Goal: Task Accomplishment & Management: Use online tool/utility

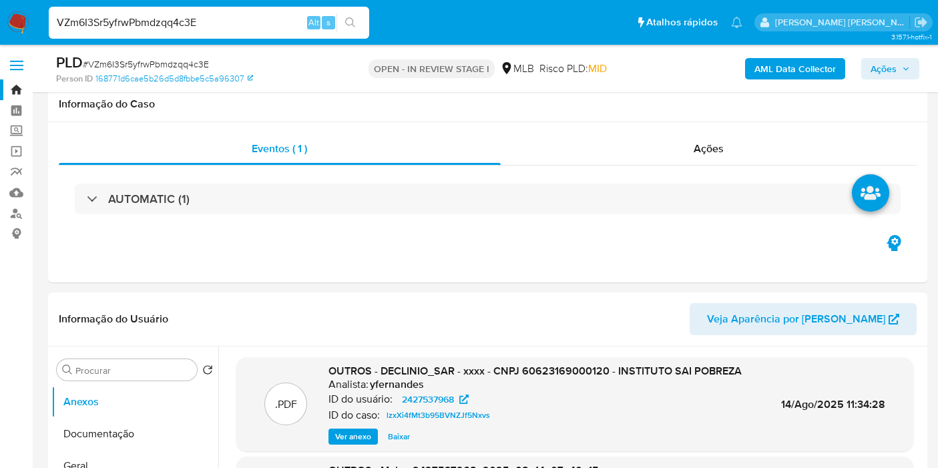
scroll to position [1478, 0]
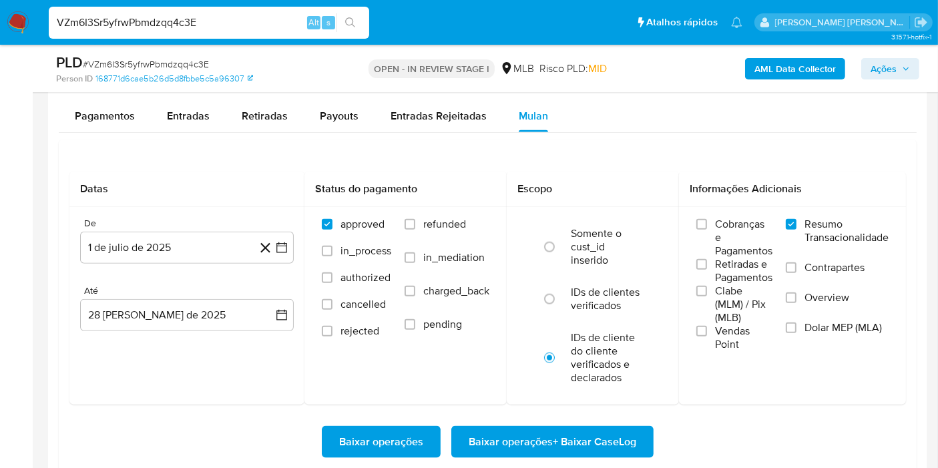
click at [260, 18] on input "VZm6I3Sr5yfrwPbmdzqq4c3E" at bounding box center [209, 22] width 320 height 17
paste input "LM1W0r7aqnkqH4Rs5UzjP9Ob"
type input "LM1W0r7aqnkqH4Rs5UzjP9Ob"
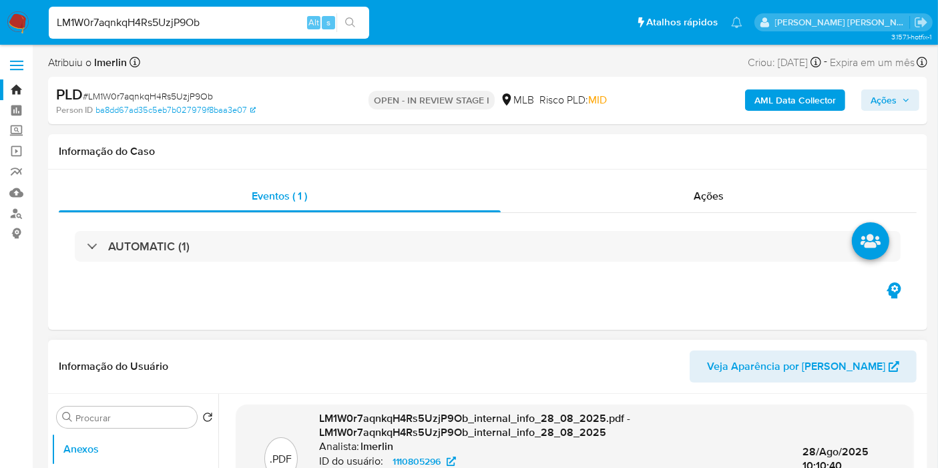
select select "10"
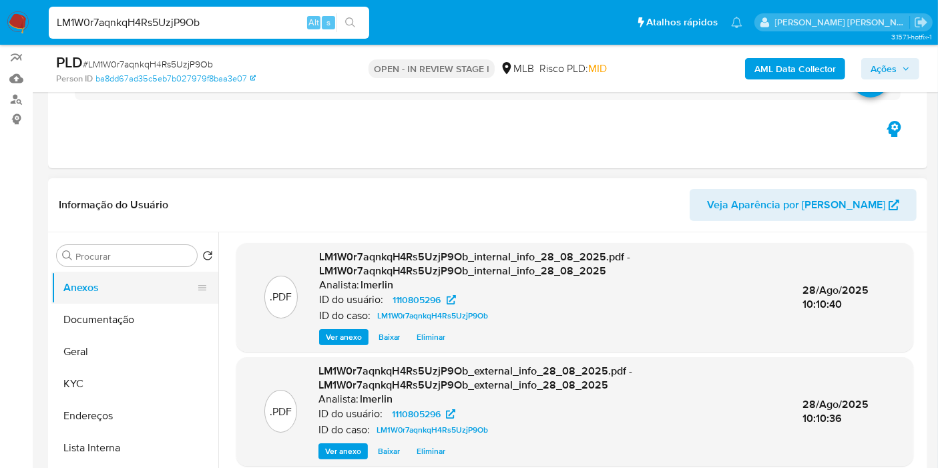
scroll to position [148, 0]
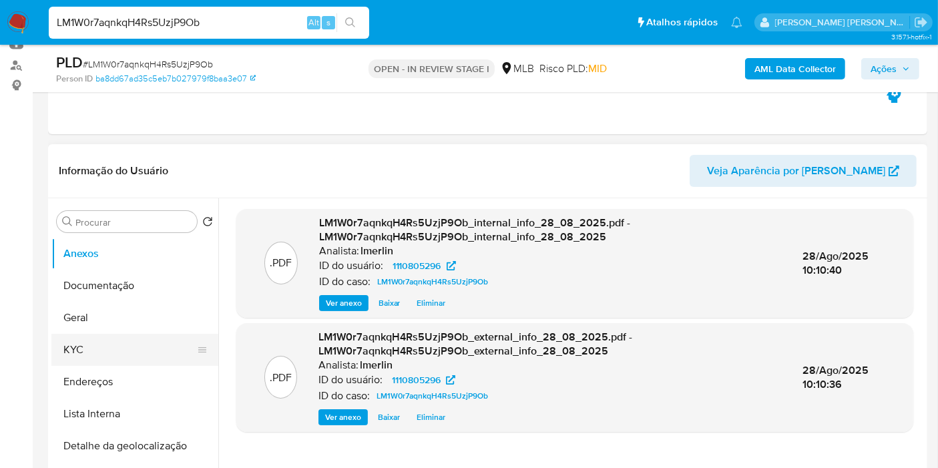
click at [95, 348] on button "KYC" at bounding box center [129, 350] width 156 height 32
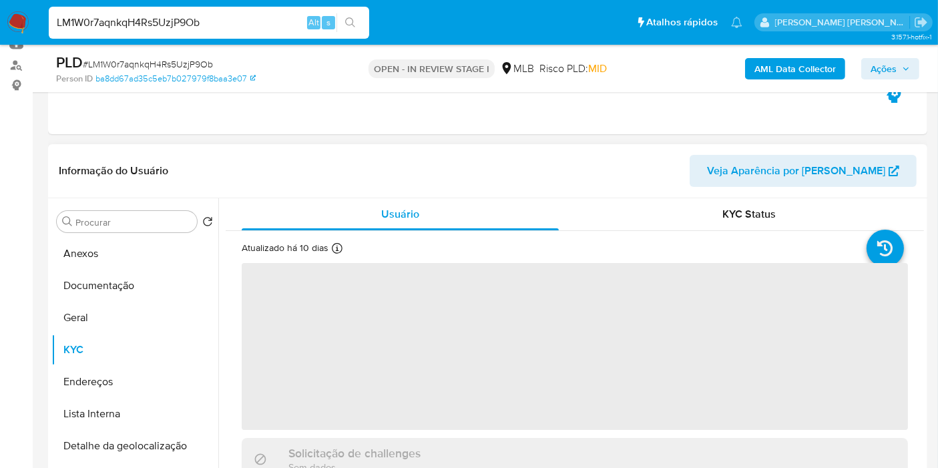
scroll to position [222, 0]
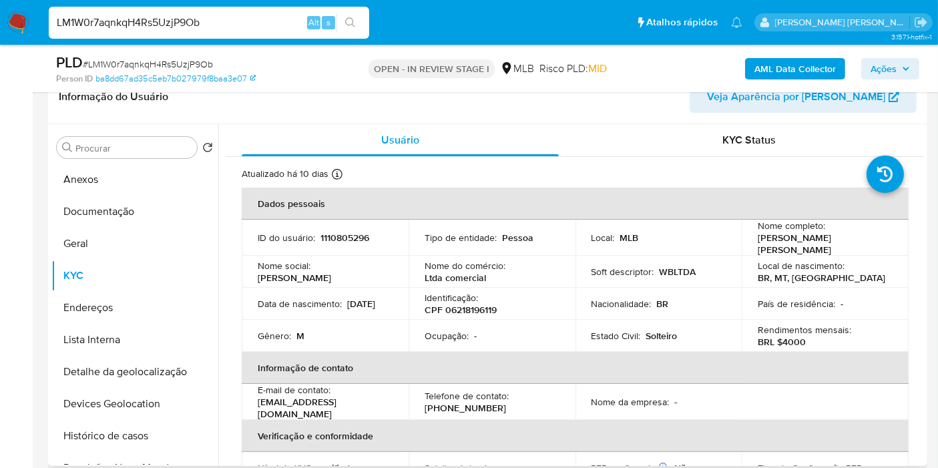
click at [346, 233] on p "1110805296" at bounding box center [344, 238] width 49 height 12
copy p "1110805296"
click at [476, 308] on p "CPF 06218196119" at bounding box center [460, 310] width 72 height 12
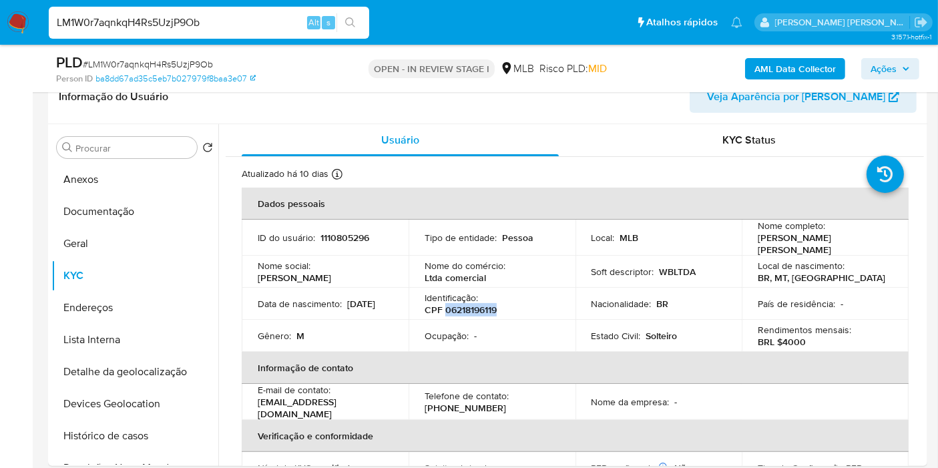
copy p "06218196119"
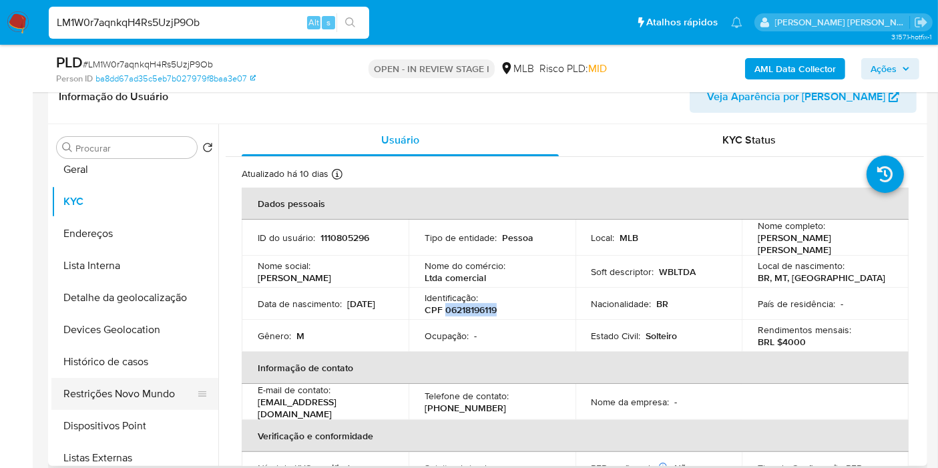
click at [149, 388] on button "Restrições Novo Mundo" at bounding box center [129, 394] width 156 height 32
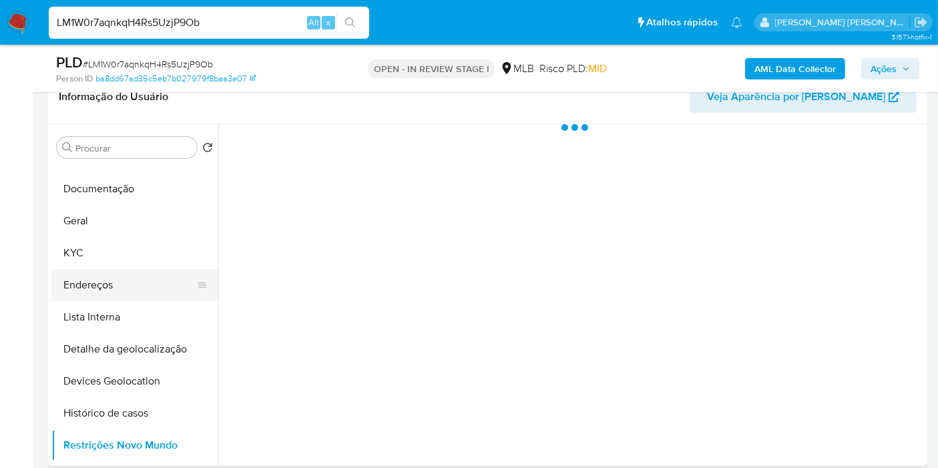
scroll to position [0, 0]
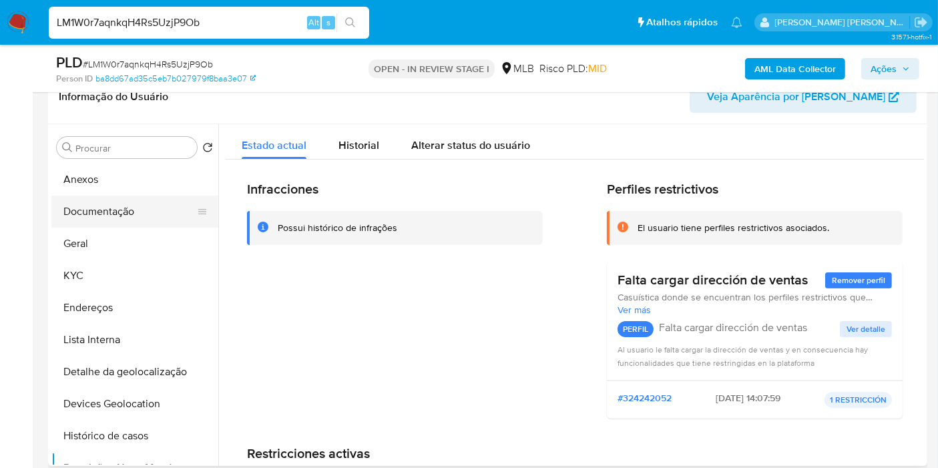
click at [134, 200] on button "Documentação" at bounding box center [129, 212] width 156 height 32
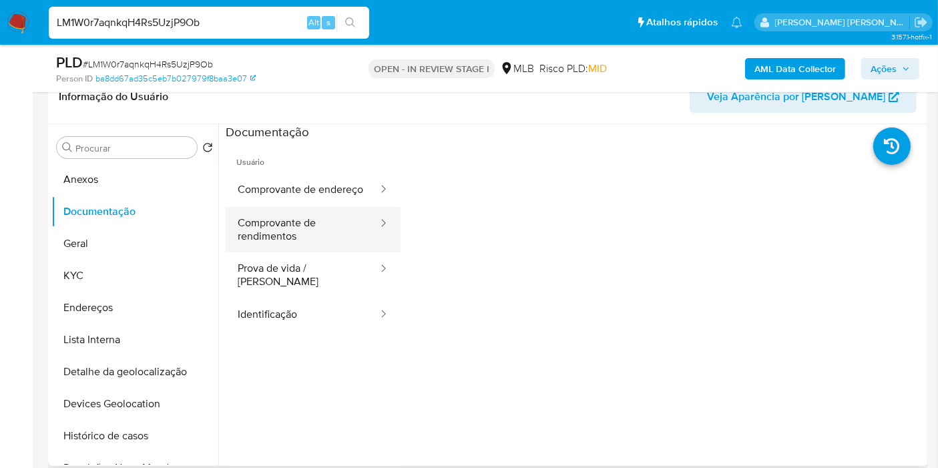
click at [310, 235] on button "Comprovante de rendimentos" at bounding box center [303, 229] width 154 height 45
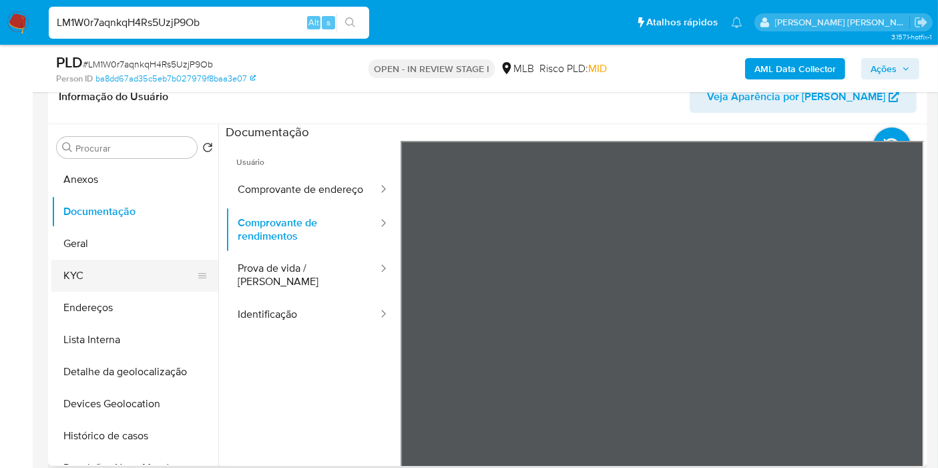
drag, startPoint x: 156, startPoint y: 274, endPoint x: 170, endPoint y: 272, distance: 14.2
click at [156, 274] on button "KYC" at bounding box center [129, 276] width 156 height 32
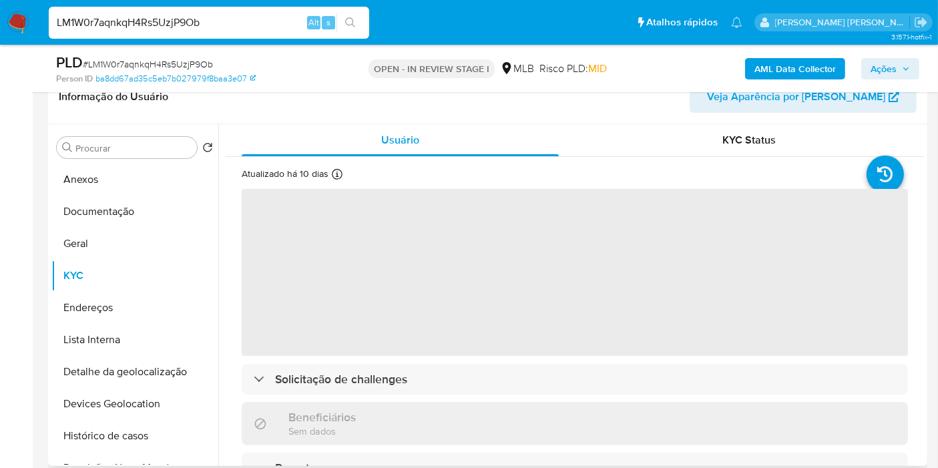
click at [687, 152] on div "KYC Status" at bounding box center [749, 140] width 317 height 32
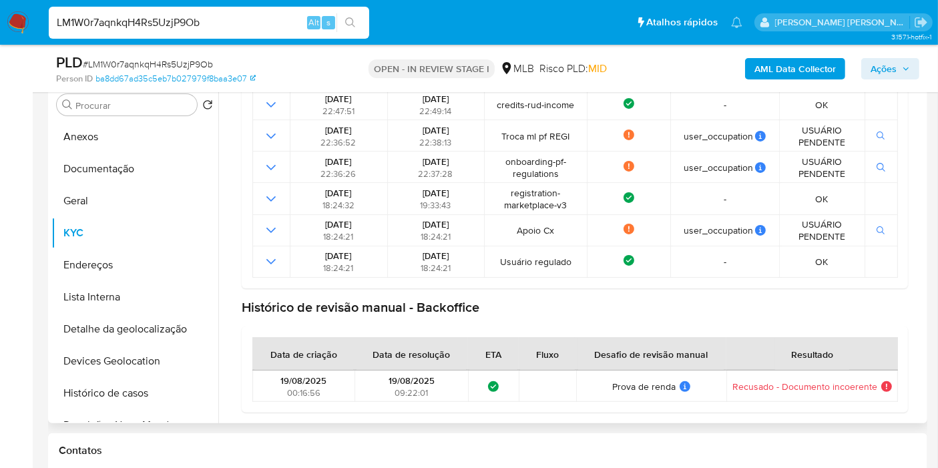
scroll to position [296, 0]
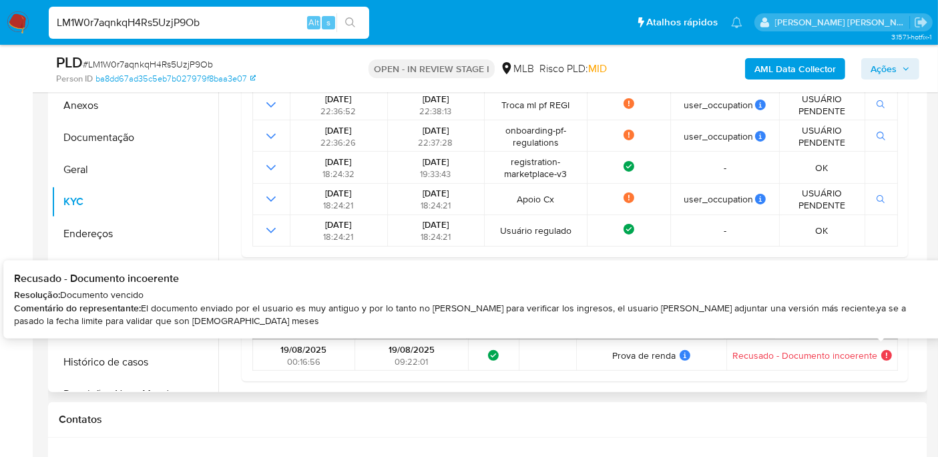
click at [881, 354] on icon at bounding box center [886, 355] width 11 height 11
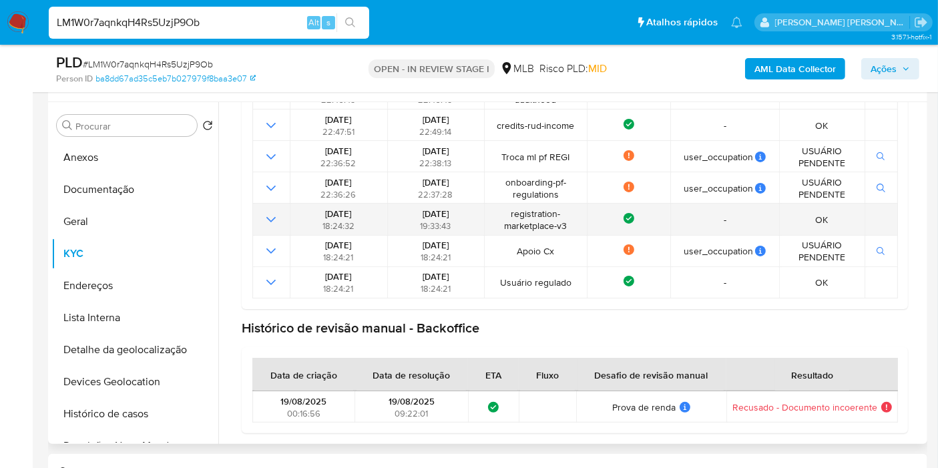
scroll to position [222, 0]
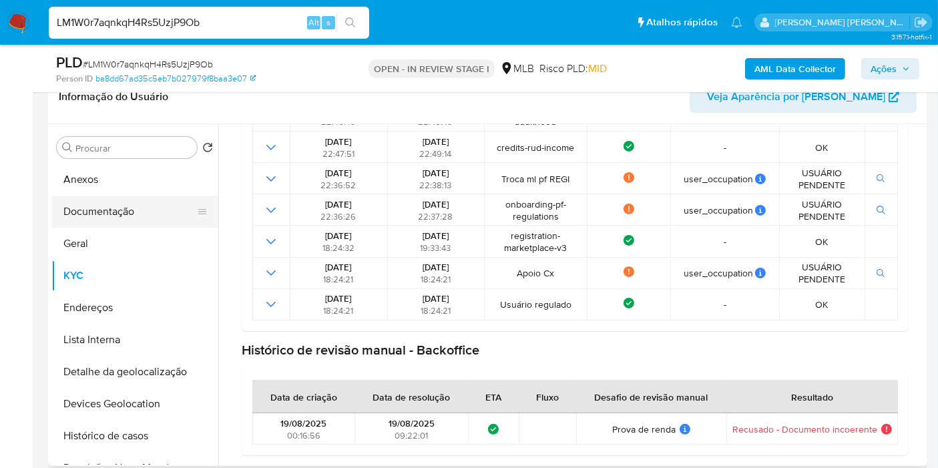
click at [144, 214] on button "Documentação" at bounding box center [129, 212] width 156 height 32
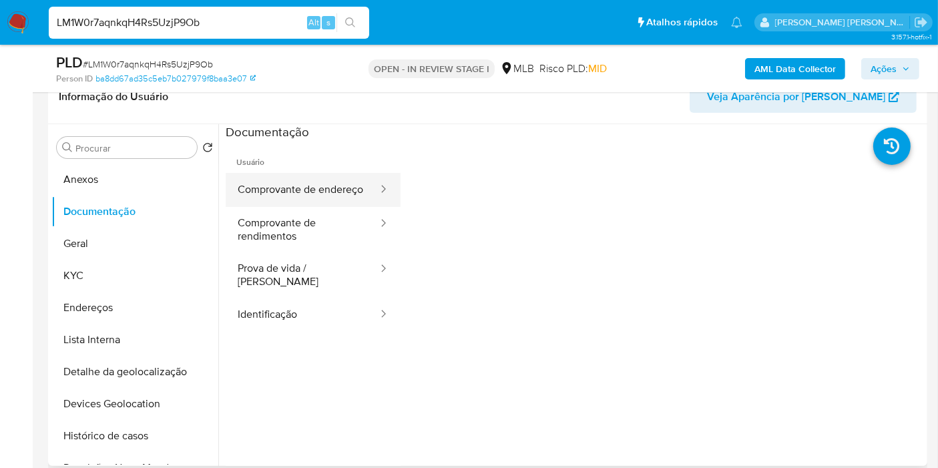
click at [318, 203] on button "Comprovante de endereço" at bounding box center [303, 190] width 154 height 34
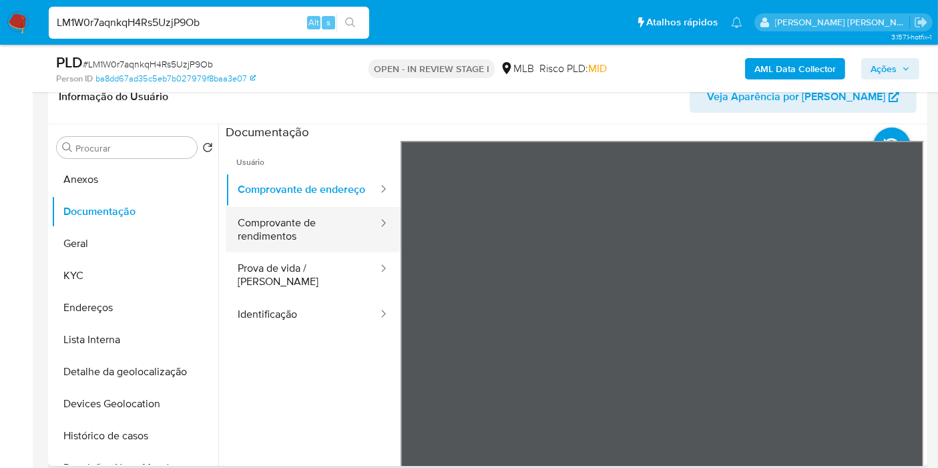
click at [314, 252] on button "Comprovante de rendimentos" at bounding box center [303, 229] width 154 height 45
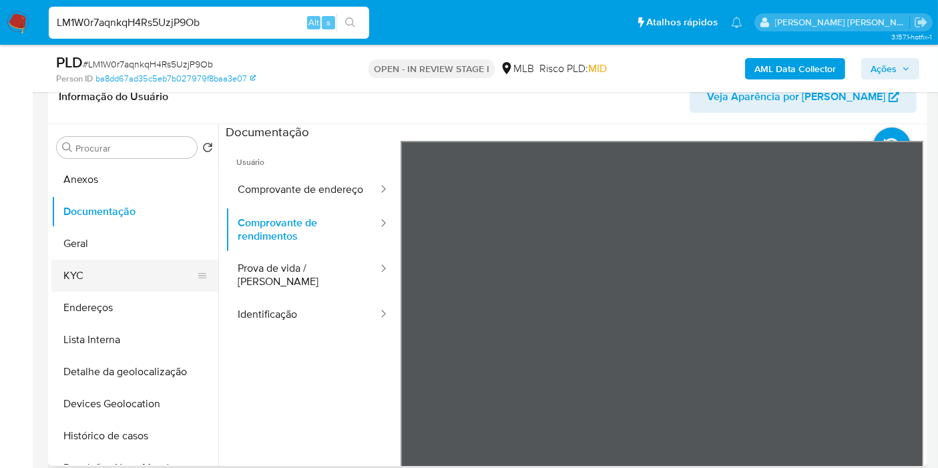
click at [129, 274] on button "KYC" at bounding box center [129, 276] width 156 height 32
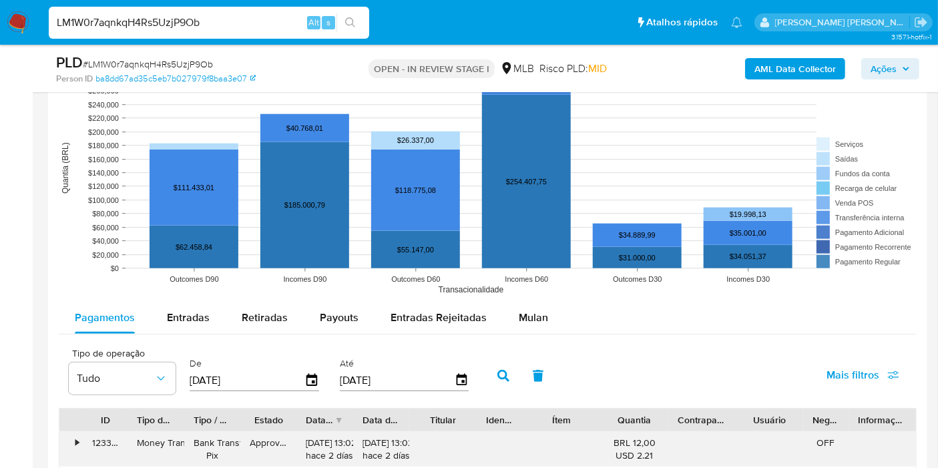
scroll to position [1409, 0]
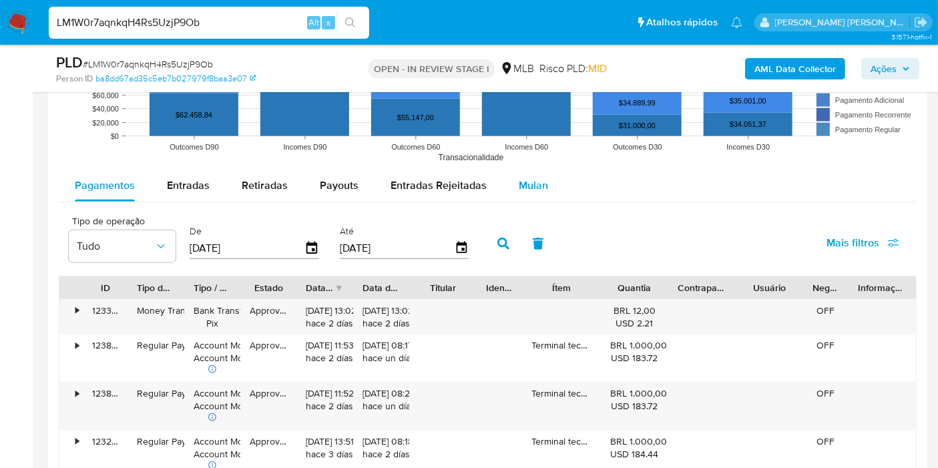
click at [534, 172] on div "Mulan" at bounding box center [533, 186] width 29 height 32
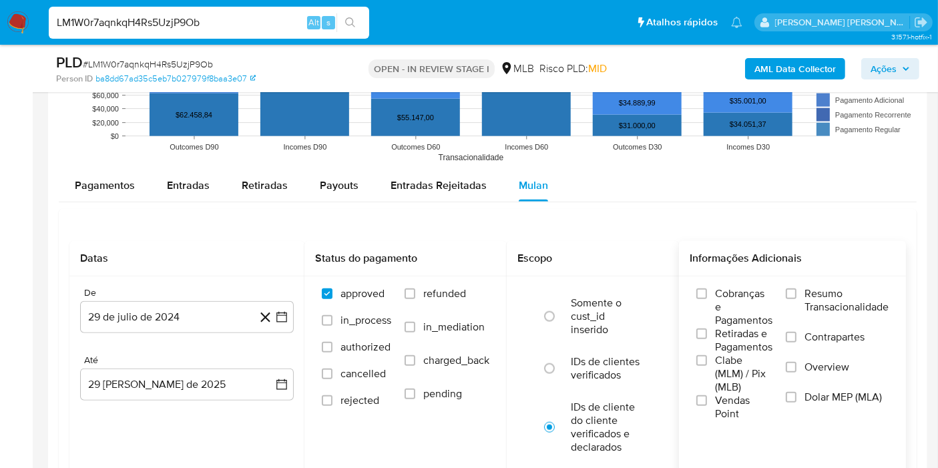
click at [827, 300] on span "Resumo Transacionalidade" at bounding box center [846, 300] width 84 height 27
click at [796, 299] on input "Resumo Transacionalidade" at bounding box center [791, 293] width 11 height 11
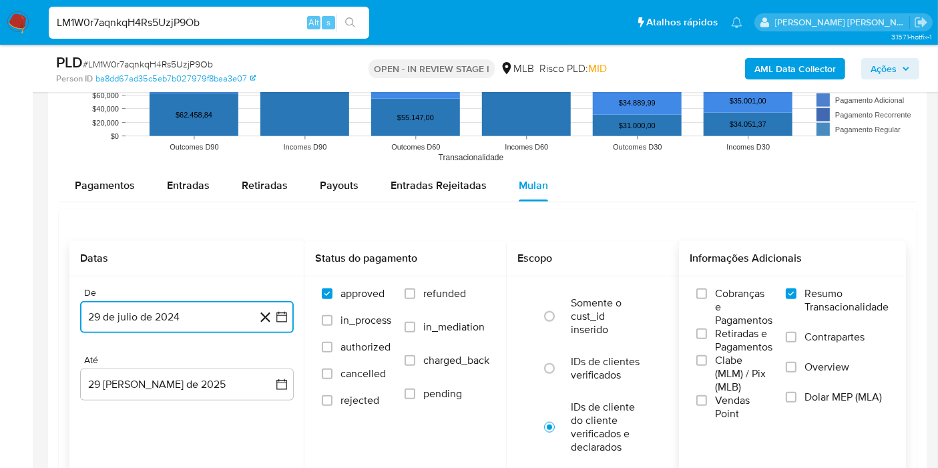
click at [284, 320] on icon "button" at bounding box center [281, 316] width 13 height 13
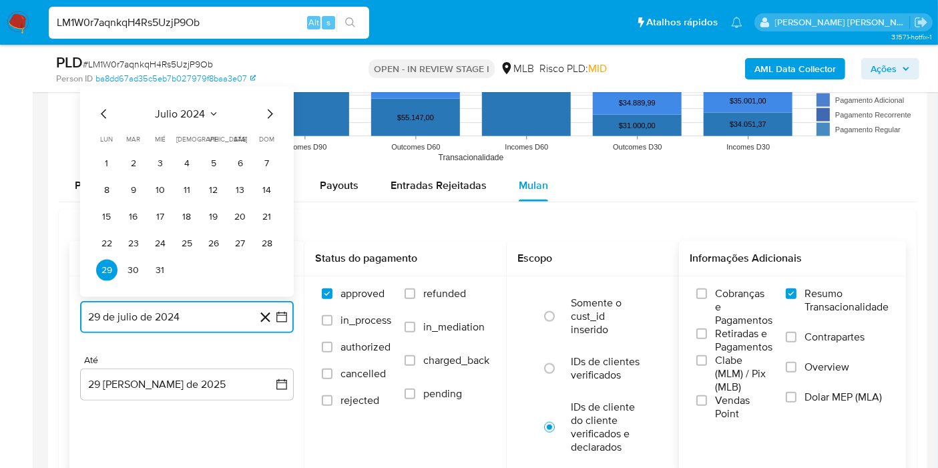
click at [201, 111] on span "julio 2024" at bounding box center [181, 113] width 50 height 13
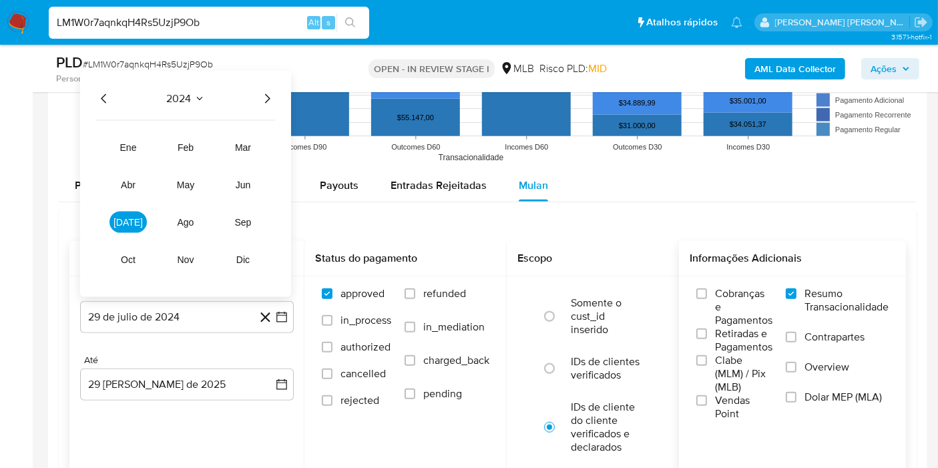
click at [265, 100] on icon "Año siguiente" at bounding box center [267, 97] width 5 height 9
click at [129, 222] on span "jul" at bounding box center [127, 222] width 29 height 11
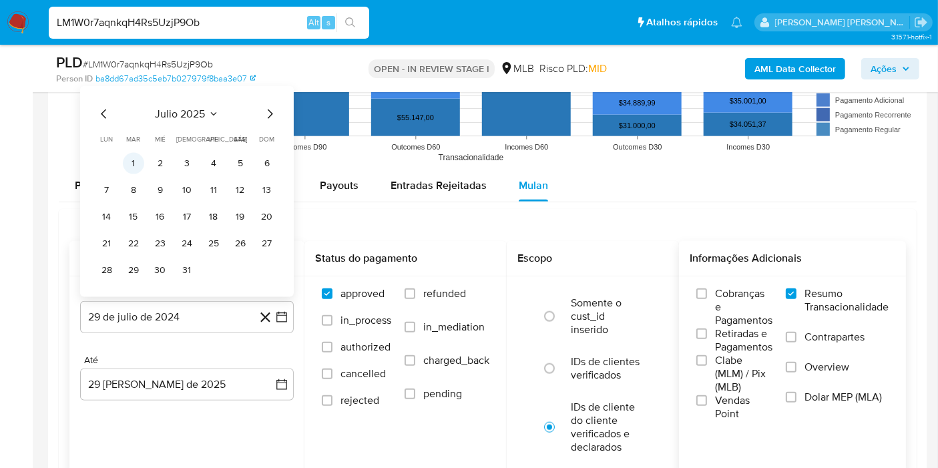
click at [139, 157] on button "1" at bounding box center [133, 163] width 21 height 21
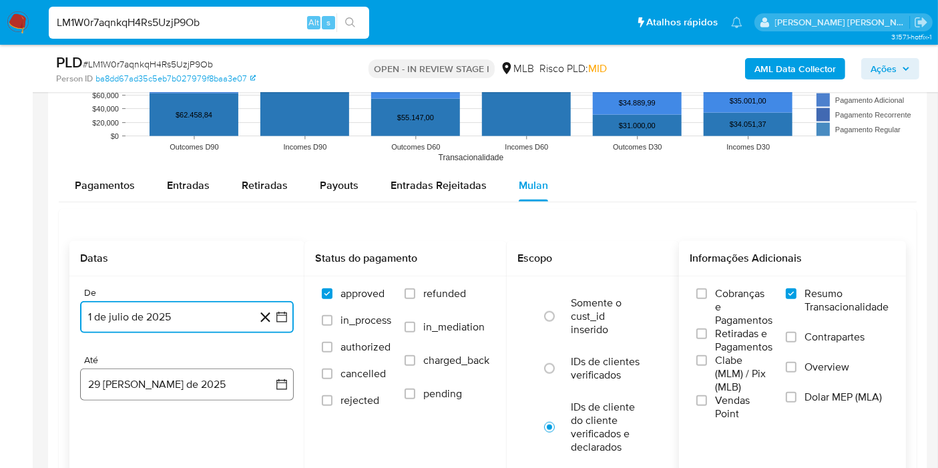
click at [278, 391] on button "29 de agosto de 2025" at bounding box center [187, 384] width 214 height 32
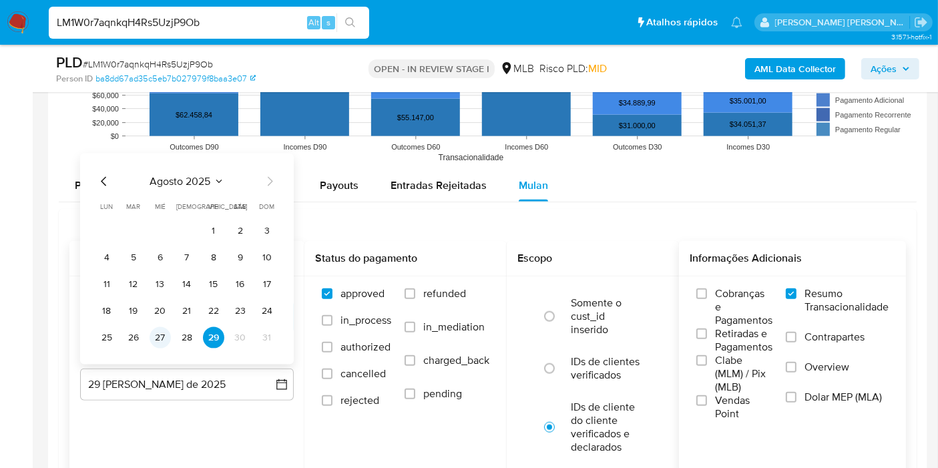
click at [157, 333] on button "27" at bounding box center [160, 337] width 21 height 21
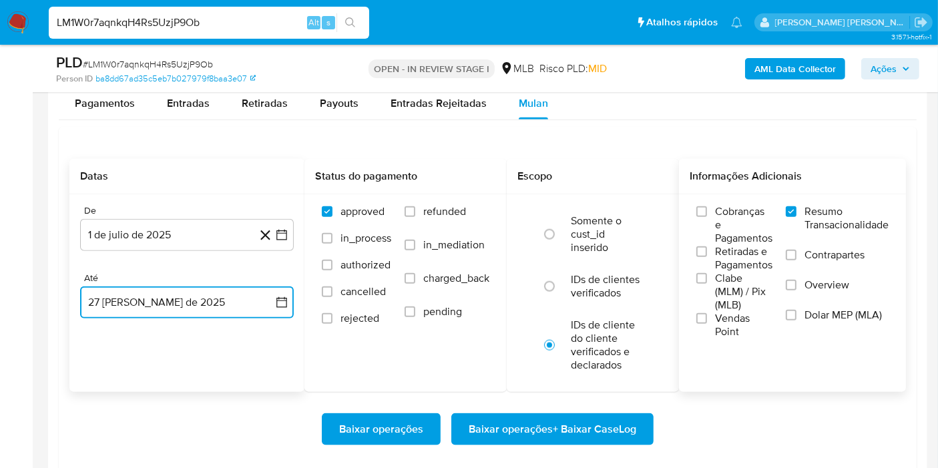
scroll to position [1557, 0]
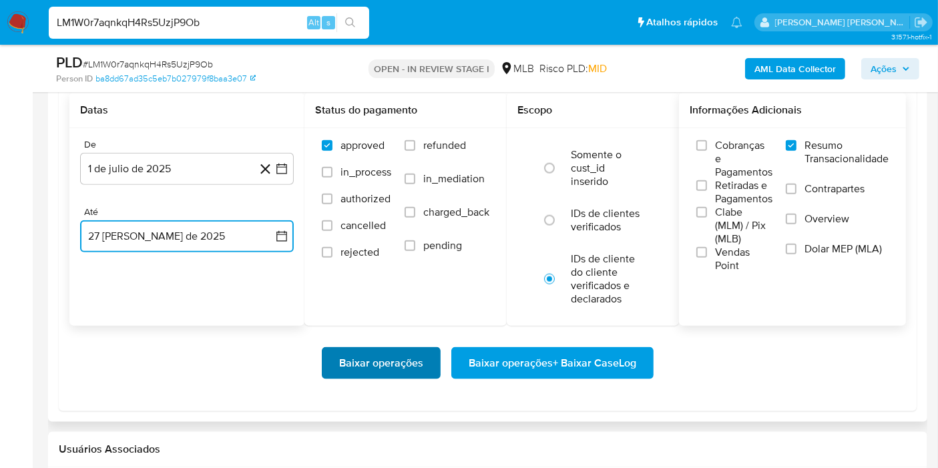
click at [392, 370] on span "Baixar operações" at bounding box center [381, 362] width 84 height 29
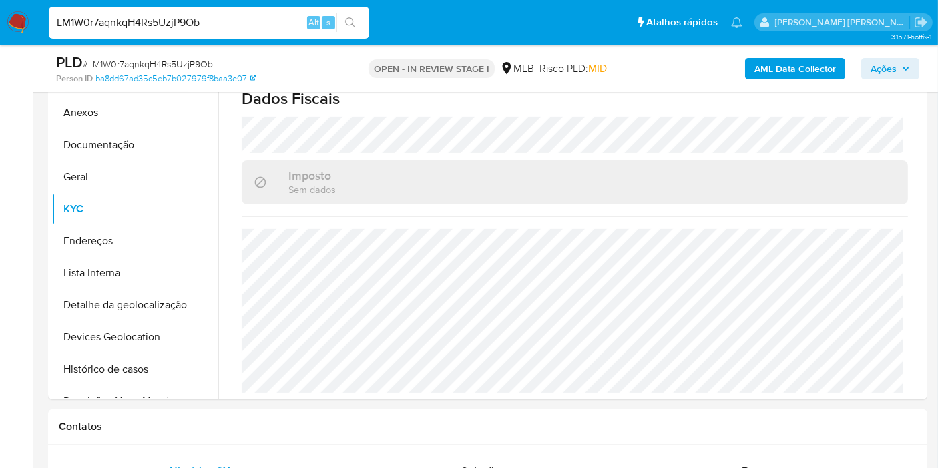
scroll to position [222, 0]
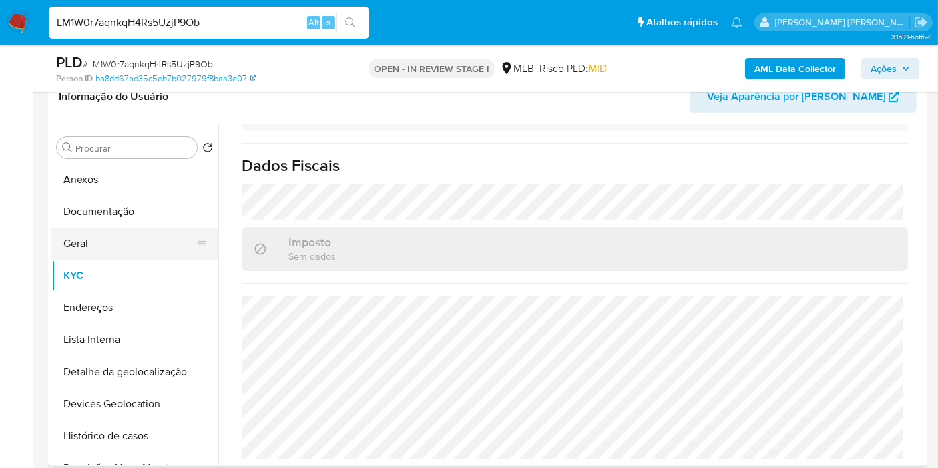
click at [138, 232] on button "Geral" at bounding box center [129, 244] width 156 height 32
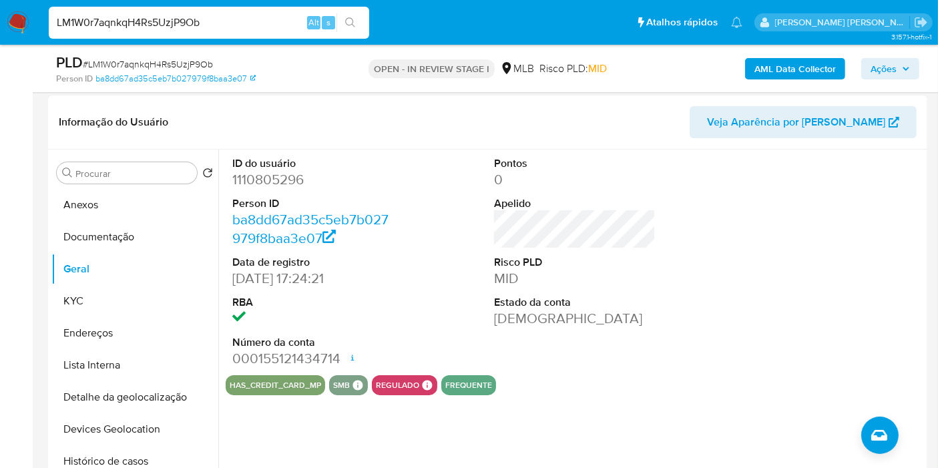
scroll to position [218, 0]
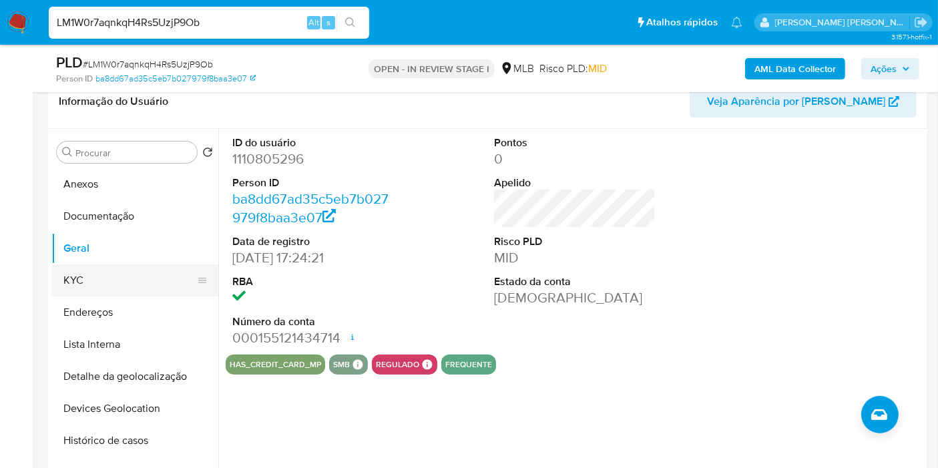
click at [89, 272] on button "KYC" at bounding box center [129, 280] width 156 height 32
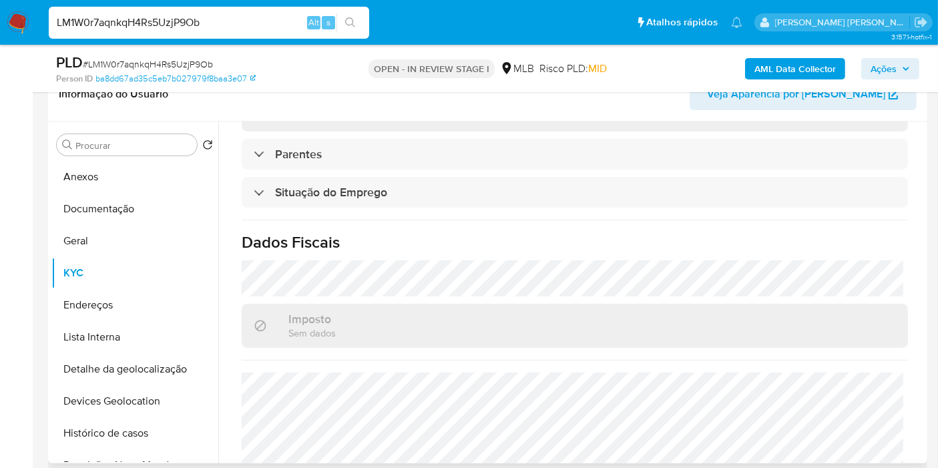
scroll to position [612, 0]
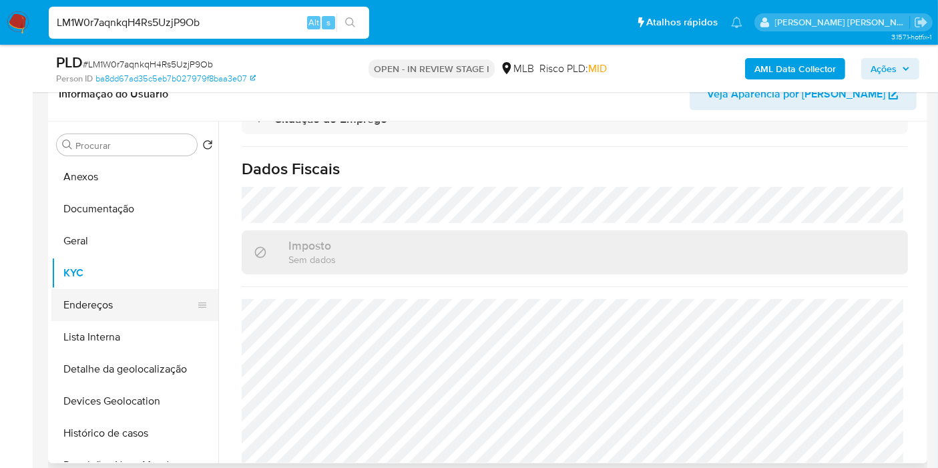
click at [107, 300] on button "Endereços" at bounding box center [129, 305] width 156 height 32
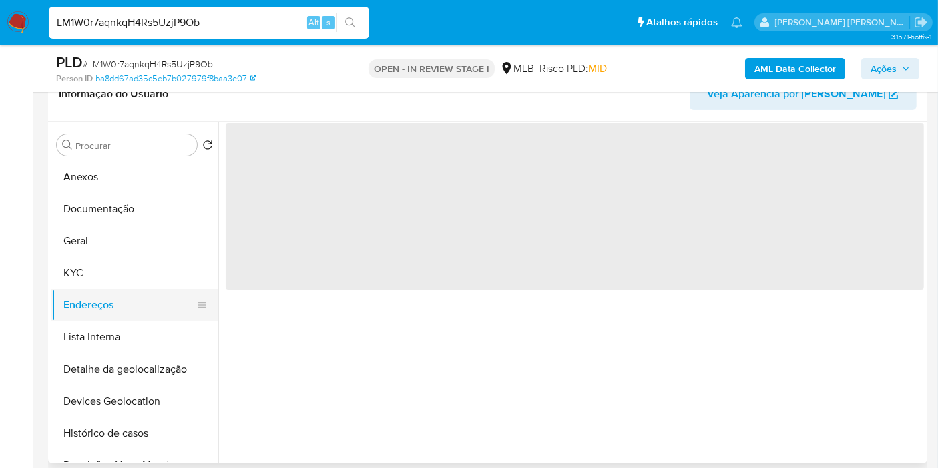
scroll to position [0, 0]
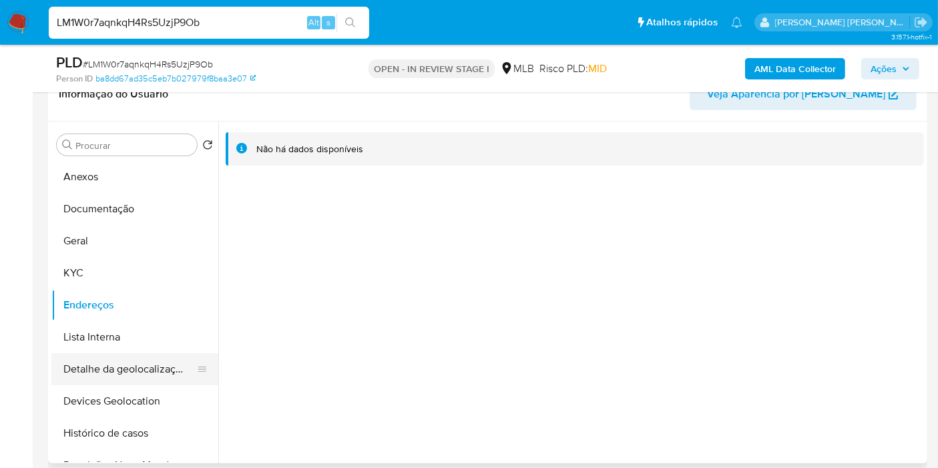
click at [182, 370] on button "Detalhe da geolocalização" at bounding box center [129, 369] width 156 height 32
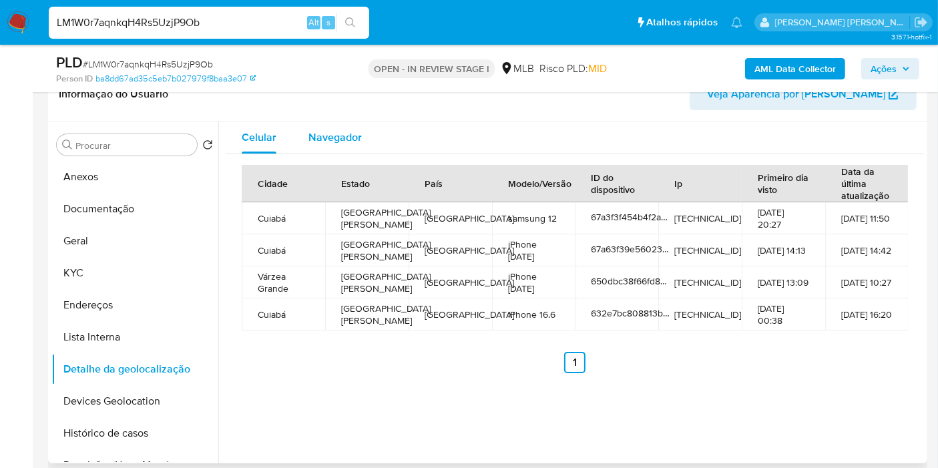
click at [344, 123] on div "Navegador" at bounding box center [334, 137] width 53 height 32
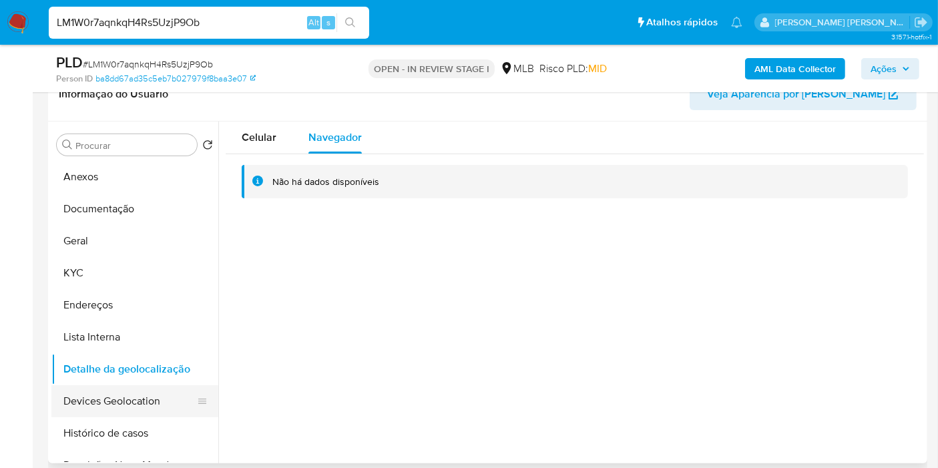
click at [135, 403] on button "Devices Geolocation" at bounding box center [129, 401] width 156 height 32
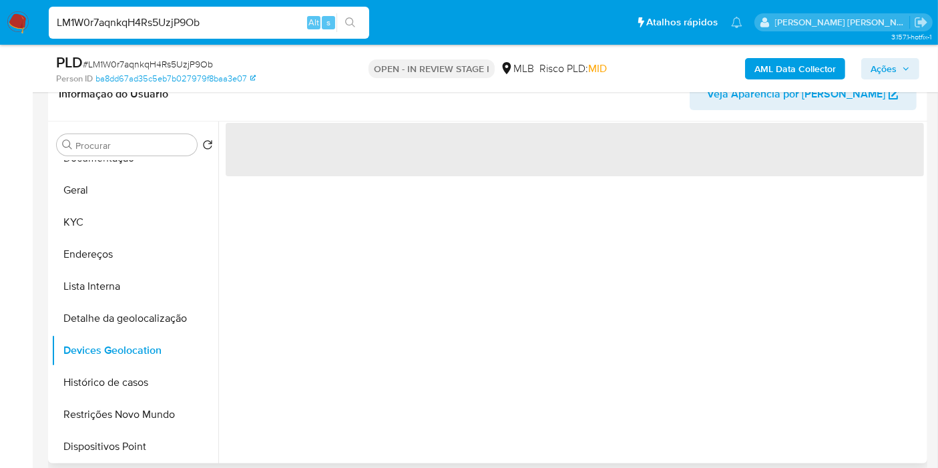
scroll to position [74, 0]
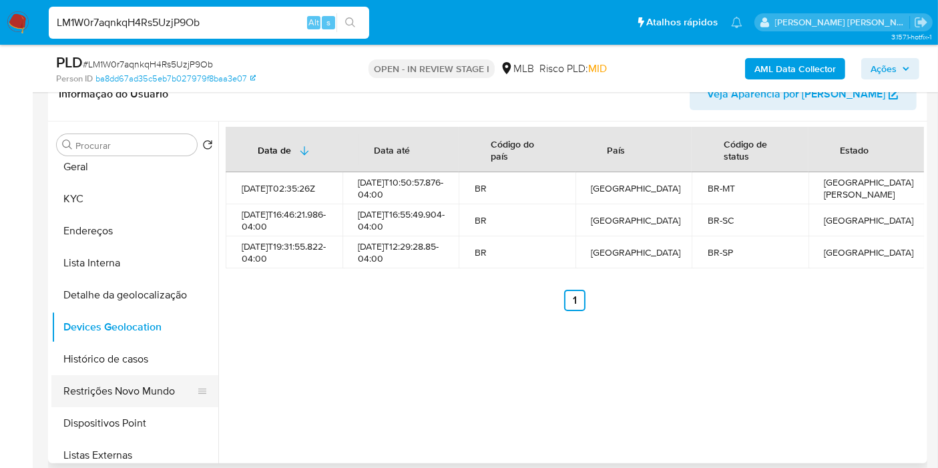
click at [117, 387] on button "Restrições Novo Mundo" at bounding box center [129, 391] width 156 height 32
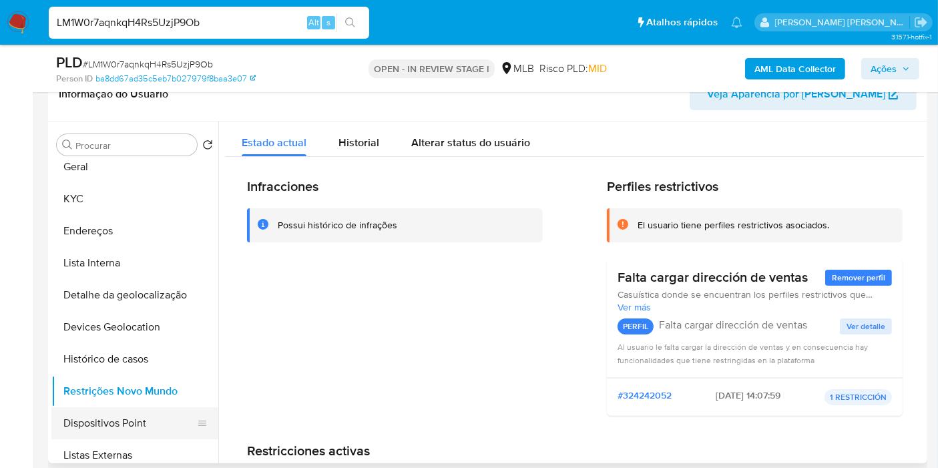
click at [146, 422] on button "Dispositivos Point" at bounding box center [129, 423] width 156 height 32
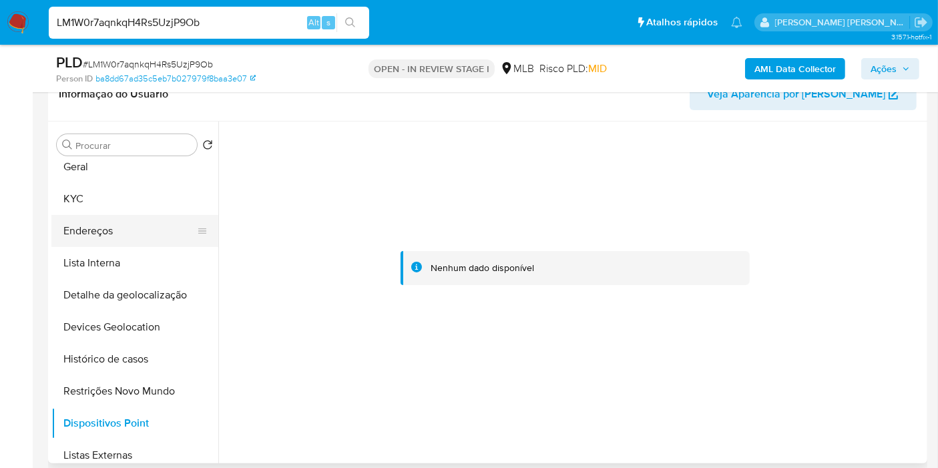
click at [137, 236] on button "Endereços" at bounding box center [129, 231] width 156 height 32
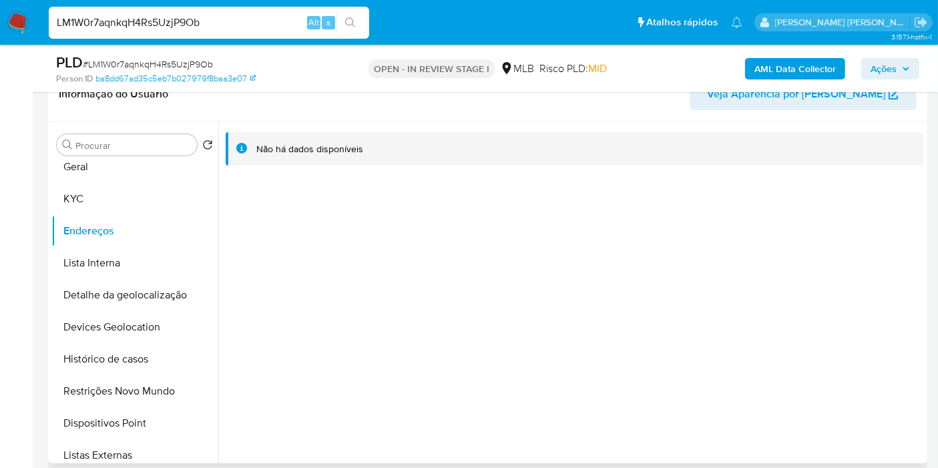
drag, startPoint x: 904, startPoint y: 287, endPoint x: 879, endPoint y: 290, distance: 24.9
click at [904, 287] on div "Não há dados disponíveis" at bounding box center [570, 292] width 705 height 342
click at [135, 199] on button "KYC" at bounding box center [129, 199] width 156 height 32
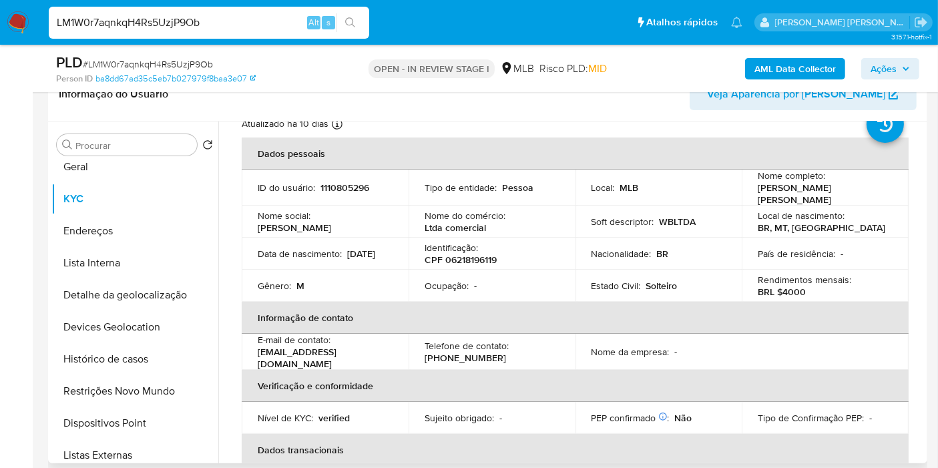
scroll to position [25, 0]
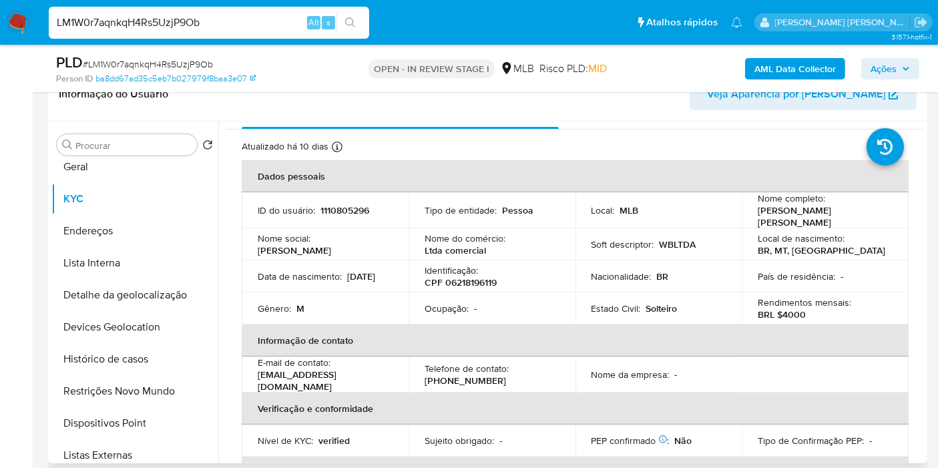
click at [486, 288] on td "Identificação : CPF 06218196119" at bounding box center [491, 276] width 167 height 32
click at [489, 277] on p "CPF 06218196119" at bounding box center [460, 282] width 72 height 12
copy p "06218196119"
click at [109, 176] on button "Geral" at bounding box center [129, 167] width 156 height 32
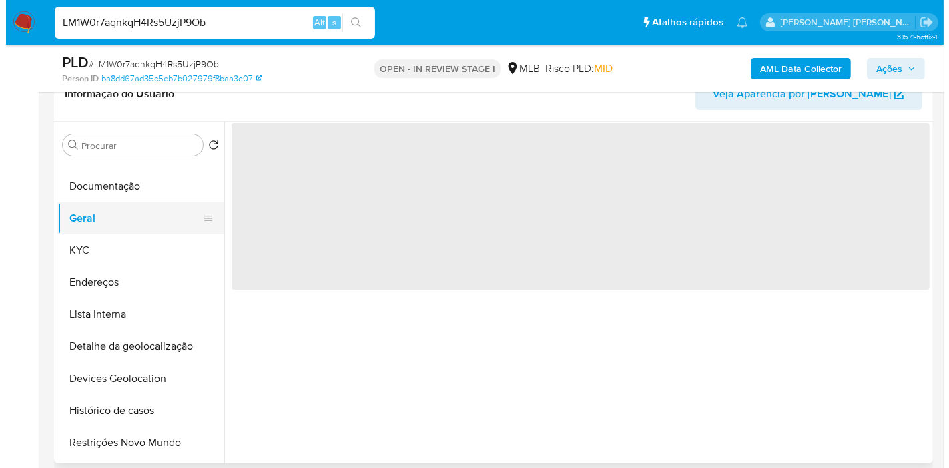
scroll to position [0, 0]
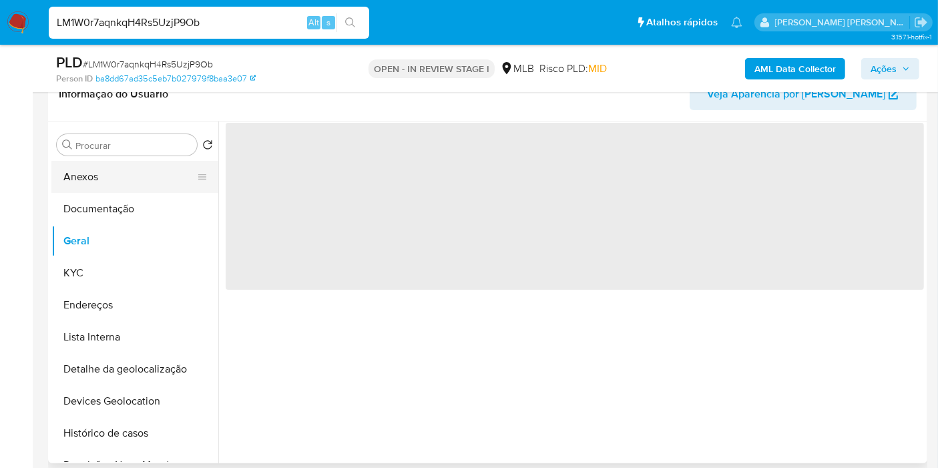
click at [114, 182] on button "Anexos" at bounding box center [129, 177] width 156 height 32
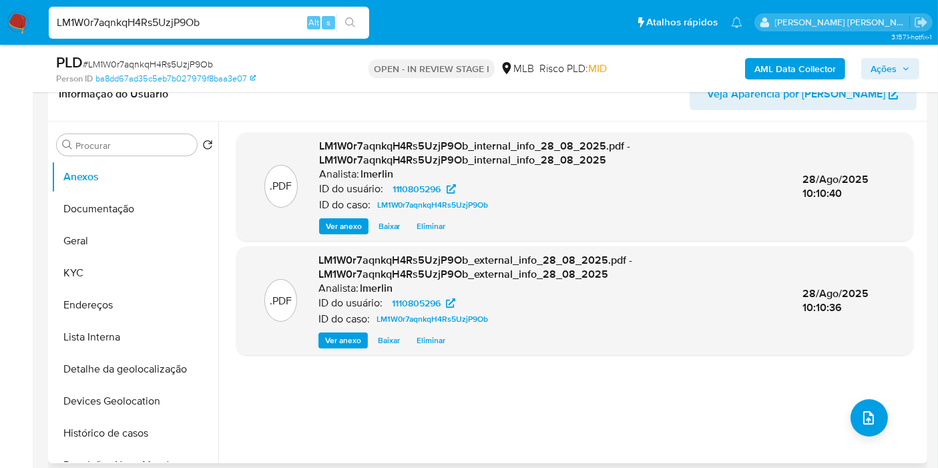
click at [882, 426] on div ".PDF LM1W0r7aqnkqH4Rs5UzjP9Ob_internal_info_28_08_2025.pdf - LM1W0r7aqnkqH4Rs5U…" at bounding box center [574, 292] width 677 height 320
click at [850, 414] on button "upload-file" at bounding box center [868, 417] width 37 height 37
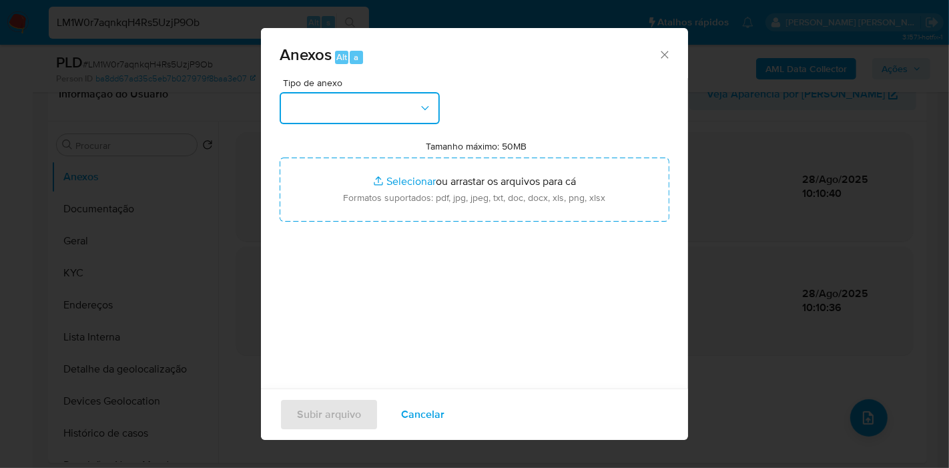
click at [398, 115] on button "button" at bounding box center [360, 108] width 160 height 32
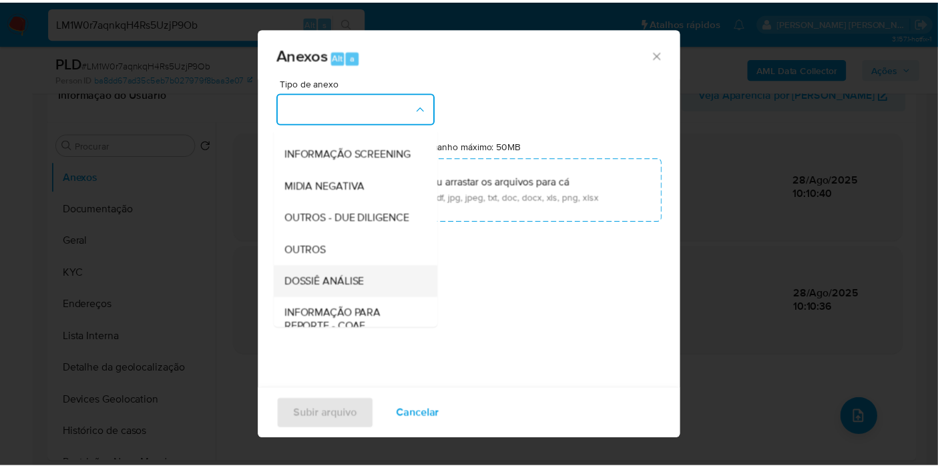
scroll to position [148, 0]
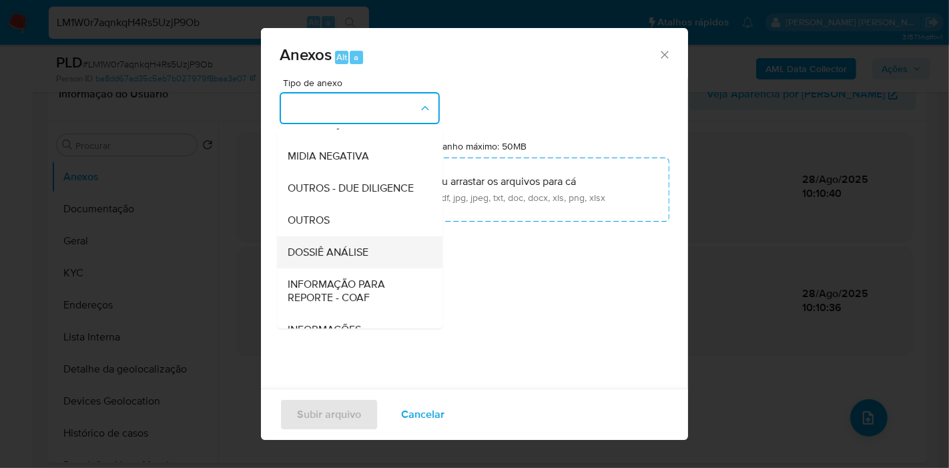
click at [347, 259] on span "DOSSIÊ ANÁLISE" at bounding box center [328, 252] width 81 height 13
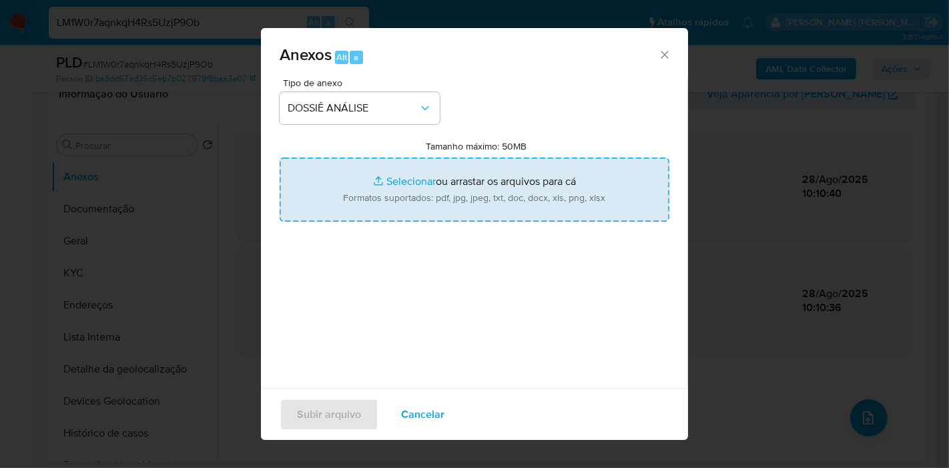
click at [457, 181] on input "Tamanho máximo: 50MB Selecionar arquivos" at bounding box center [475, 190] width 390 height 64
type input "C:\fakepath\Mulan 1110805296_2025_08_29_08_22_21.xlsx"
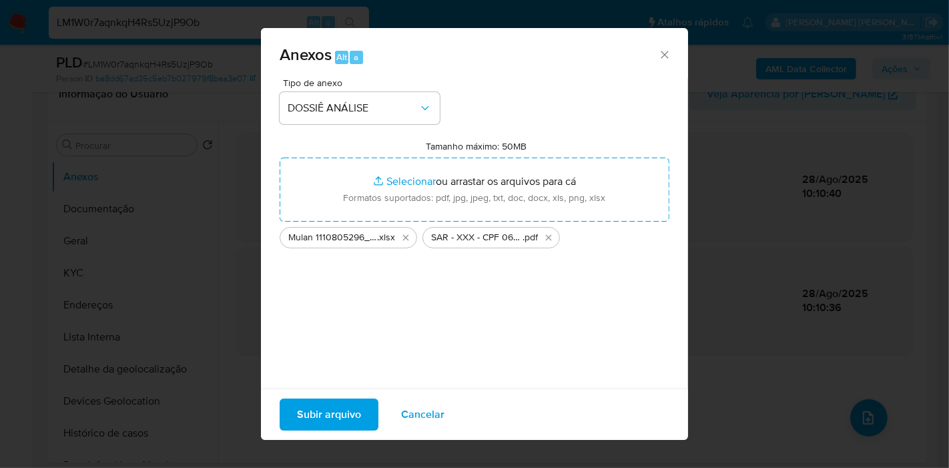
click at [356, 406] on span "Subir arquivo" at bounding box center [329, 414] width 64 height 29
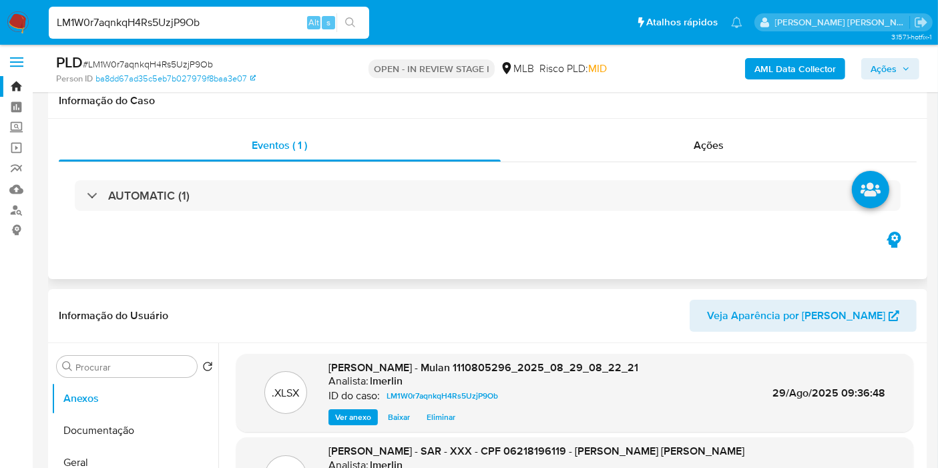
scroll to position [3, 0]
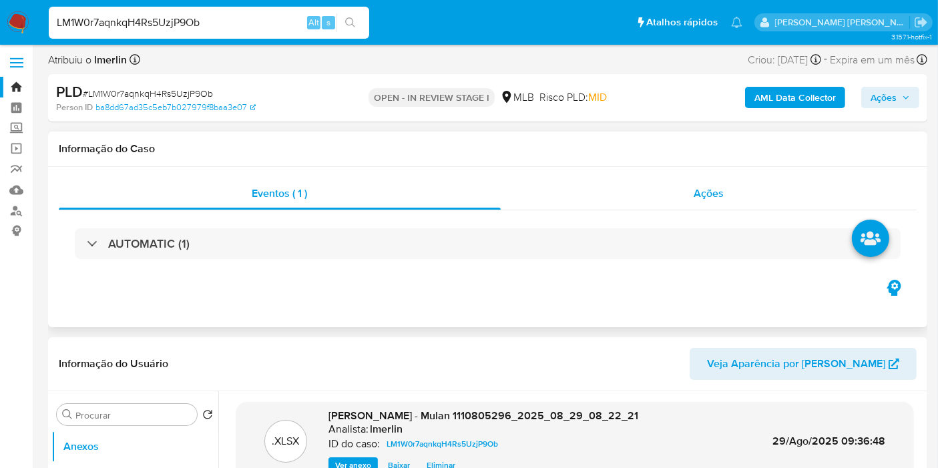
click at [712, 201] on div "Ações" at bounding box center [709, 194] width 416 height 32
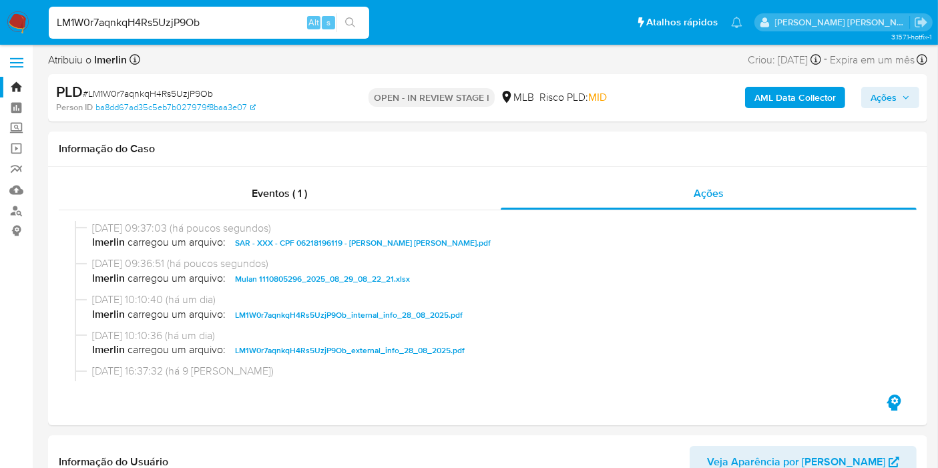
drag, startPoint x: 875, startPoint y: 100, endPoint x: 852, endPoint y: 109, distance: 24.3
click at [876, 100] on span "Ações" at bounding box center [883, 97] width 26 height 21
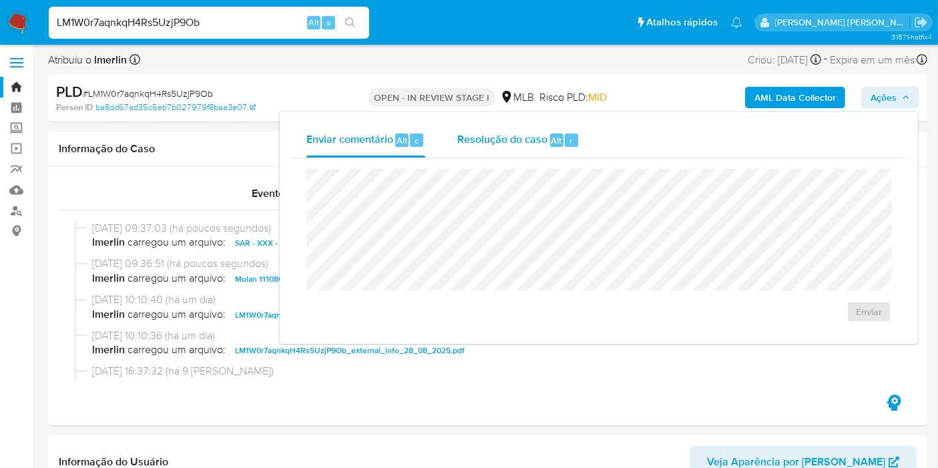
click at [527, 140] on span "Resolução do caso" at bounding box center [502, 139] width 90 height 15
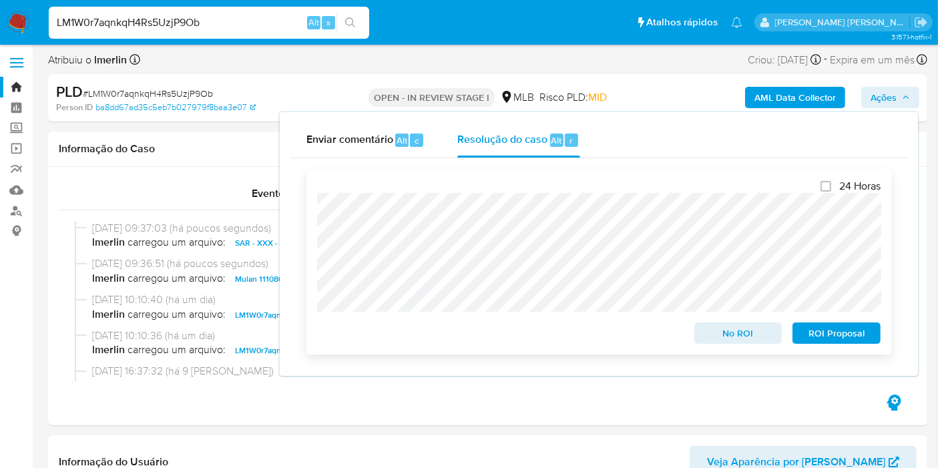
click at [828, 340] on span "ROI Proposal" at bounding box center [836, 333] width 69 height 19
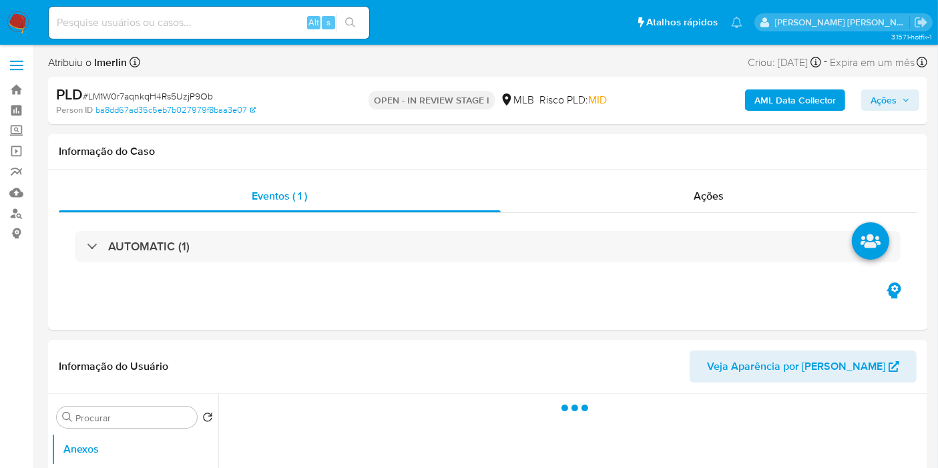
click at [237, 21] on input at bounding box center [209, 22] width 320 height 17
paste input "586320032"
type input "586320032"
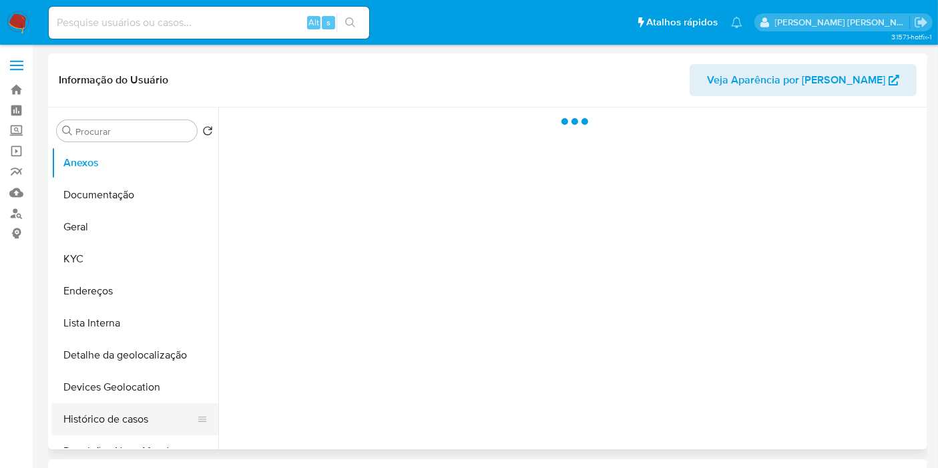
click at [132, 424] on button "Histórico de casos" at bounding box center [129, 419] width 156 height 32
select select "10"
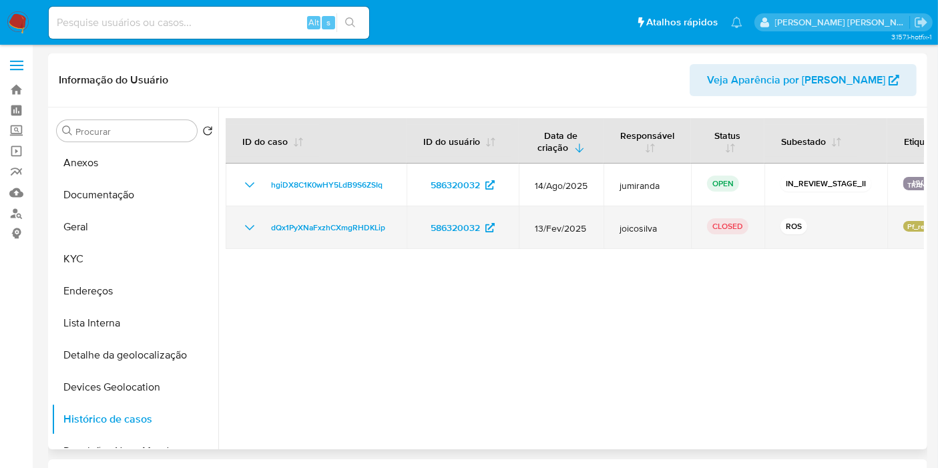
click at [248, 228] on icon "Mostrar/Ocultar" at bounding box center [250, 228] width 16 height 16
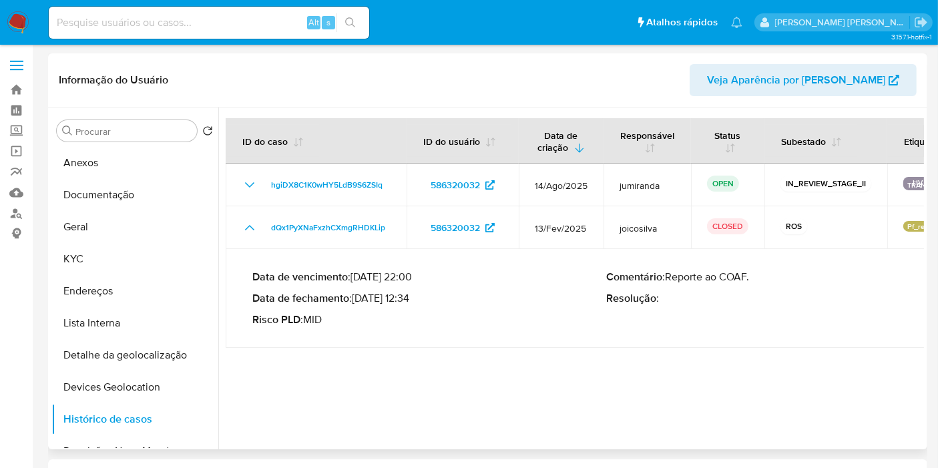
drag, startPoint x: 358, startPoint y: 300, endPoint x: 410, endPoint y: 298, distance: 51.5
click at [410, 298] on p "Data de fechamento : 10/03/2025 12:34" at bounding box center [429, 298] width 354 height 13
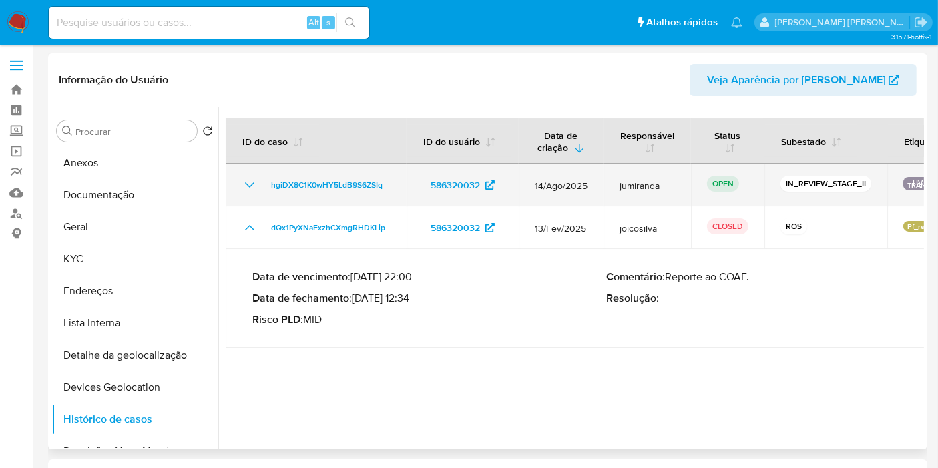
click at [248, 181] on icon "Mostrar/Ocultar" at bounding box center [250, 185] width 16 height 16
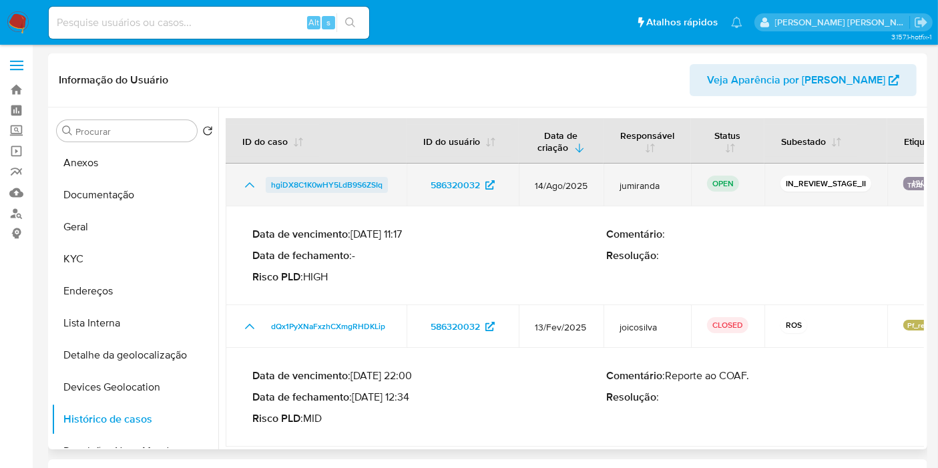
click at [368, 180] on span "hgiDX8C1K0wHY5LdB9S6ZSIq" at bounding box center [326, 185] width 111 height 16
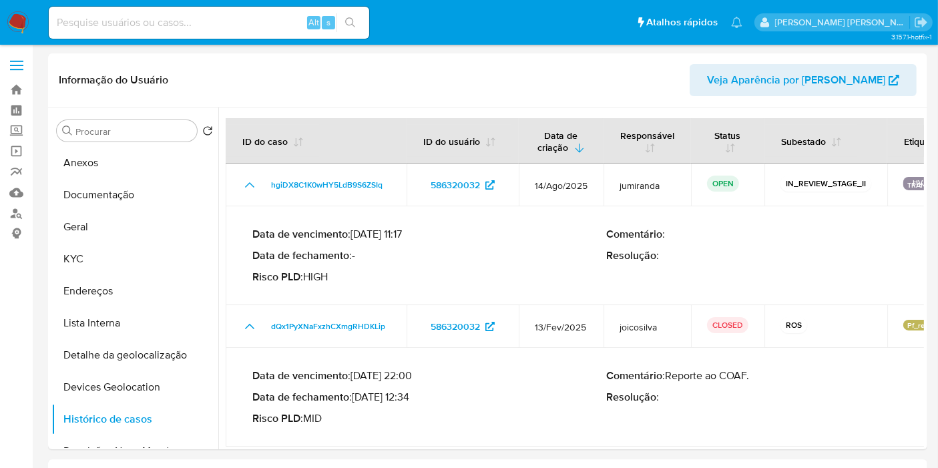
click at [292, 17] on input at bounding box center [209, 22] width 320 height 17
paste input "1738578048"
type input "1738578048"
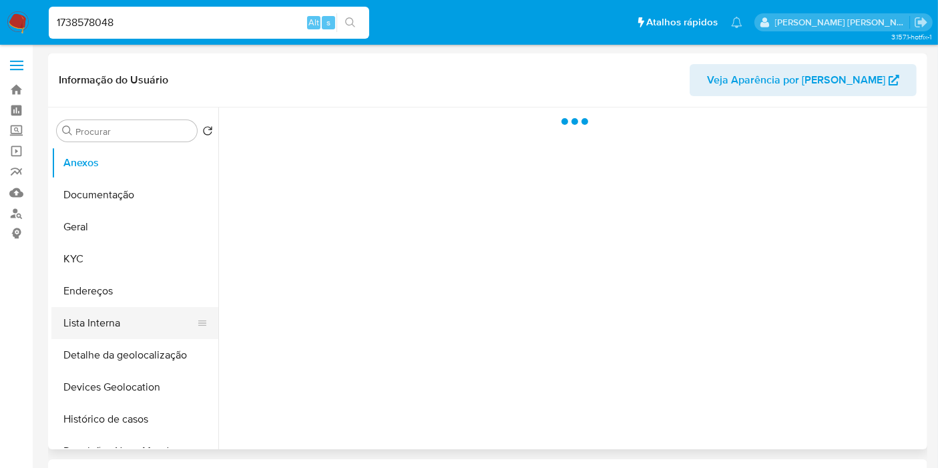
click at [135, 321] on button "Lista Interna" at bounding box center [129, 323] width 156 height 32
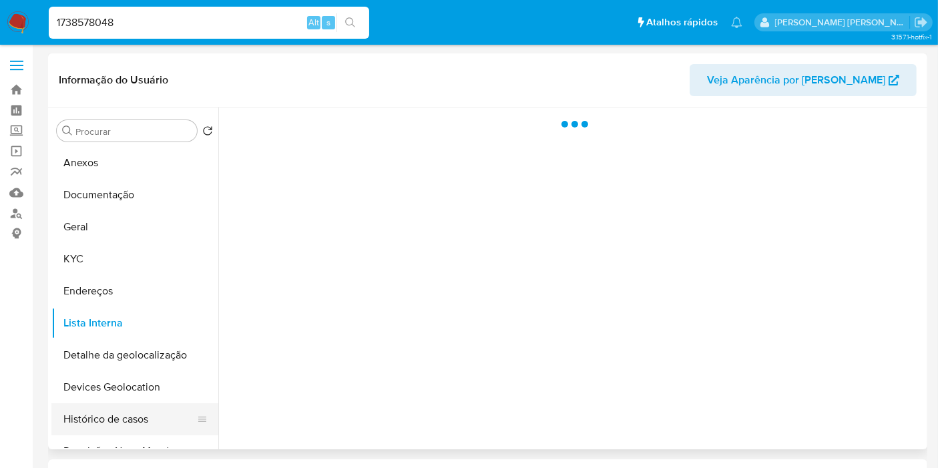
click at [120, 406] on button "Histórico de casos" at bounding box center [129, 419] width 156 height 32
select select "10"
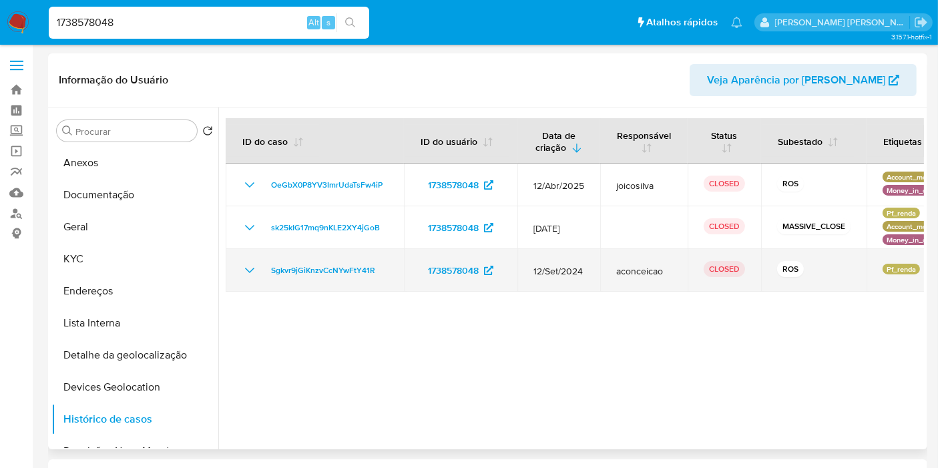
click at [249, 278] on td "Sgkvr9jGiKnzvCcNYwFtY41R" at bounding box center [315, 270] width 178 height 43
click at [244, 274] on icon "Mostrar/Ocultar" at bounding box center [250, 270] width 16 height 16
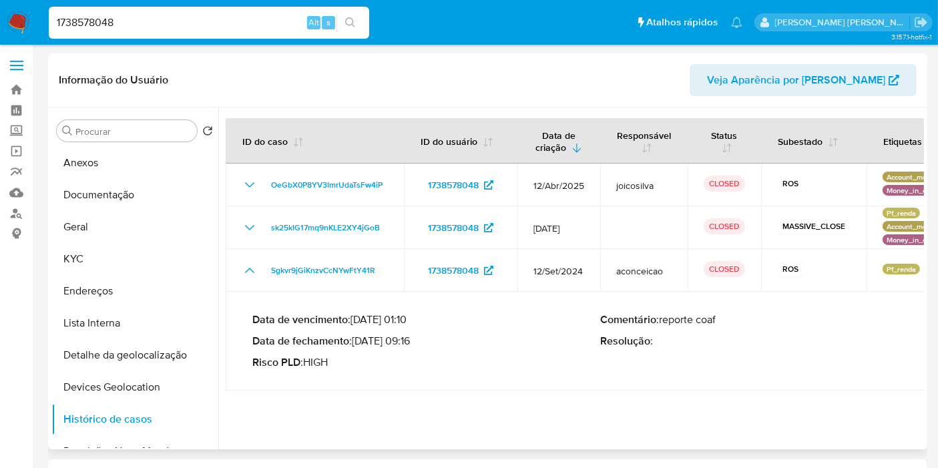
drag, startPoint x: 358, startPoint y: 341, endPoint x: 412, endPoint y: 342, distance: 54.7
click at [412, 342] on p "Data de fechamento : 25/09/2024 09:16" at bounding box center [426, 340] width 348 height 13
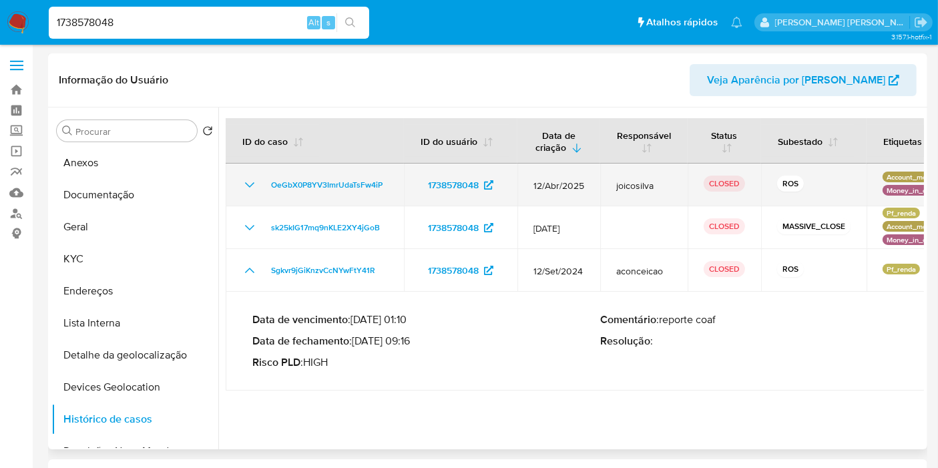
click at [246, 185] on icon "Mostrar/Ocultar" at bounding box center [250, 185] width 16 height 16
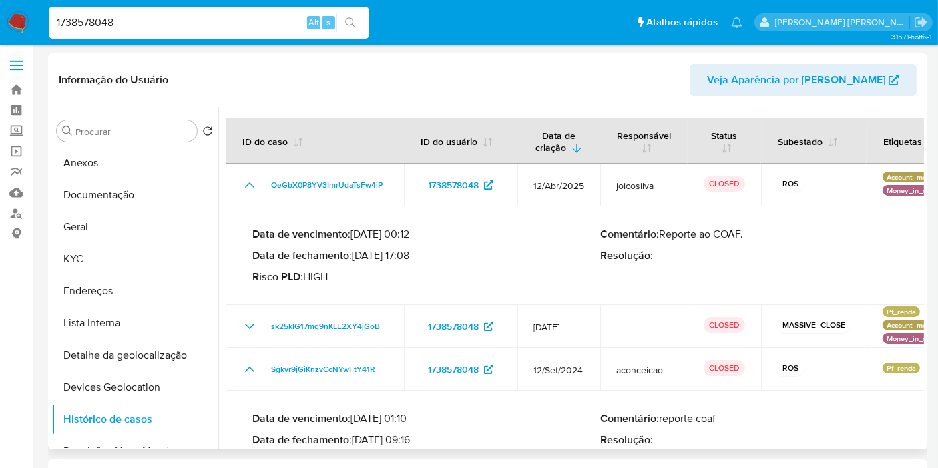
drag, startPoint x: 358, startPoint y: 258, endPoint x: 412, endPoint y: 258, distance: 54.7
click at [412, 258] on p "Data de fechamento : 08/05/2025 17:08" at bounding box center [426, 255] width 348 height 13
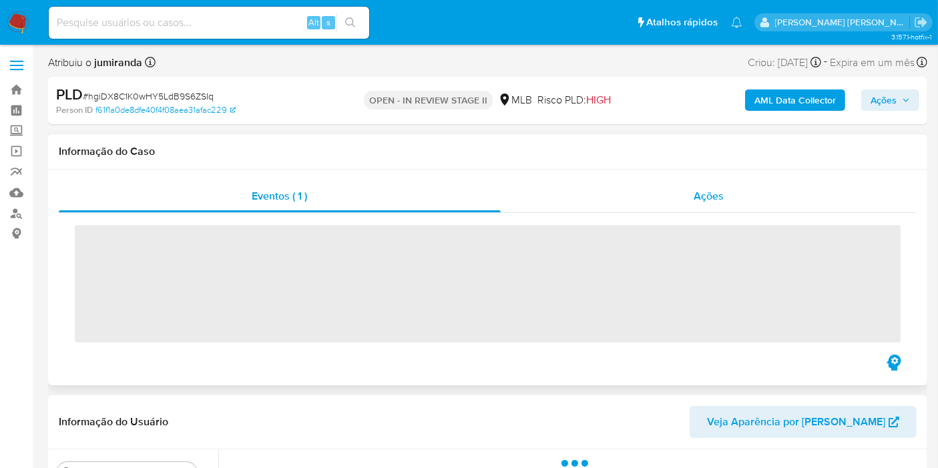
click at [736, 190] on div "Ações" at bounding box center [709, 196] width 416 height 32
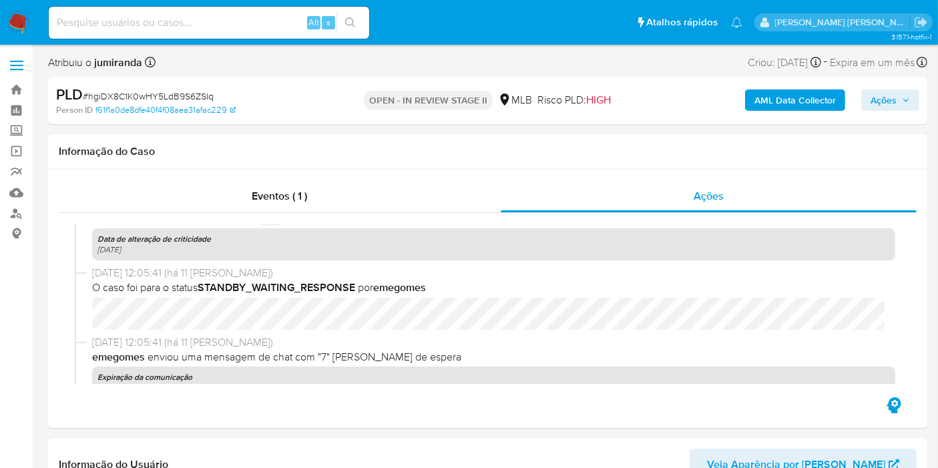
select select "10"
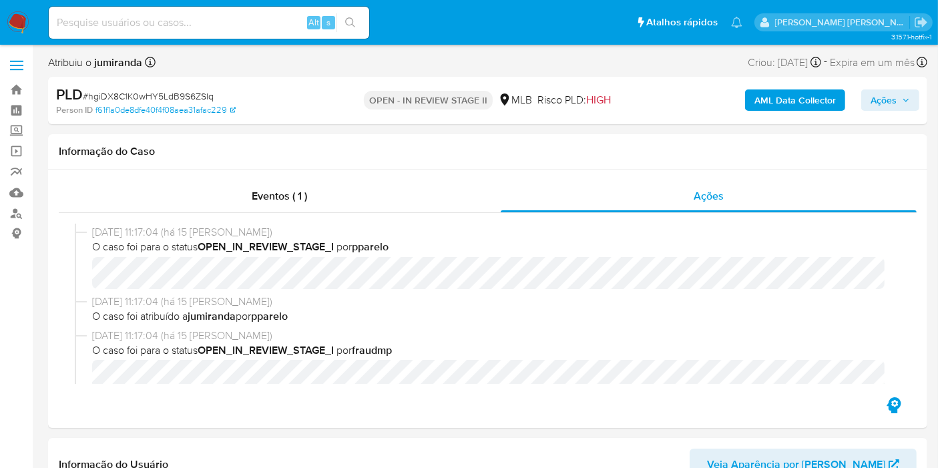
scroll to position [492, 0]
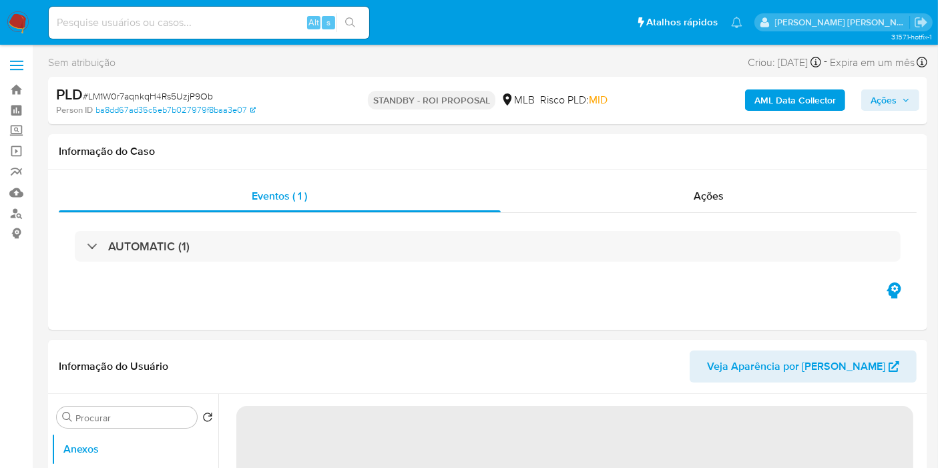
select select "10"
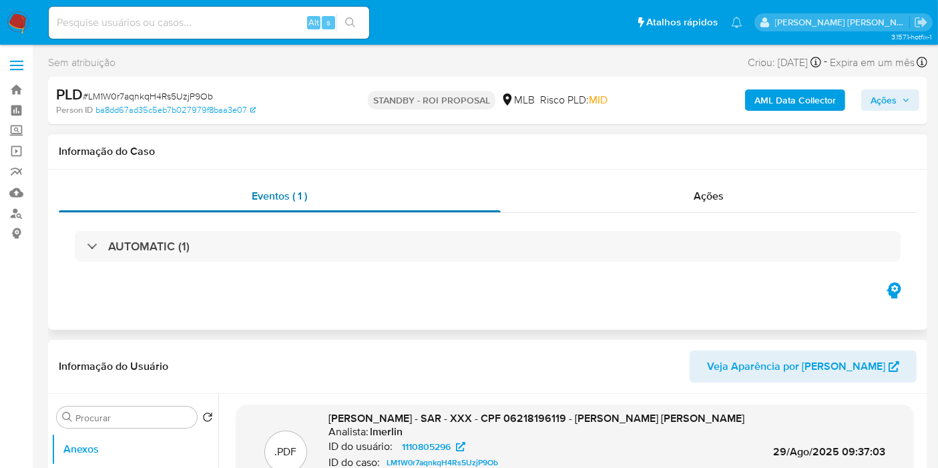
click at [481, 184] on div "Eventos ( 1 )" at bounding box center [280, 196] width 442 height 32
click at [240, 14] on input at bounding box center [209, 22] width 320 height 17
paste input "HKp87gG8tyJSO6EpzpTz8Mzp"
type input "HKp87gG8tyJSO6EpzpTz8Mzp"
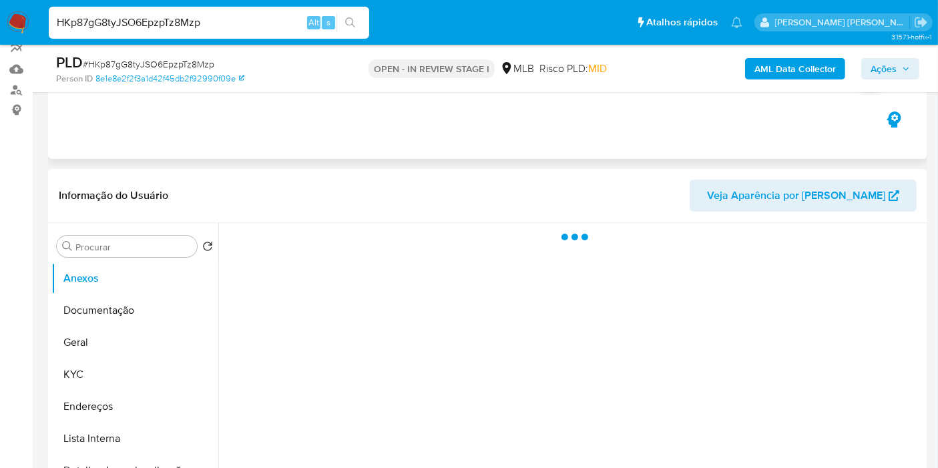
scroll to position [222, 0]
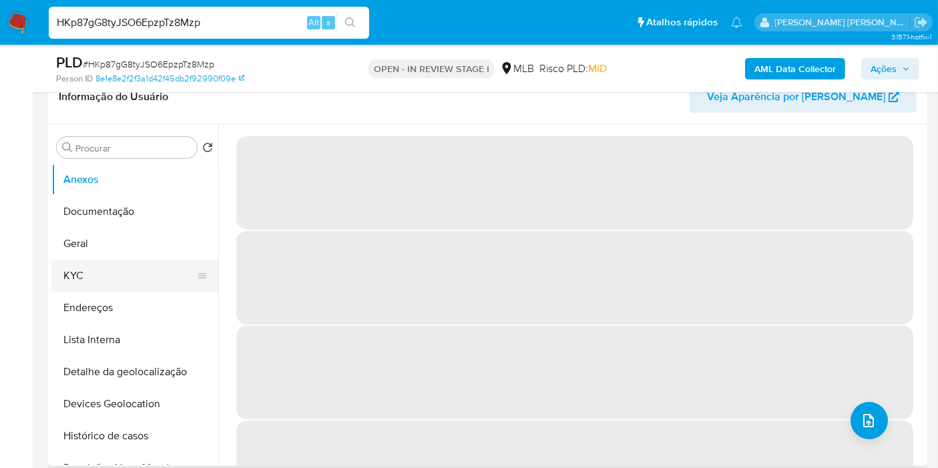
click at [85, 275] on button "KYC" at bounding box center [129, 276] width 156 height 32
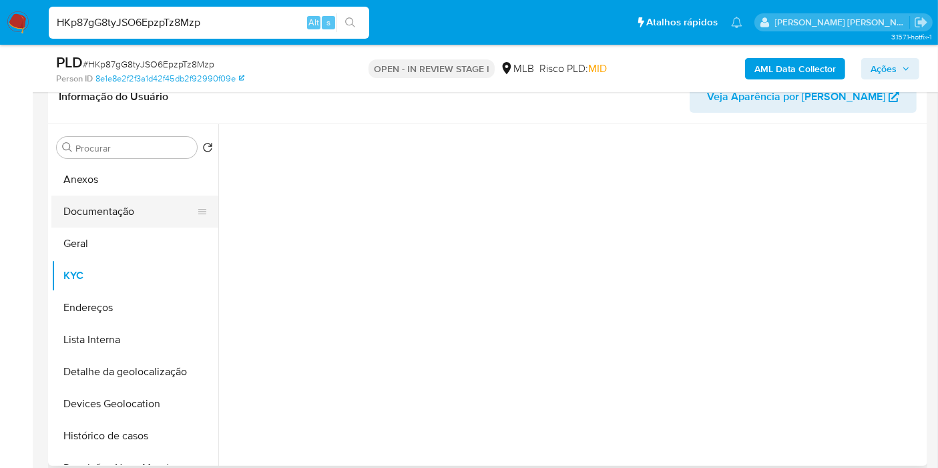
select select "10"
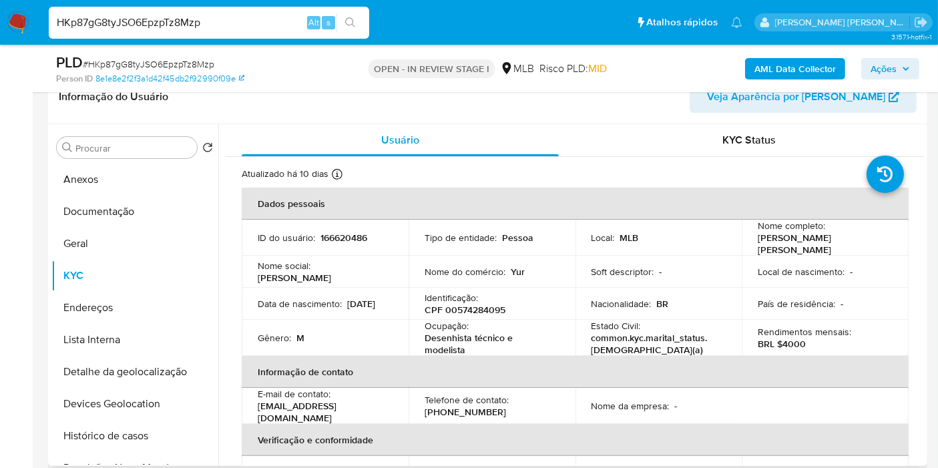
click at [483, 304] on p "CPF 00574284095" at bounding box center [464, 310] width 81 height 12
copy p "00574284095"
drag, startPoint x: 481, startPoint y: 344, endPoint x: 407, endPoint y: 340, distance: 73.5
click at [408, 340] on td "Ocupação : Desenhista técnico e modelista" at bounding box center [491, 338] width 167 height 36
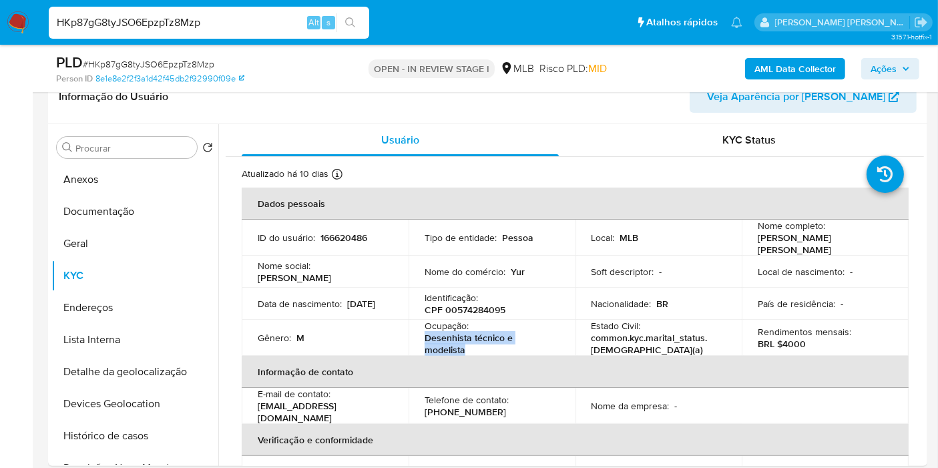
copy p "Desenhista técnico e modelista"
click at [796, 63] on b "AML Data Collector" at bounding box center [794, 68] width 81 height 21
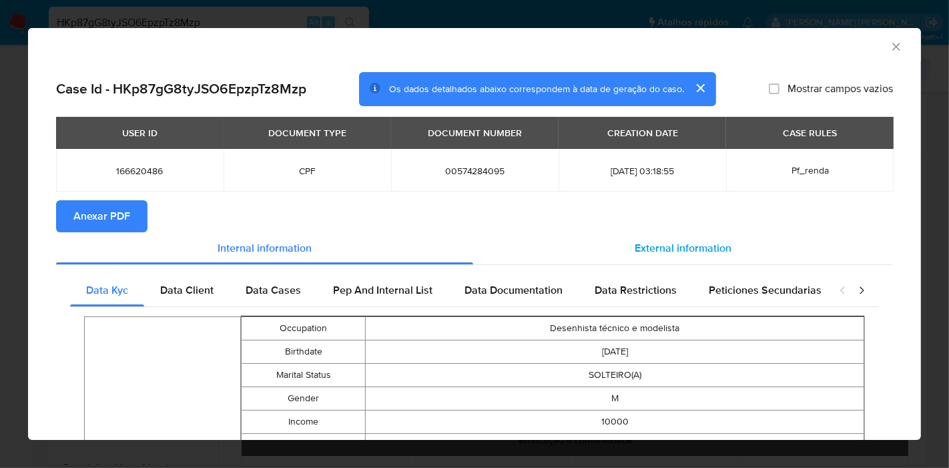
click at [646, 253] on span "External information" at bounding box center [683, 247] width 97 height 15
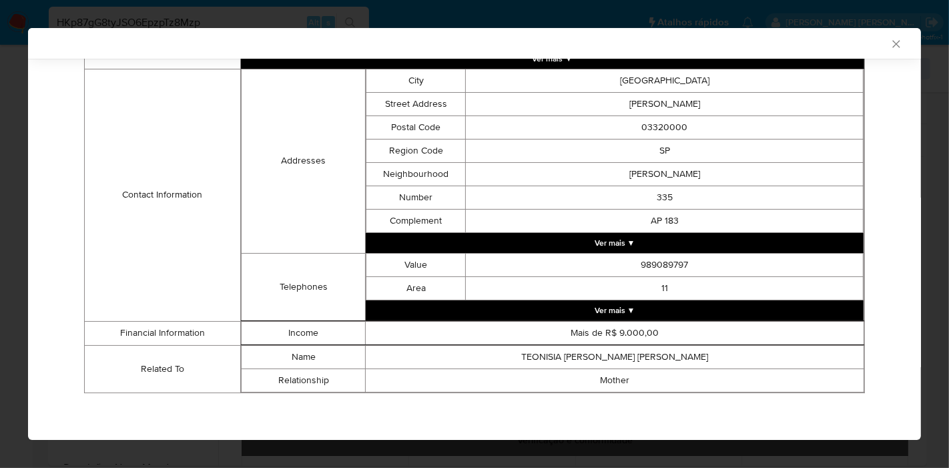
scroll to position [110, 0]
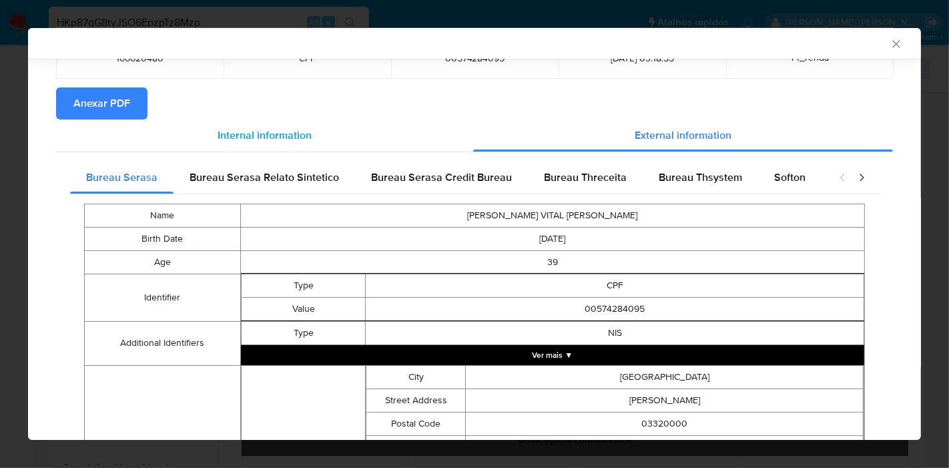
click at [256, 123] on div "Internal information" at bounding box center [264, 135] width 417 height 32
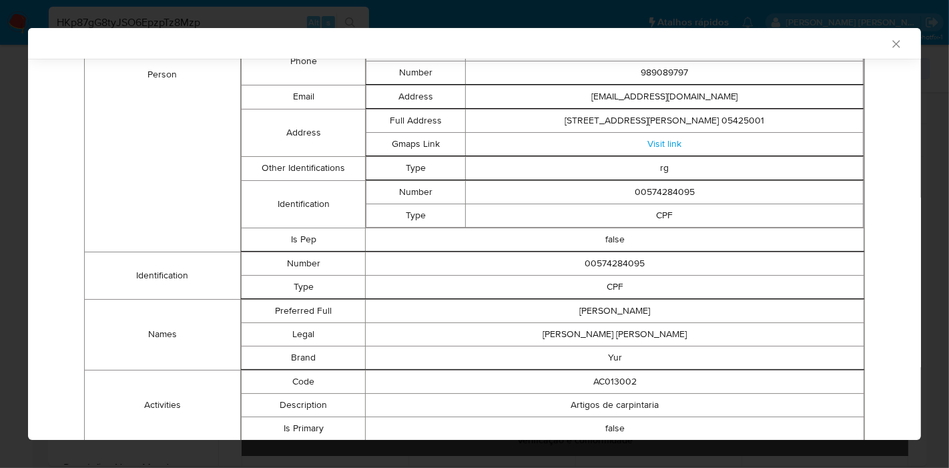
scroll to position [212, 0]
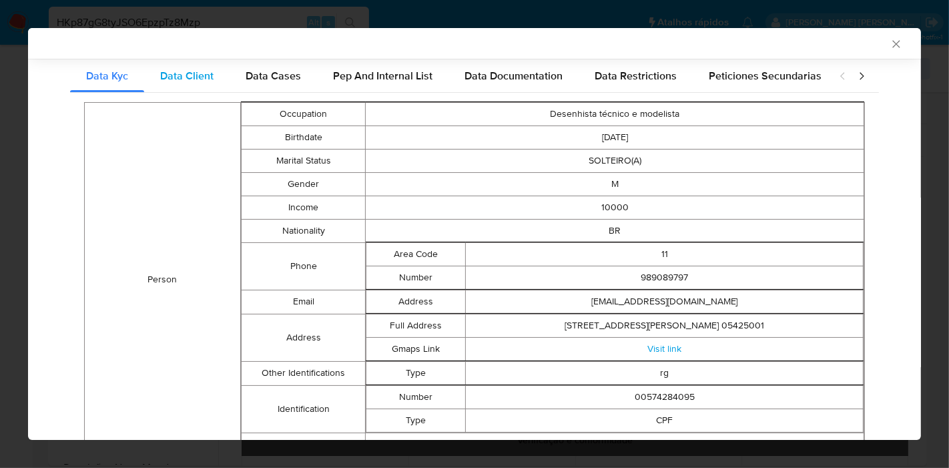
click at [214, 83] on div "Data Client" at bounding box center [186, 76] width 85 height 32
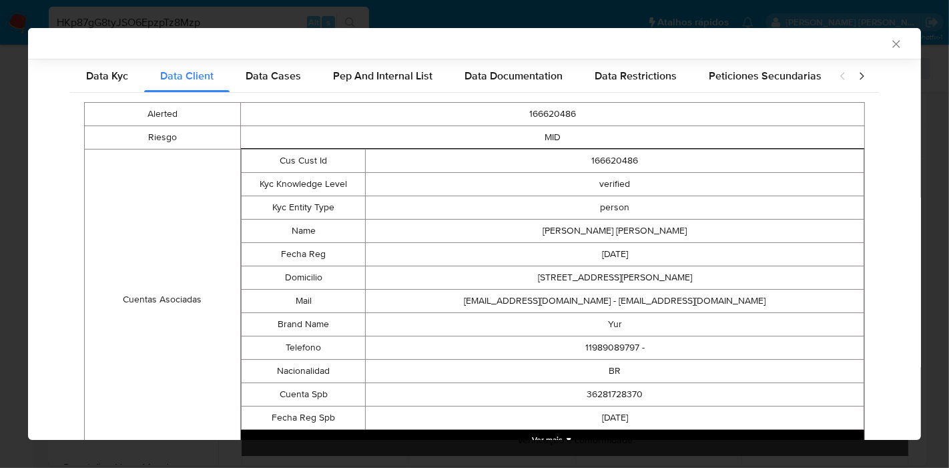
scroll to position [0, 0]
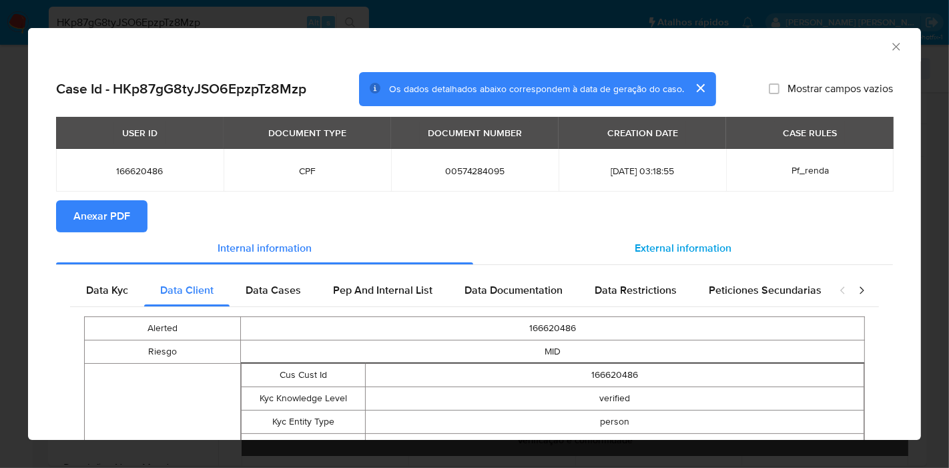
click at [657, 241] on span "External information" at bounding box center [683, 247] width 97 height 15
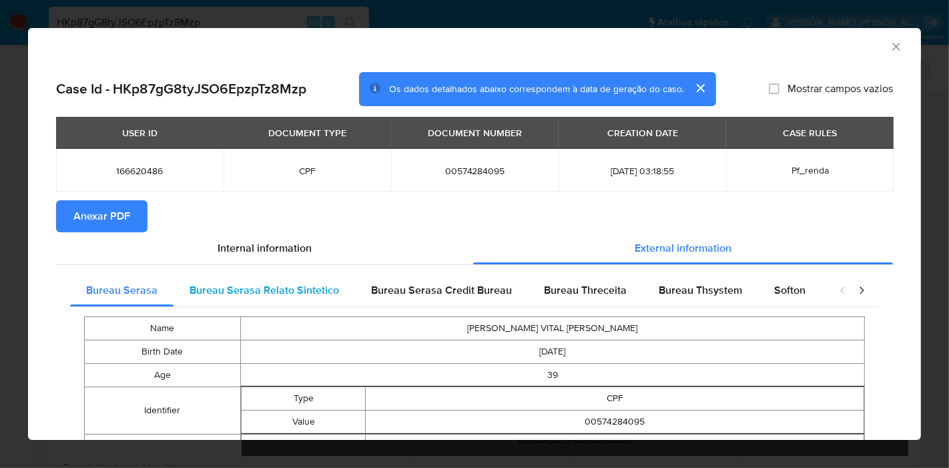
click at [241, 287] on span "Bureau Serasa Relato Sintetico" at bounding box center [265, 289] width 150 height 15
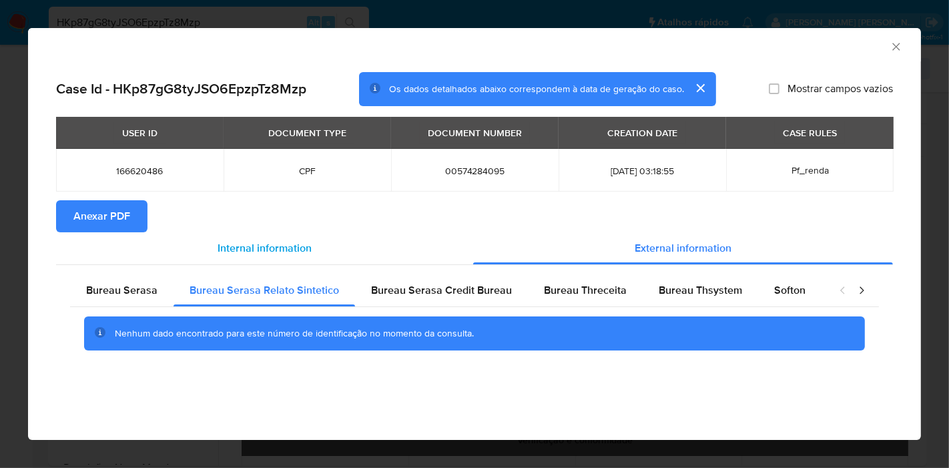
drag, startPoint x: 459, startPoint y: 288, endPoint x: 464, endPoint y: 241, distance: 47.6
click at [459, 288] on span "Bureau Serasa Credit Bureau" at bounding box center [441, 289] width 141 height 15
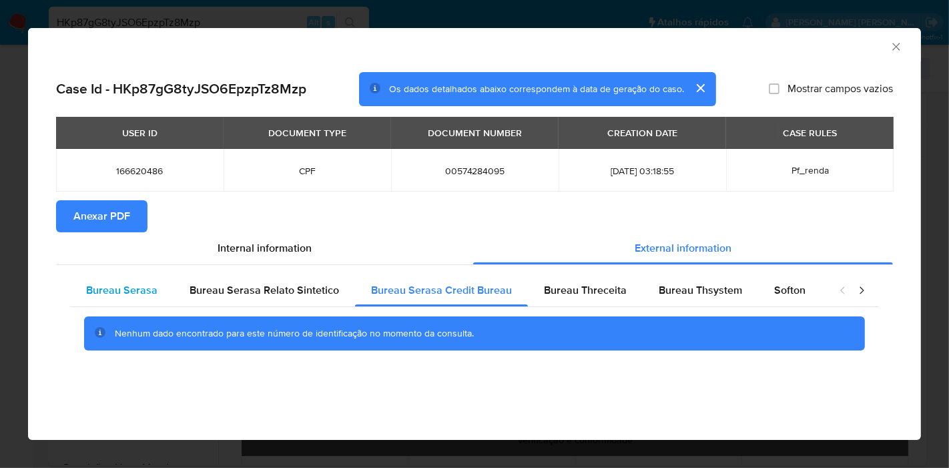
click at [86, 290] on span "Bureau Serasa" at bounding box center [121, 289] width 71 height 15
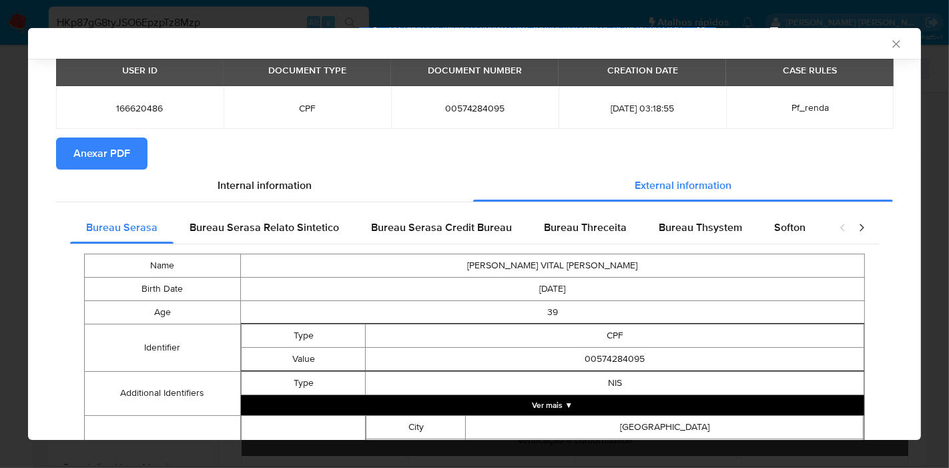
scroll to position [145, 0]
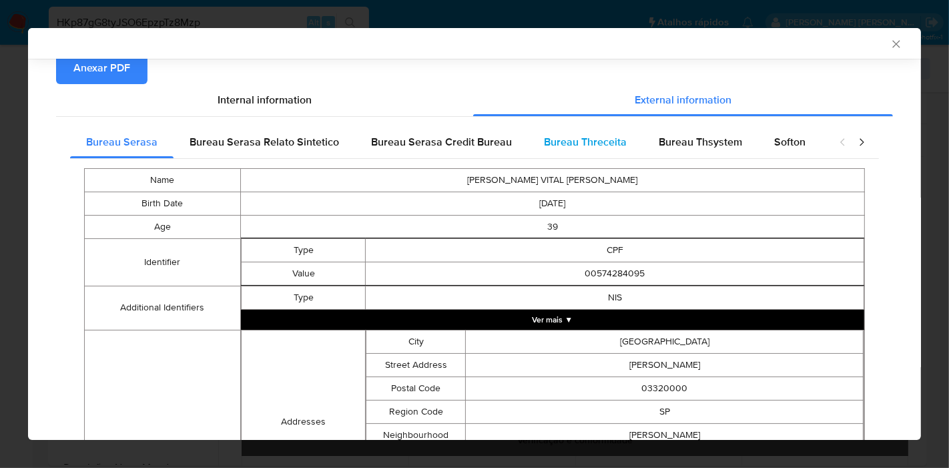
click at [567, 128] on div "Bureau Threceita" at bounding box center [585, 142] width 115 height 32
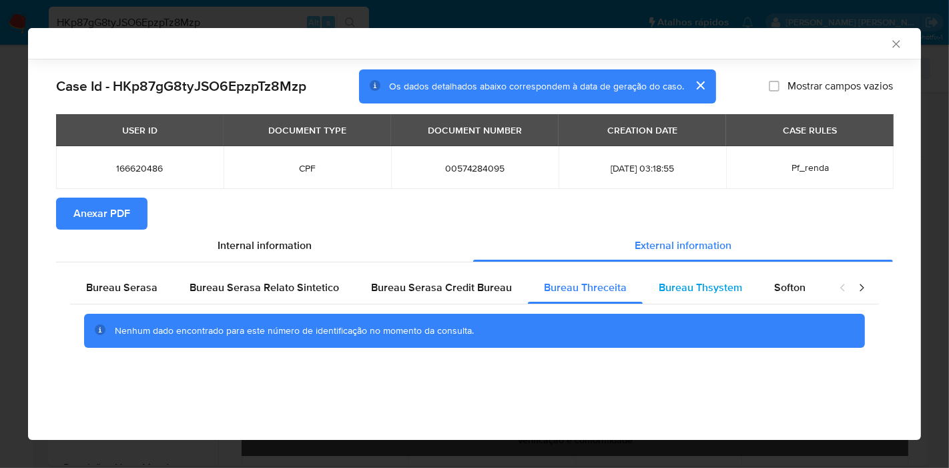
click at [726, 280] on span "Bureau Thsystem" at bounding box center [700, 287] width 83 height 15
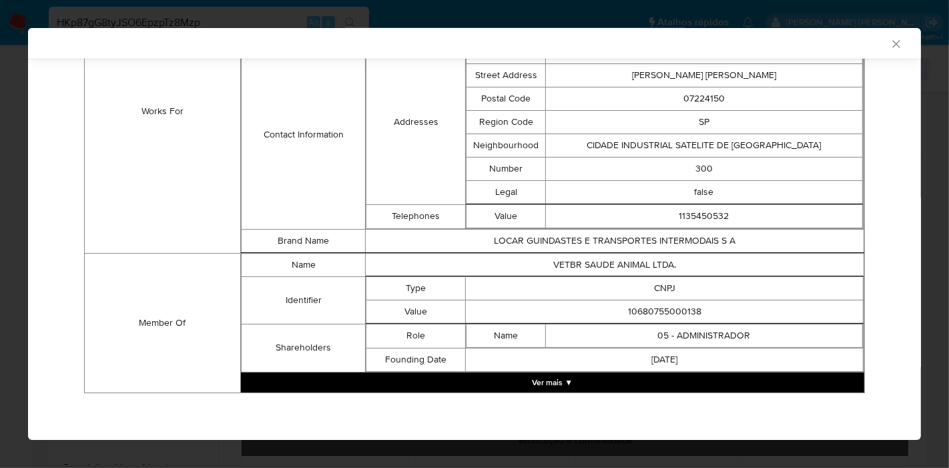
scroll to position [1001, 0]
click at [583, 380] on button "Ver mais ▼" at bounding box center [552, 382] width 623 height 20
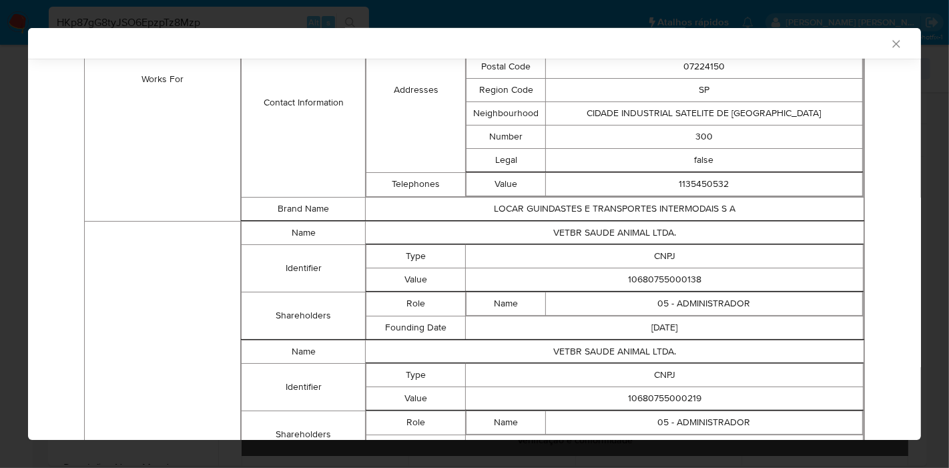
scroll to position [1111, 0]
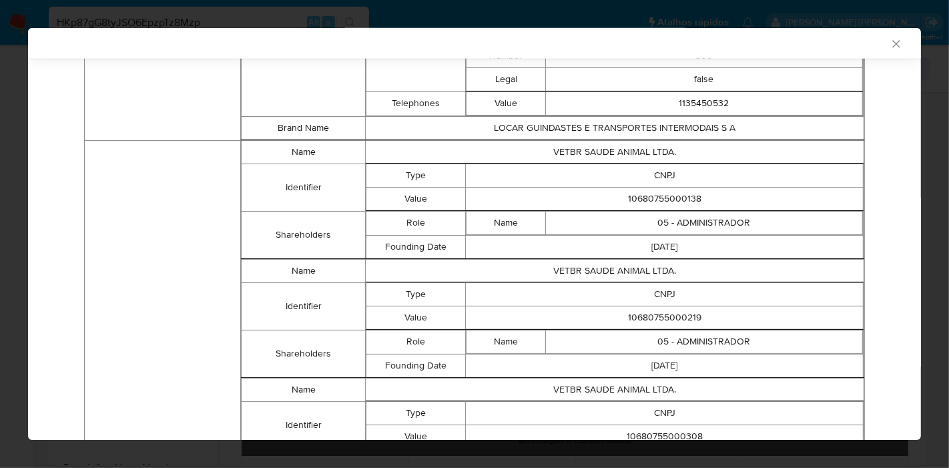
click at [646, 204] on td "10680755000138" at bounding box center [665, 198] width 398 height 23
copy td "10680755000138"
click at [473, 210] on td "10680755000138" at bounding box center [665, 198] width 398 height 23
click at [644, 328] on td "10680755000219" at bounding box center [665, 317] width 398 height 23
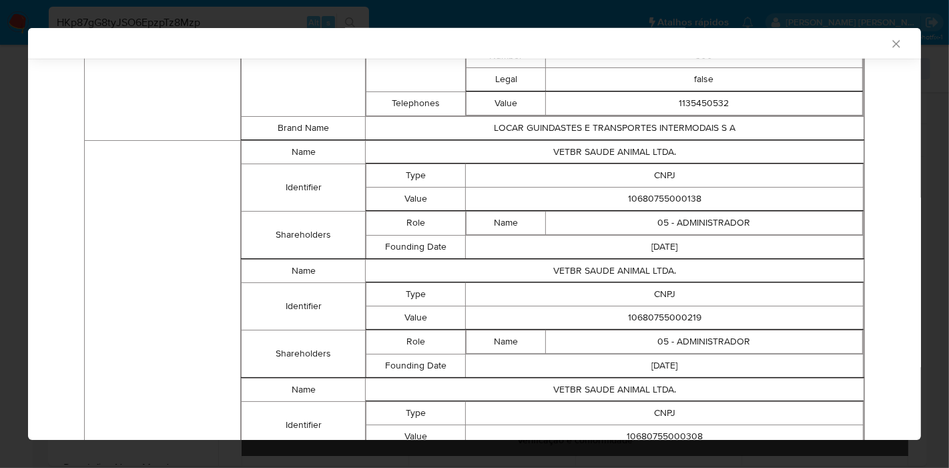
click at [644, 326] on td "10680755000219" at bounding box center [665, 317] width 398 height 23
copy td "10680755000219"
click at [547, 312] on td "10680755000219" at bounding box center [665, 317] width 398 height 23
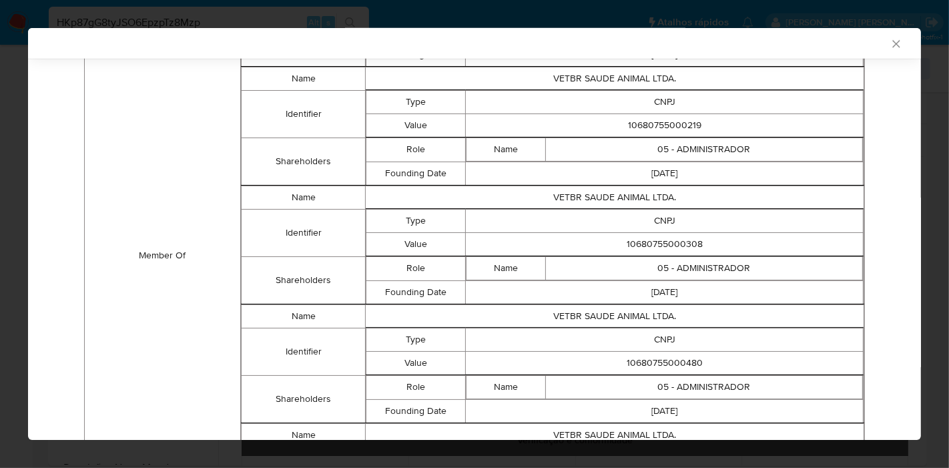
scroll to position [1333, 0]
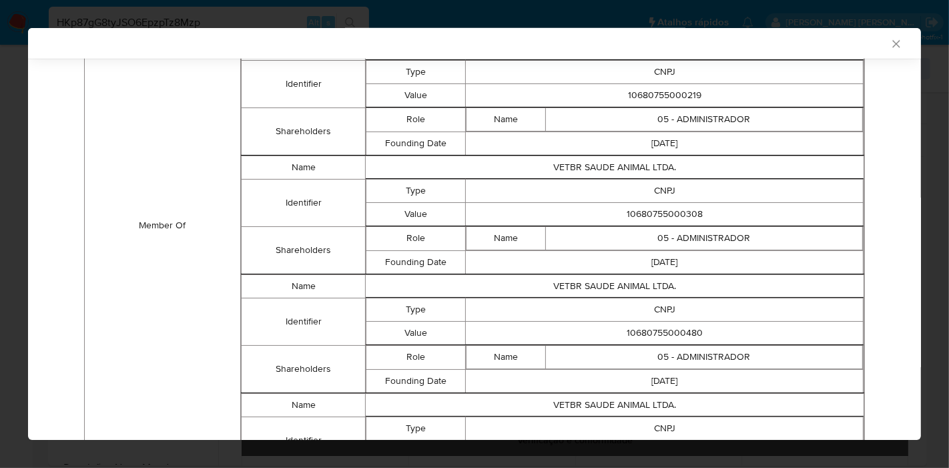
click at [665, 218] on td "10680755000308" at bounding box center [665, 213] width 398 height 23
copy td "10680755000308"
click at [558, 272] on td "2024-08-05" at bounding box center [665, 261] width 398 height 23
click at [629, 334] on td "10680755000480" at bounding box center [665, 332] width 398 height 23
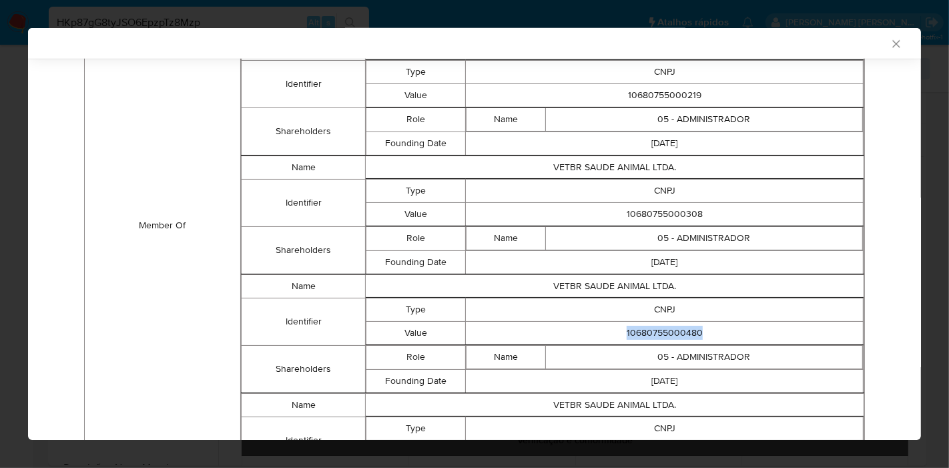
click at [630, 334] on td "10680755000480" at bounding box center [665, 332] width 398 height 23
copy td "10680755000480"
click at [562, 298] on td "VETBR SAUDE ANIMAL LTDA." at bounding box center [615, 285] width 499 height 23
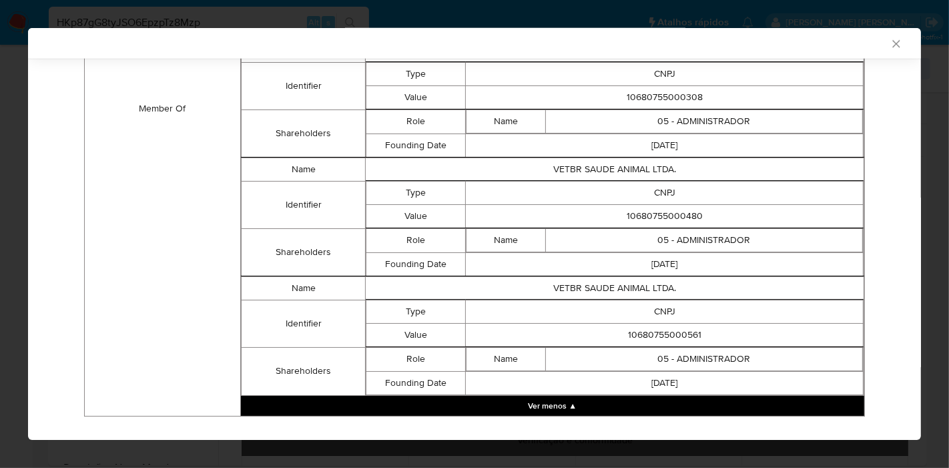
scroll to position [1482, 0]
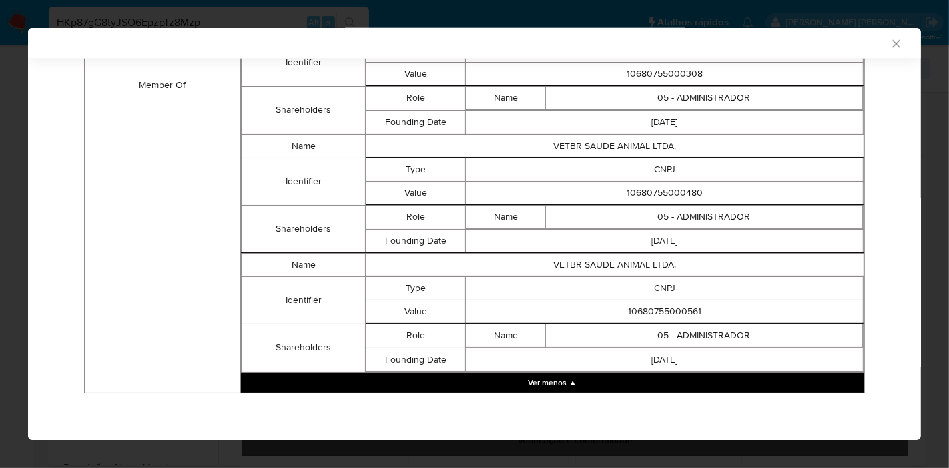
click at [661, 309] on td "10680755000561" at bounding box center [665, 311] width 398 height 23
drag, startPoint x: 661, startPoint y: 309, endPoint x: 658, endPoint y: 315, distance: 6.9
click at [661, 310] on td "10680755000561" at bounding box center [665, 311] width 398 height 23
copy td "10680755000561"
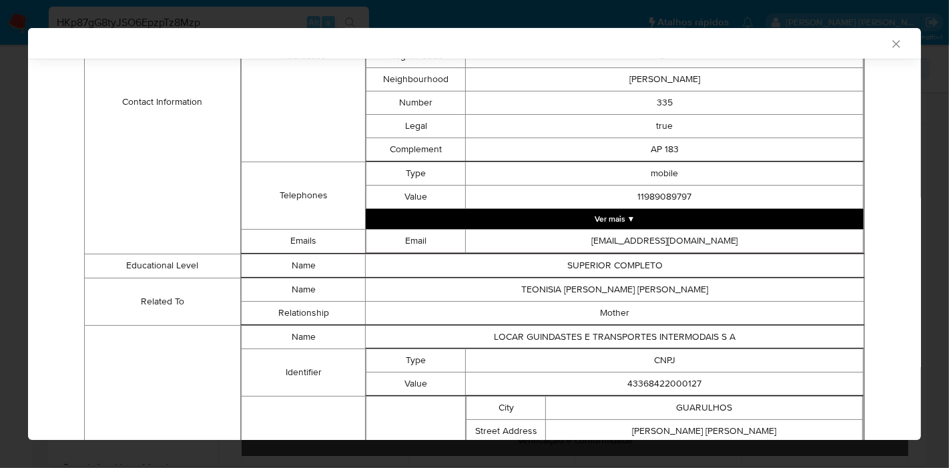
scroll to position [591, 0]
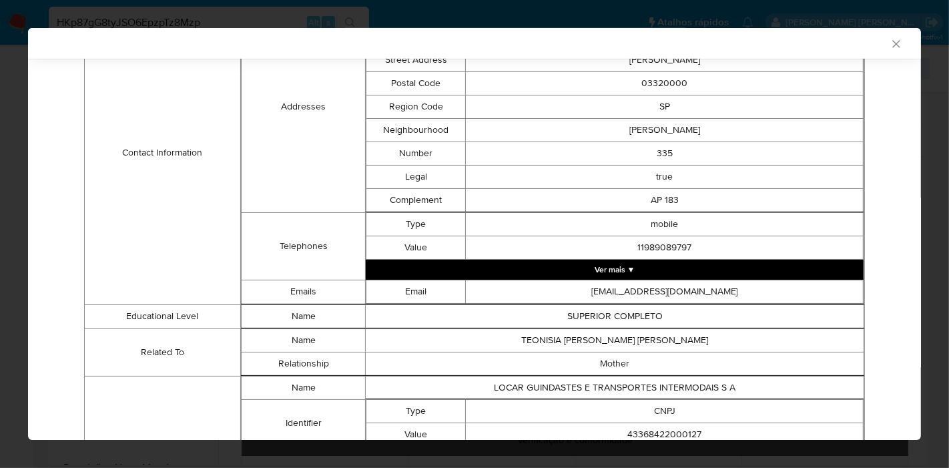
click at [334, 262] on td "Telephones" at bounding box center [303, 245] width 125 height 67
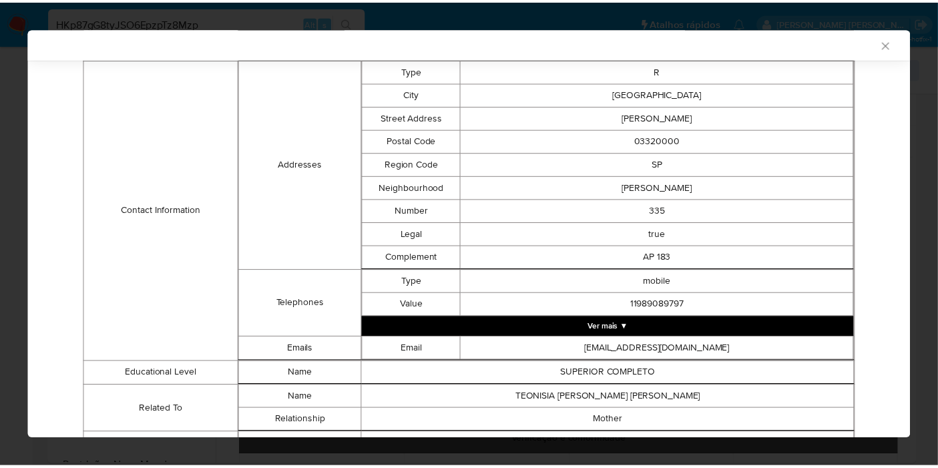
scroll to position [369, 0]
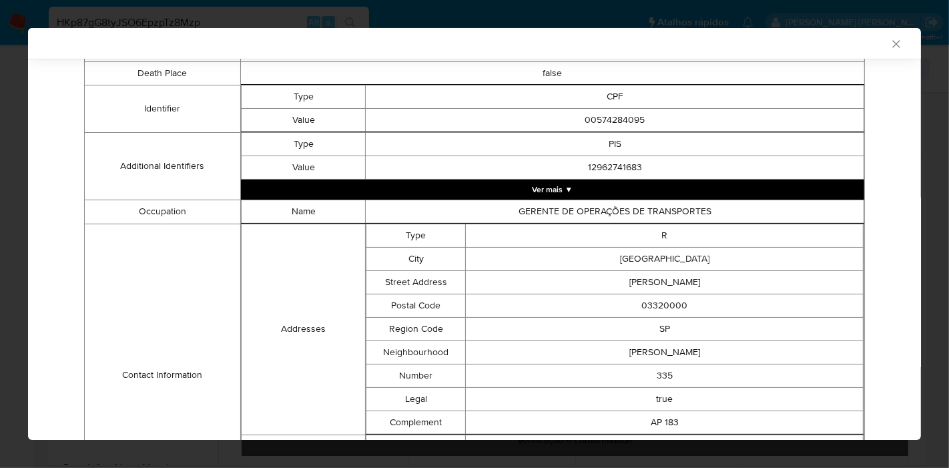
click at [890, 47] on icon "Fechar a janela" at bounding box center [896, 43] width 13 height 13
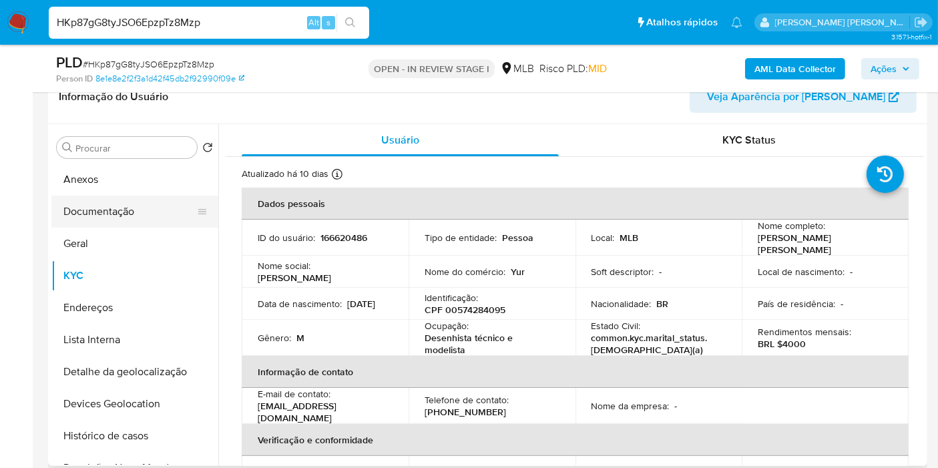
click at [134, 206] on button "Documentação" at bounding box center [129, 212] width 156 height 32
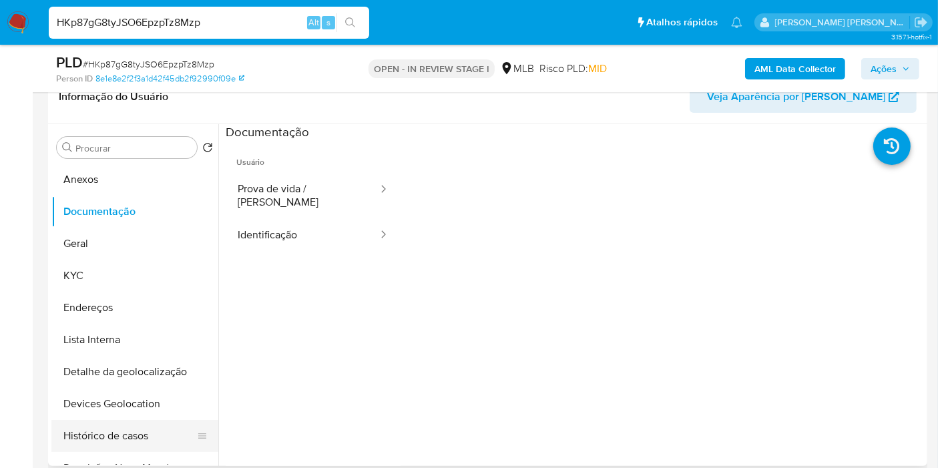
scroll to position [74, 0]
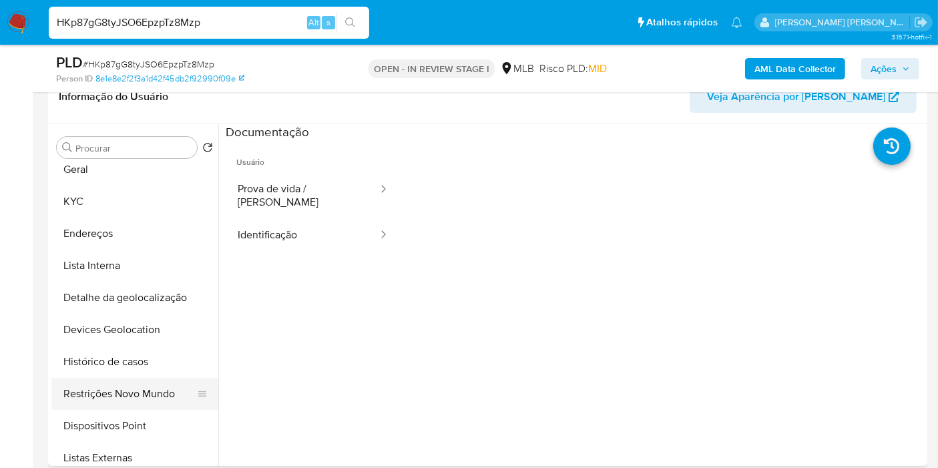
click at [152, 406] on button "Restrições Novo Mundo" at bounding box center [129, 394] width 156 height 32
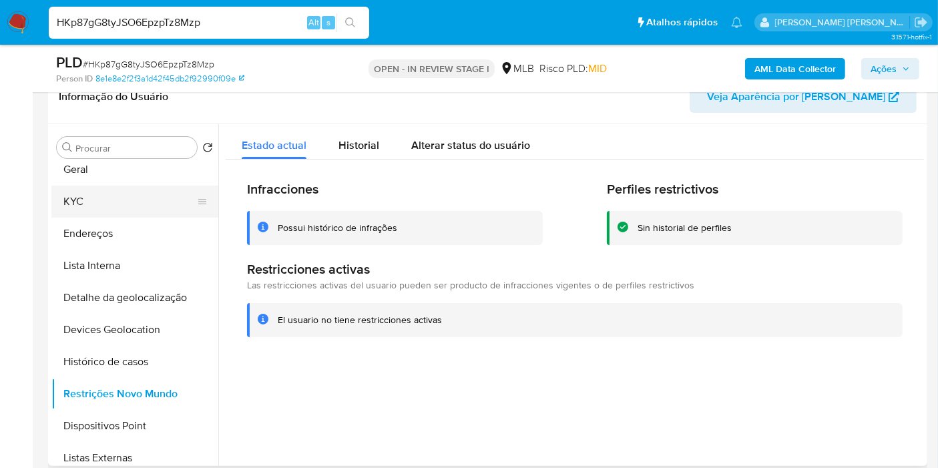
click at [86, 190] on button "KYC" at bounding box center [129, 202] width 156 height 32
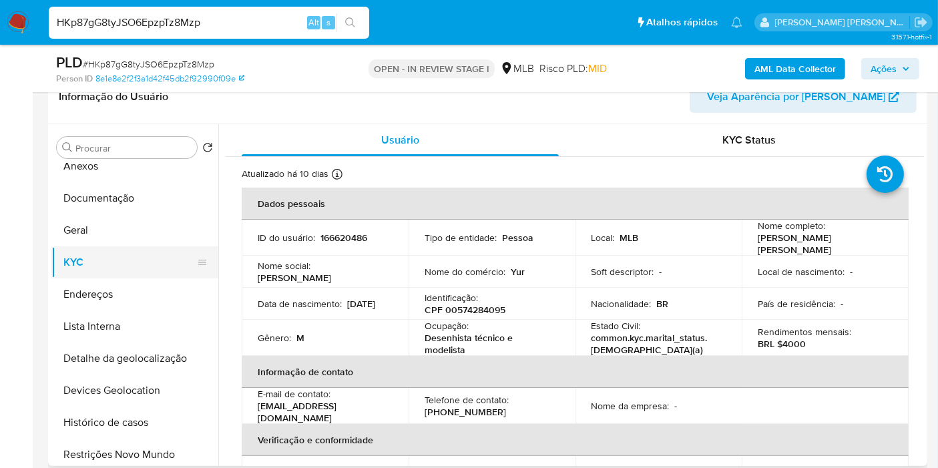
scroll to position [0, 0]
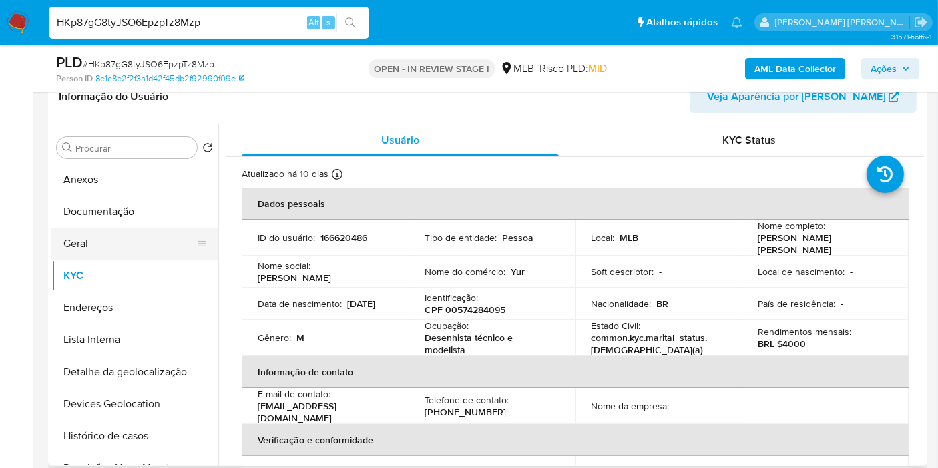
click at [127, 242] on button "Geral" at bounding box center [129, 244] width 156 height 32
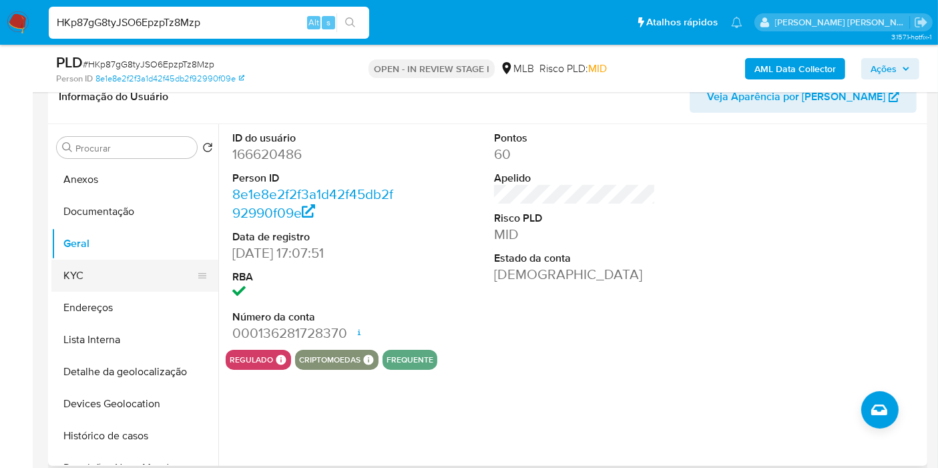
click at [91, 274] on button "KYC" at bounding box center [129, 276] width 156 height 32
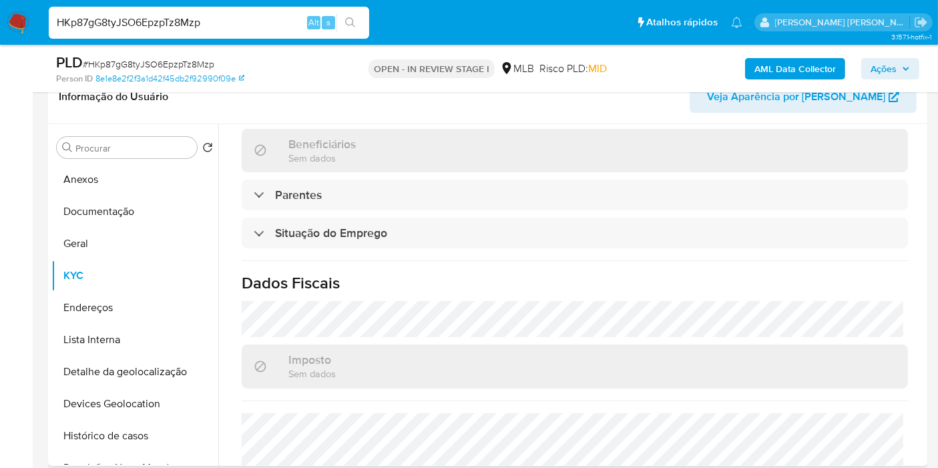
scroll to position [610, 0]
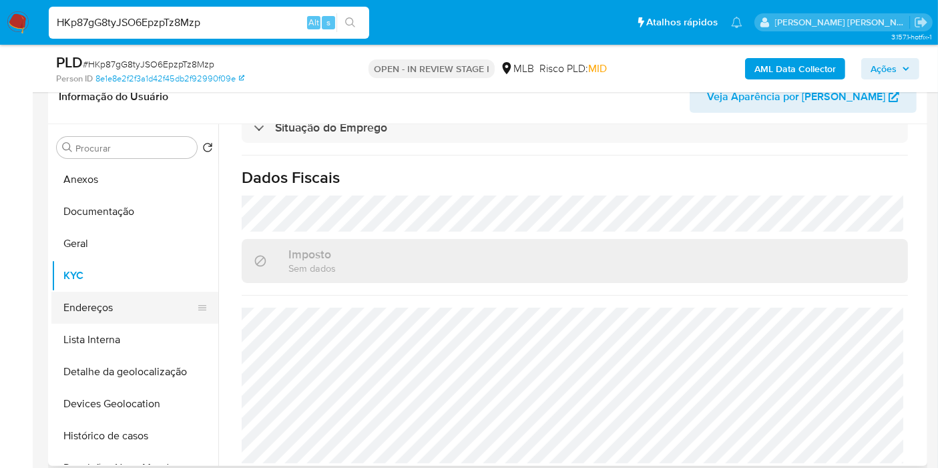
click at [106, 314] on button "Endereços" at bounding box center [129, 308] width 156 height 32
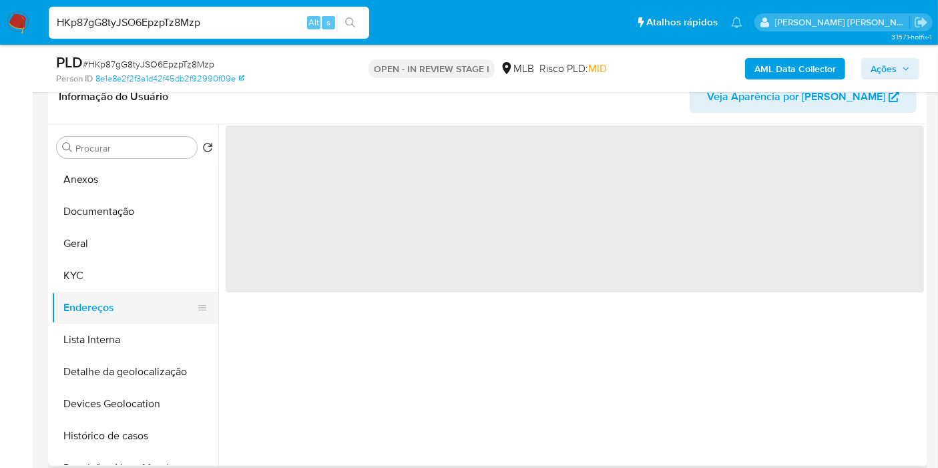
scroll to position [0, 0]
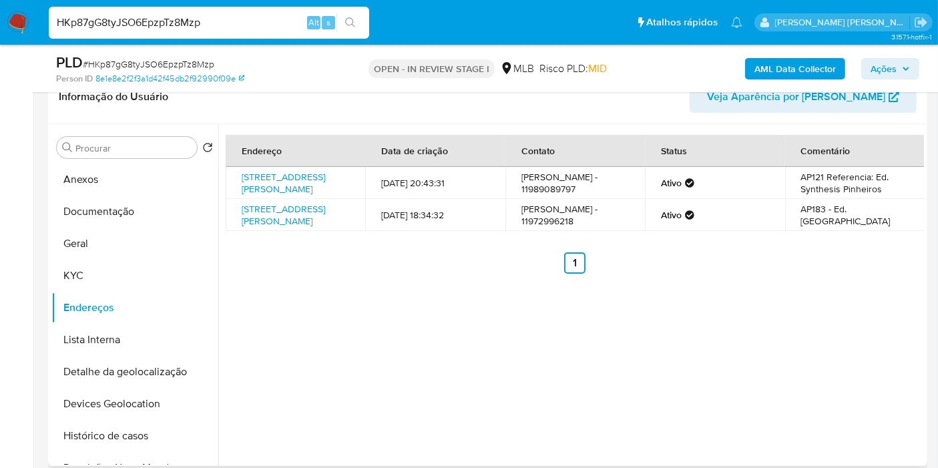
click at [505, 359] on div "Endereço Data de criação Contato Status Comentário Rua Eugênio De Medeiros 601,…" at bounding box center [570, 295] width 705 height 342
click at [132, 358] on button "Detalhe da geolocalização" at bounding box center [129, 372] width 156 height 32
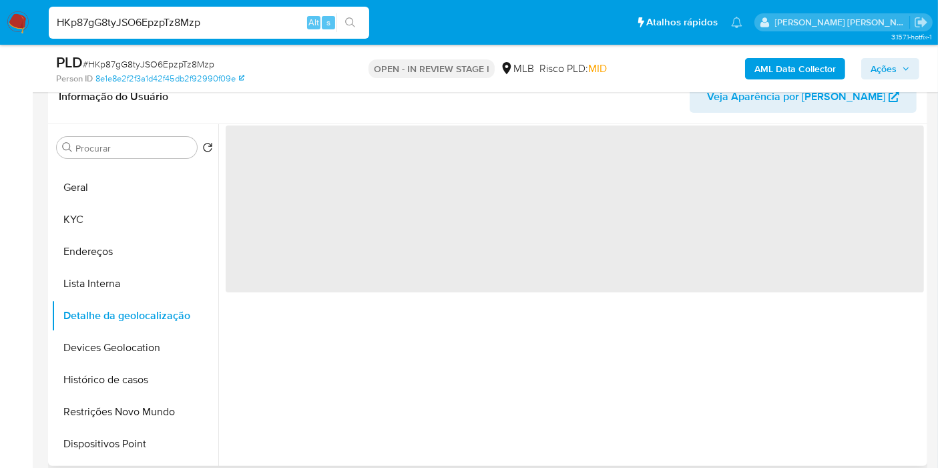
scroll to position [148, 0]
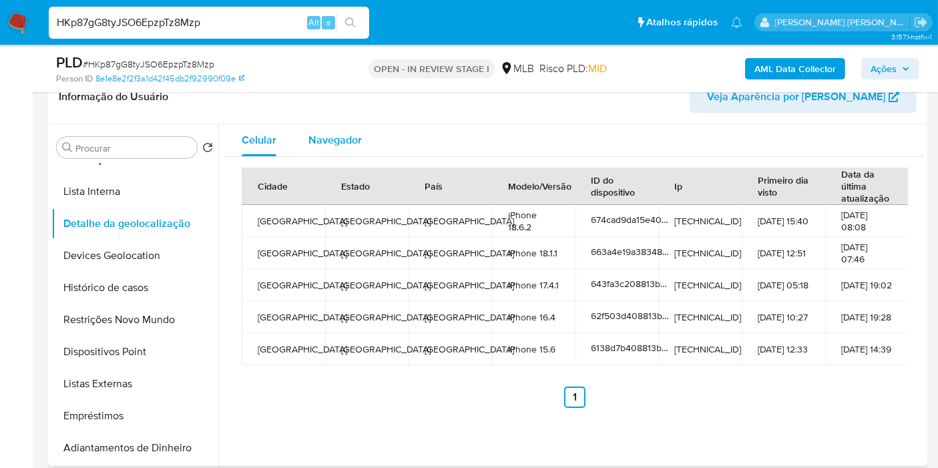
click at [307, 139] on button "Navegador" at bounding box center [334, 140] width 85 height 32
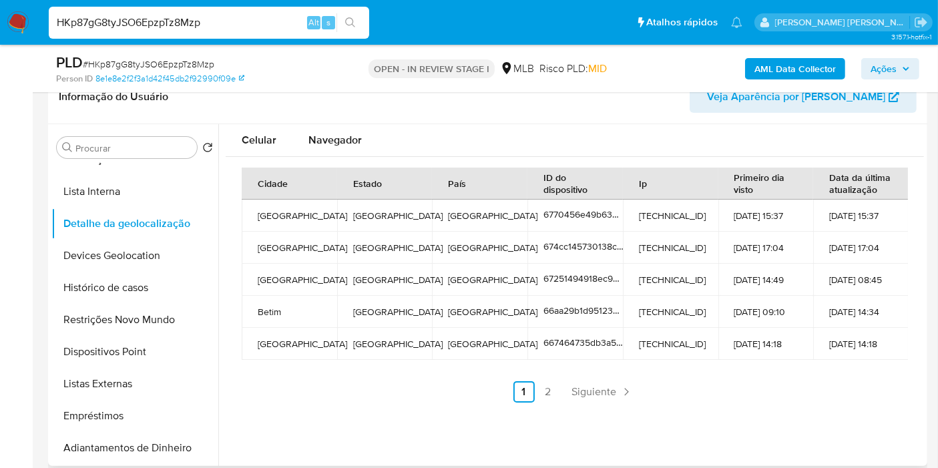
type button "1"
click at [162, 251] on button "Devices Geolocation" at bounding box center [129, 256] width 156 height 32
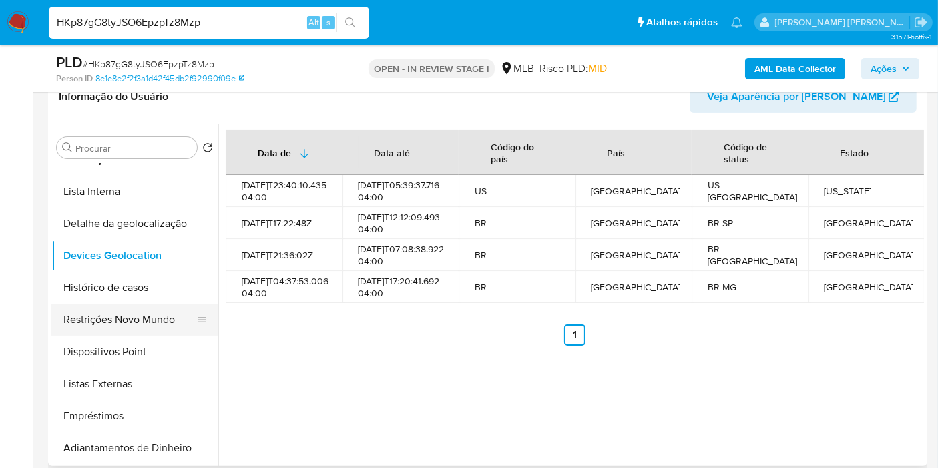
click at [146, 312] on button "Restrições Novo Mundo" at bounding box center [129, 320] width 156 height 32
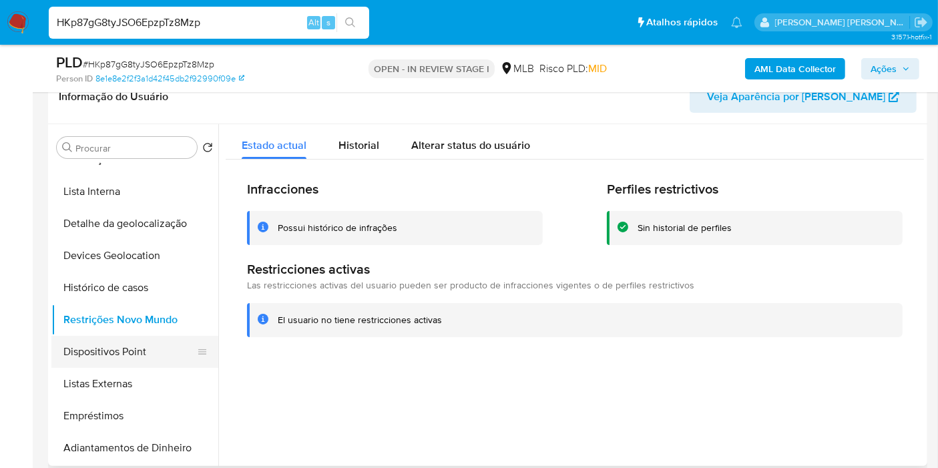
click at [103, 355] on button "Dispositivos Point" at bounding box center [129, 352] width 156 height 32
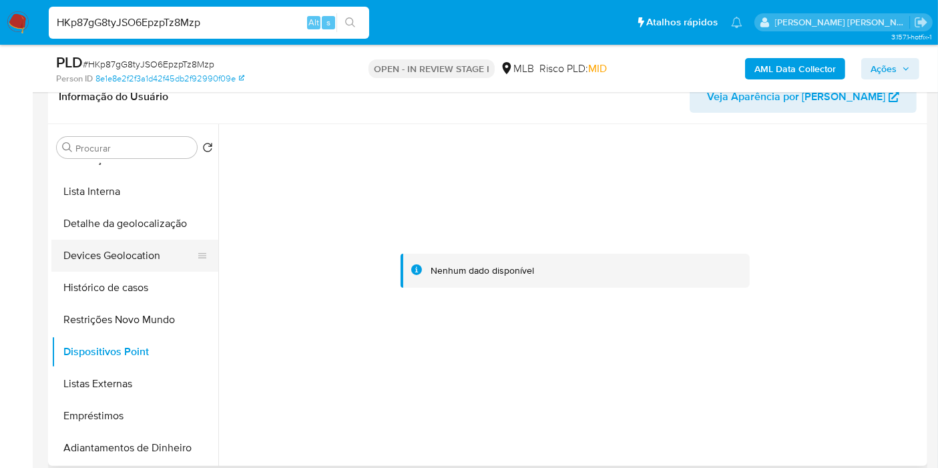
scroll to position [74, 0]
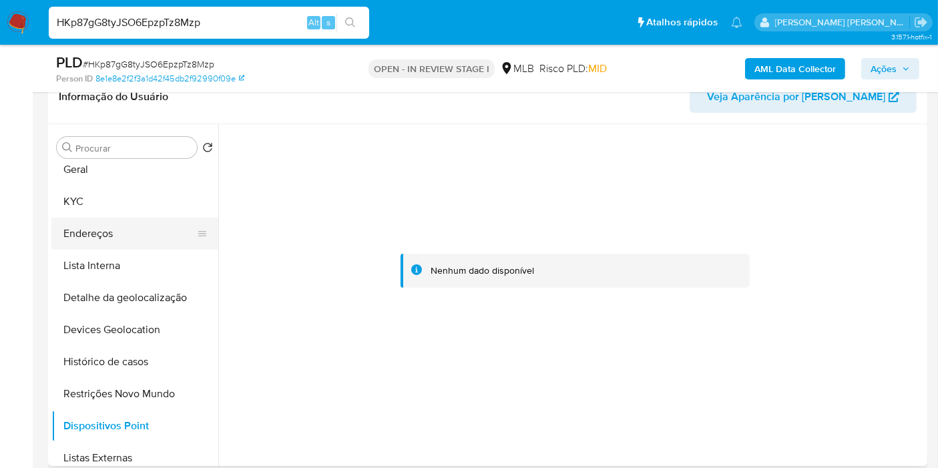
click at [121, 241] on button "Endereços" at bounding box center [129, 234] width 156 height 32
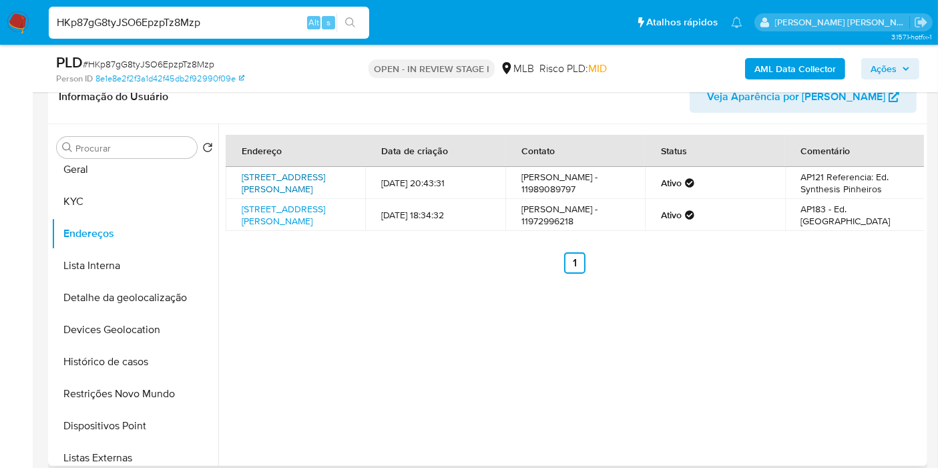
click at [282, 184] on link "Rua Eugênio De Medeiros 601, São Paulo, São Paulo, 05425001, Brasil 601" at bounding box center [283, 182] width 83 height 25
click at [139, 204] on button "KYC" at bounding box center [129, 202] width 156 height 32
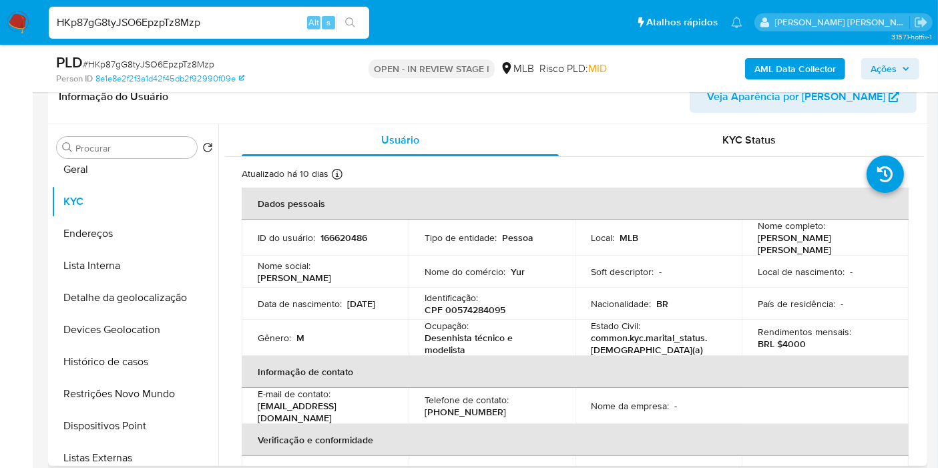
click at [469, 320] on div "Ocupação : Desenhista técnico e modelista" at bounding box center [491, 338] width 135 height 36
click at [469, 307] on p "CPF 00574284095" at bounding box center [464, 310] width 81 height 12
copy p "00574284095"
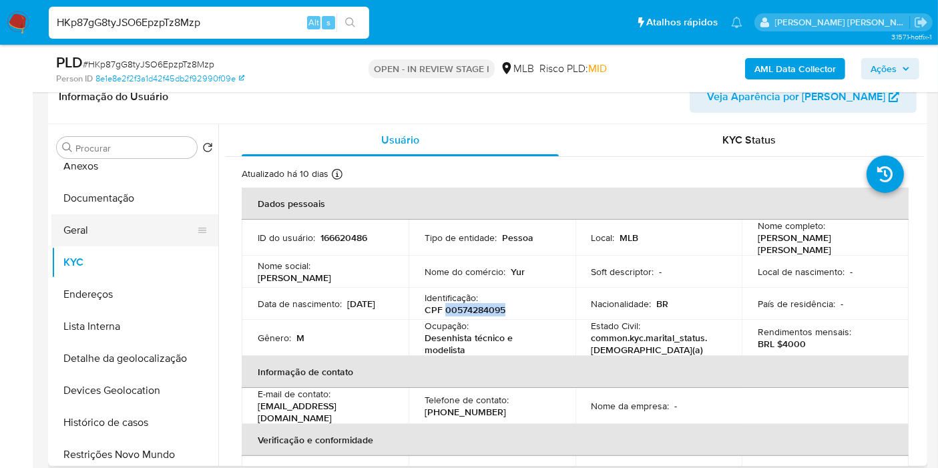
scroll to position [0, 0]
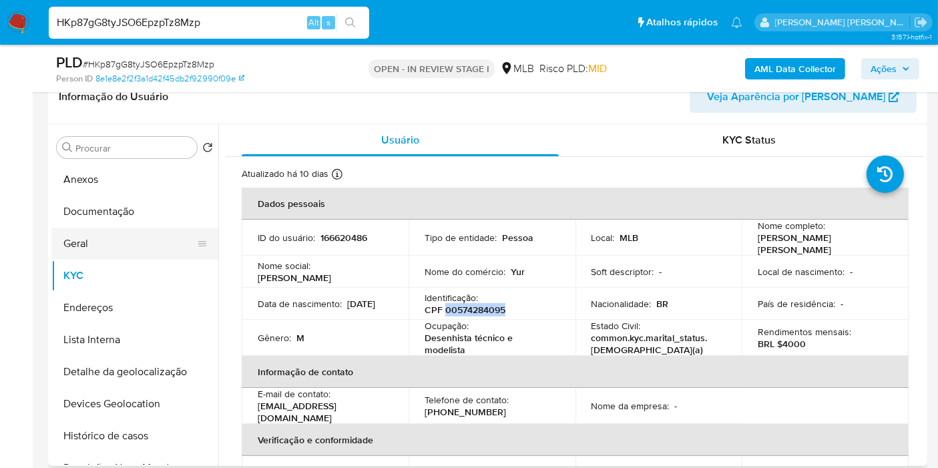
click at [125, 250] on button "Geral" at bounding box center [129, 244] width 156 height 32
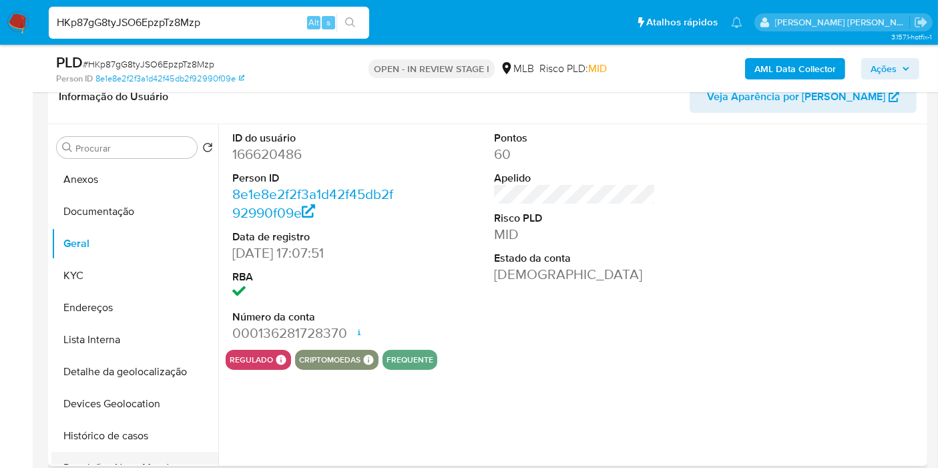
click at [127, 453] on button "Restrições Novo Mundo" at bounding box center [129, 468] width 156 height 32
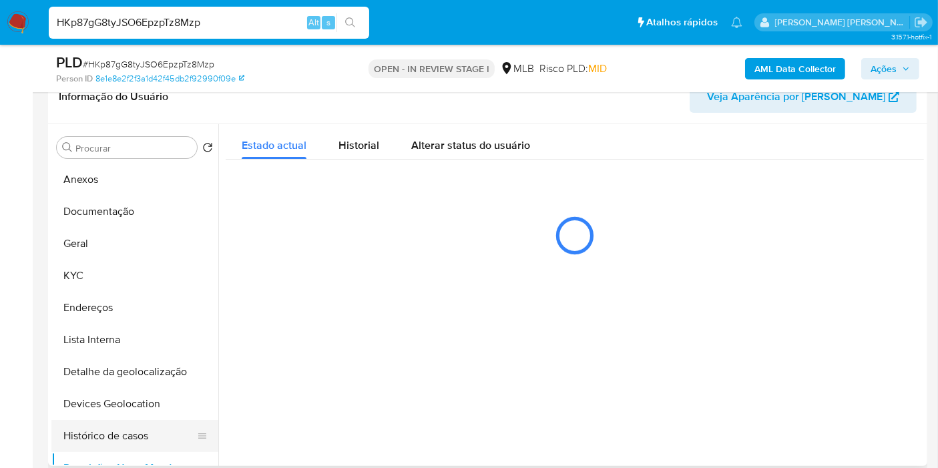
click at [129, 437] on button "Histórico de casos" at bounding box center [129, 436] width 156 height 32
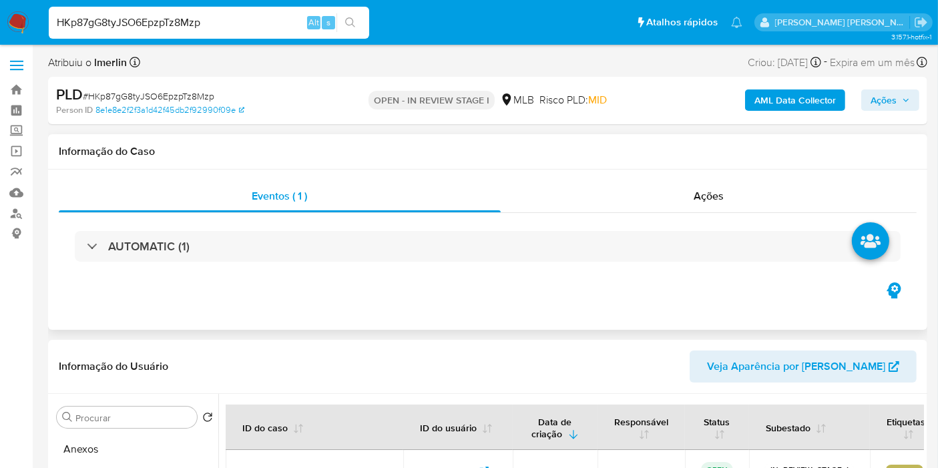
click at [888, 287] on icon "button" at bounding box center [893, 290] width 21 height 21
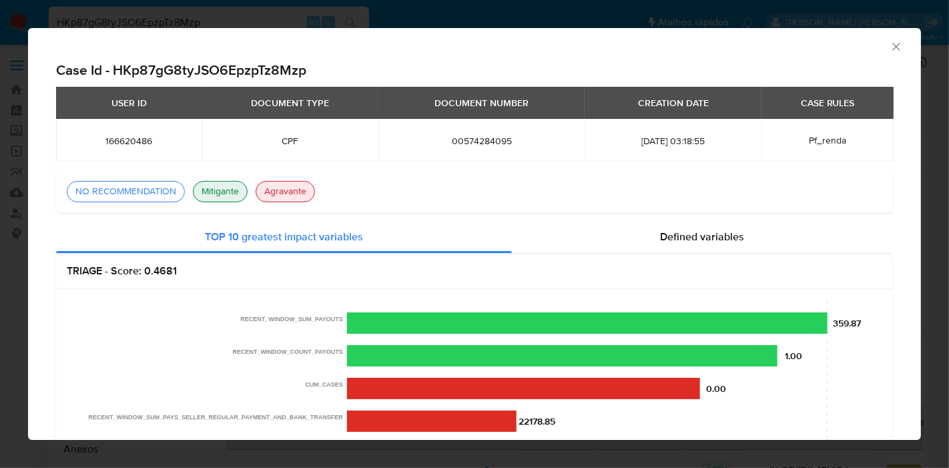
click at [890, 49] on icon "Fechar a janela" at bounding box center [896, 46] width 13 height 13
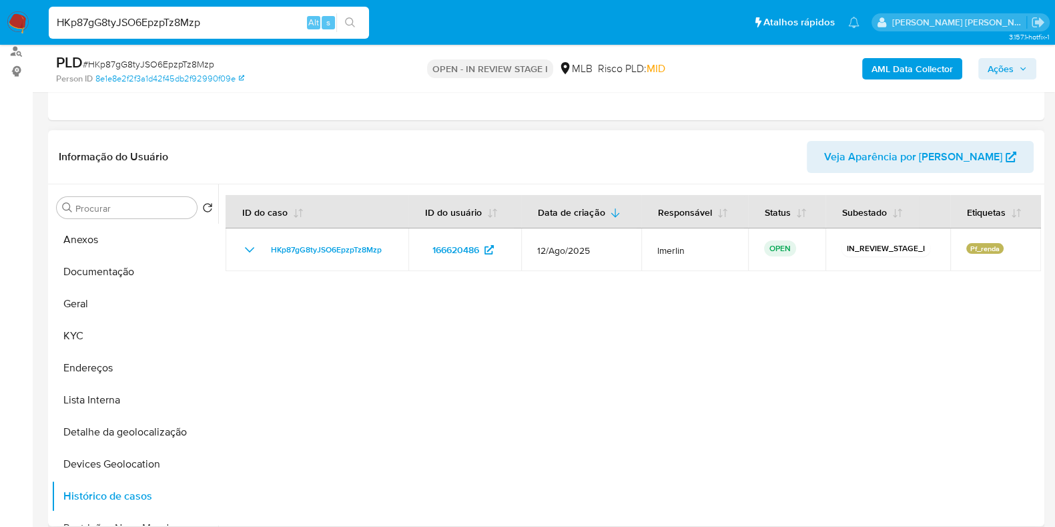
scroll to position [166, 0]
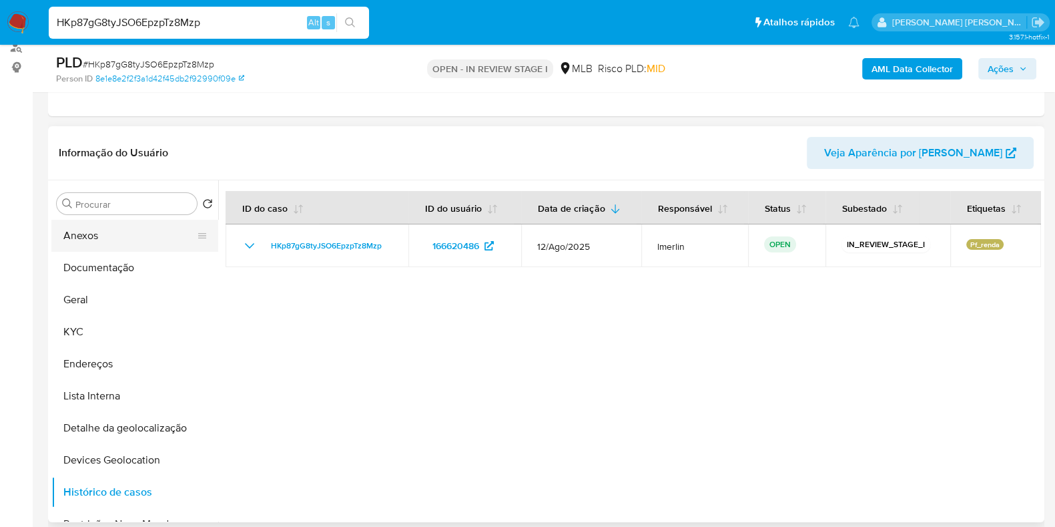
click at [152, 233] on button "Anexos" at bounding box center [129, 236] width 156 height 32
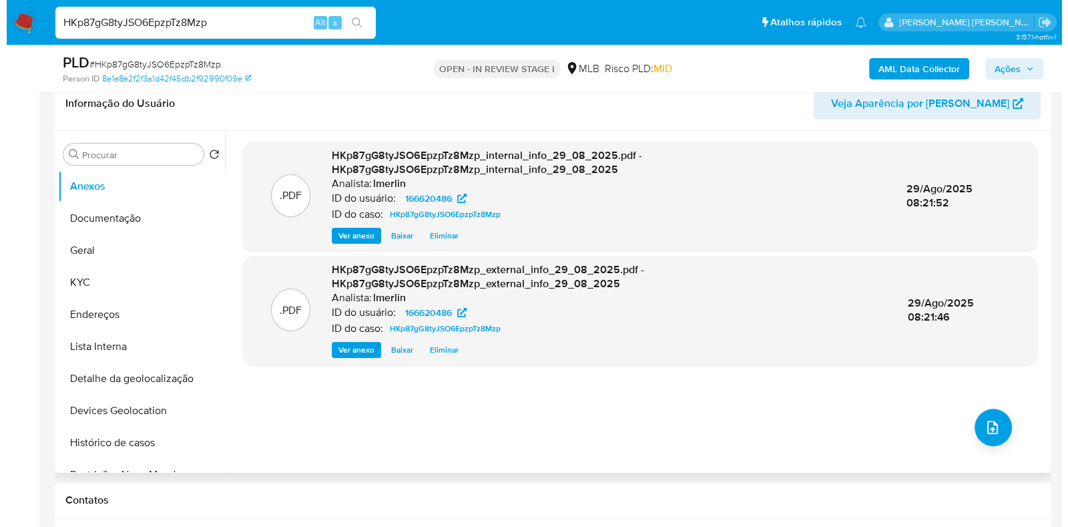
scroll to position [250, 0]
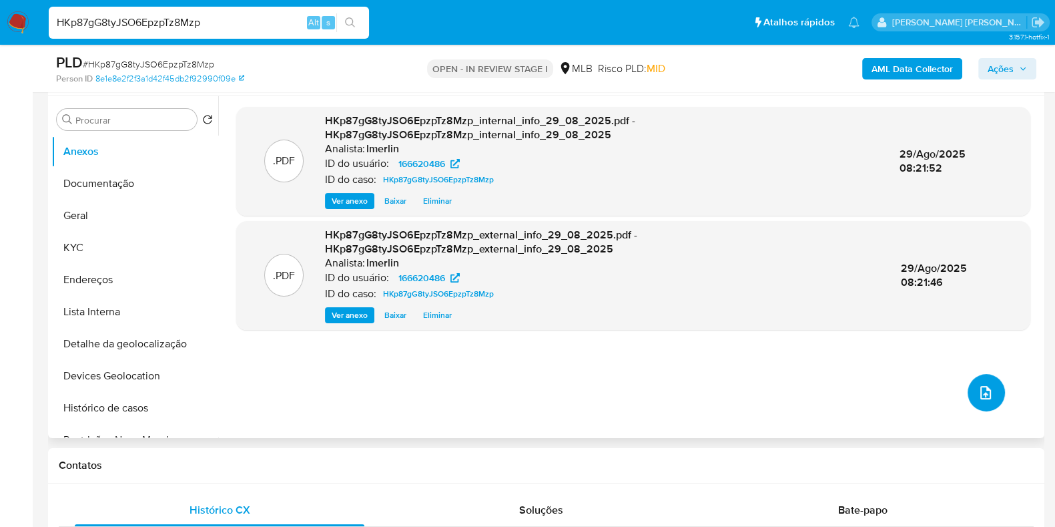
click at [948, 392] on icon "upload-file" at bounding box center [986, 392] width 16 height 16
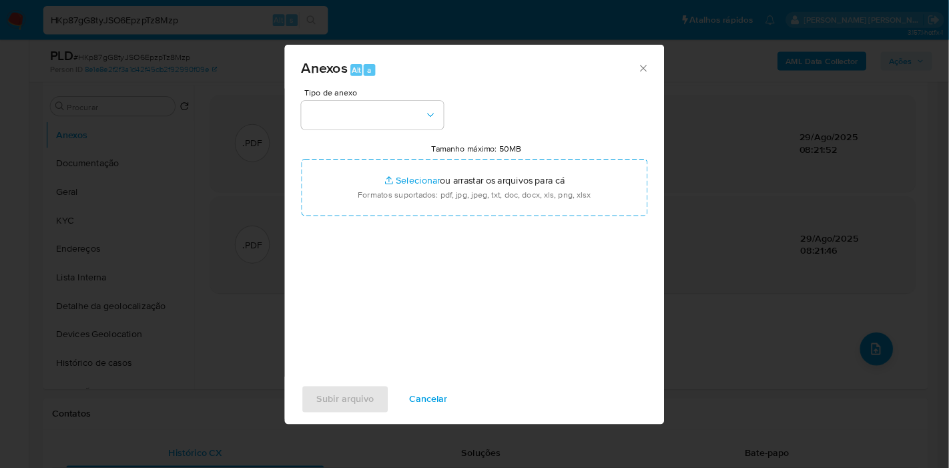
scroll to position [250, 0]
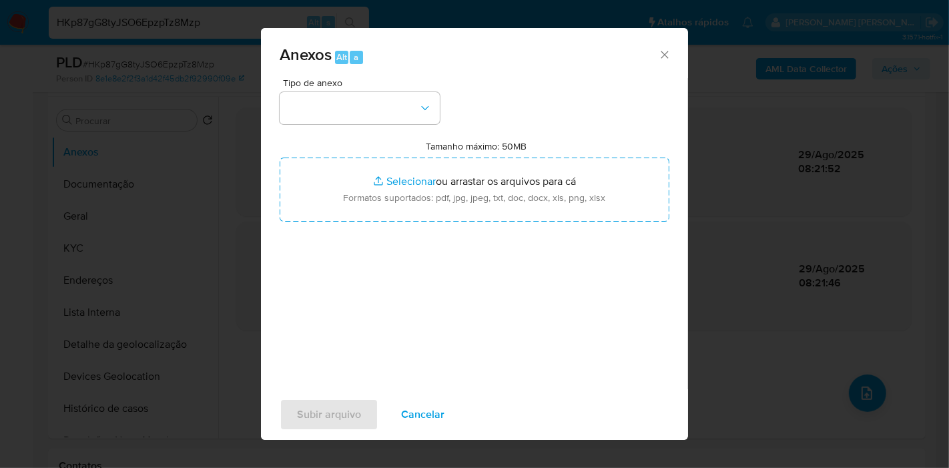
drag, startPoint x: 1061, startPoint y: 1, endPoint x: 381, endPoint y: 89, distance: 685.1
click at [381, 89] on div "Tipo de anexo" at bounding box center [360, 101] width 160 height 46
click at [375, 111] on button "button" at bounding box center [360, 108] width 160 height 32
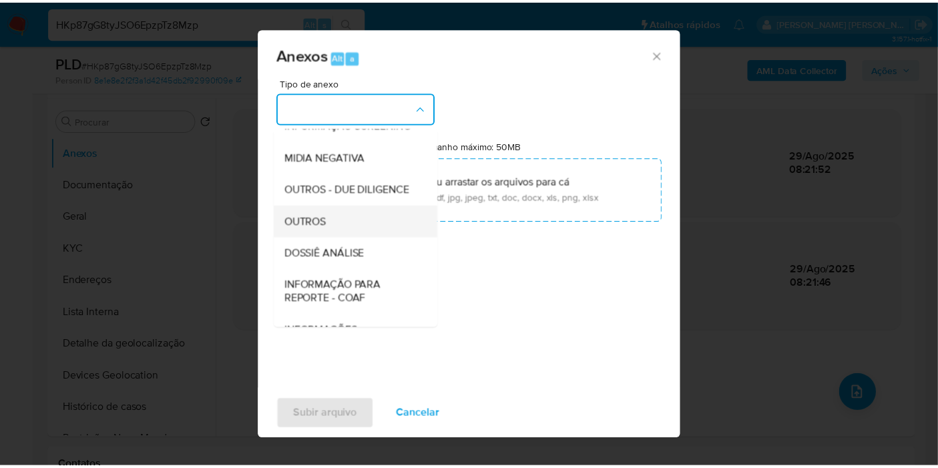
scroll to position [148, 0]
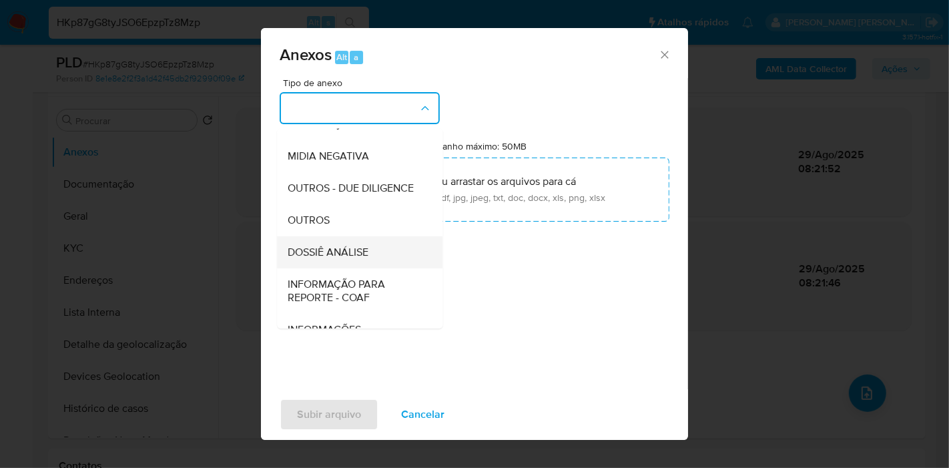
click at [379, 268] on div "DOSSIÊ ANÁLISE" at bounding box center [356, 252] width 136 height 32
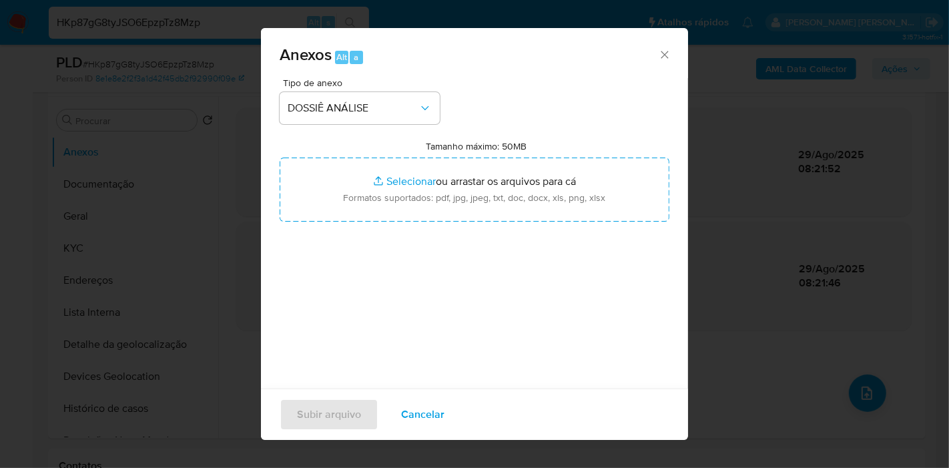
click at [421, 229] on div "Tipo de anexo DOSSIÊ ANÁLISE Tamanho máximo: 50MB Selecionar arquivos Seleciona…" at bounding box center [475, 235] width 390 height 315
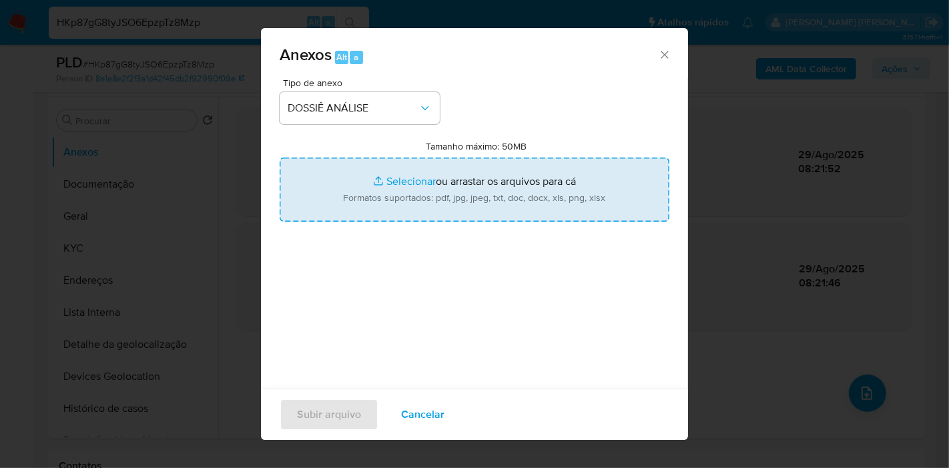
click at [451, 165] on input "Tamanho máximo: 50MB Selecionar arquivos" at bounding box center [475, 190] width 390 height 64
type input "C:\fakepath\CPF 00574284095 - YURI REICHERT VITAL DA SILVA.pdf"
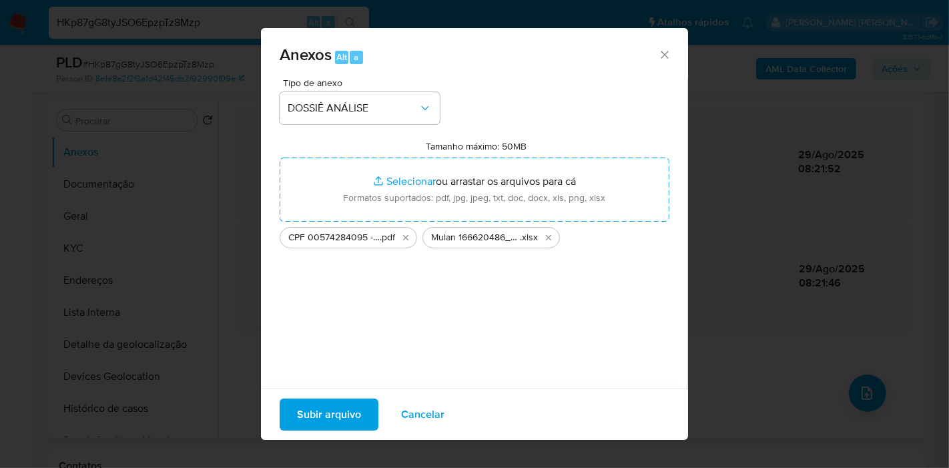
click at [332, 418] on span "Subir arquivo" at bounding box center [329, 414] width 64 height 29
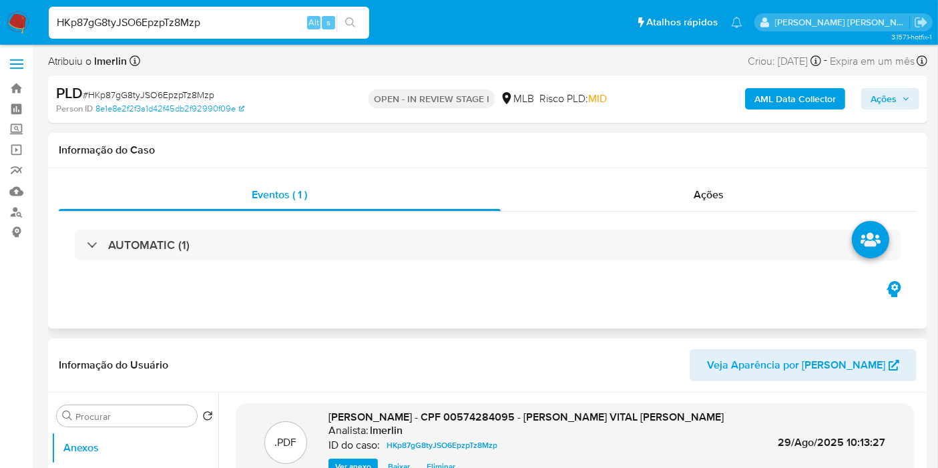
scroll to position [0, 0]
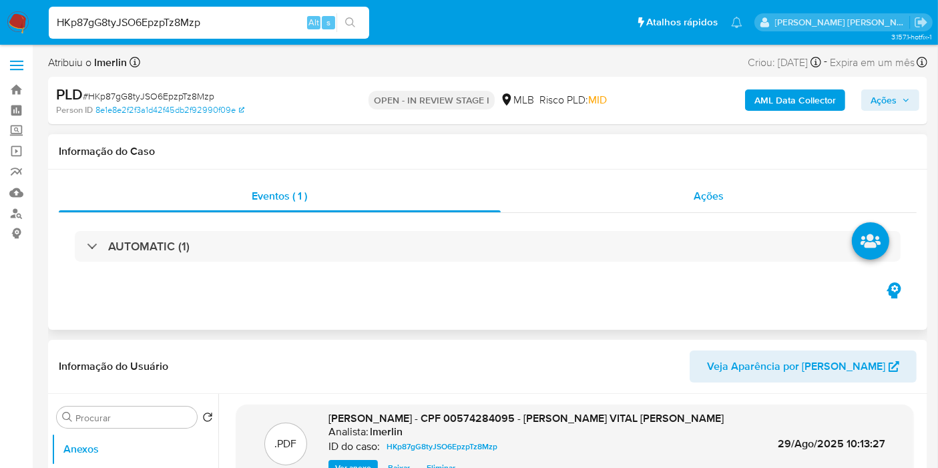
click at [699, 203] on span "Ações" at bounding box center [708, 195] width 30 height 15
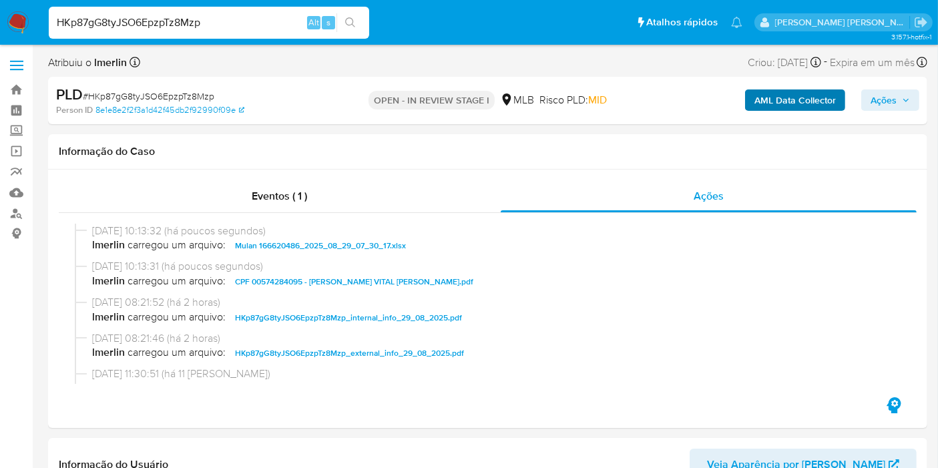
drag, startPoint x: 888, startPoint y: 100, endPoint x: 808, endPoint y: 107, distance: 80.4
click at [887, 100] on span "Ações" at bounding box center [883, 99] width 26 height 21
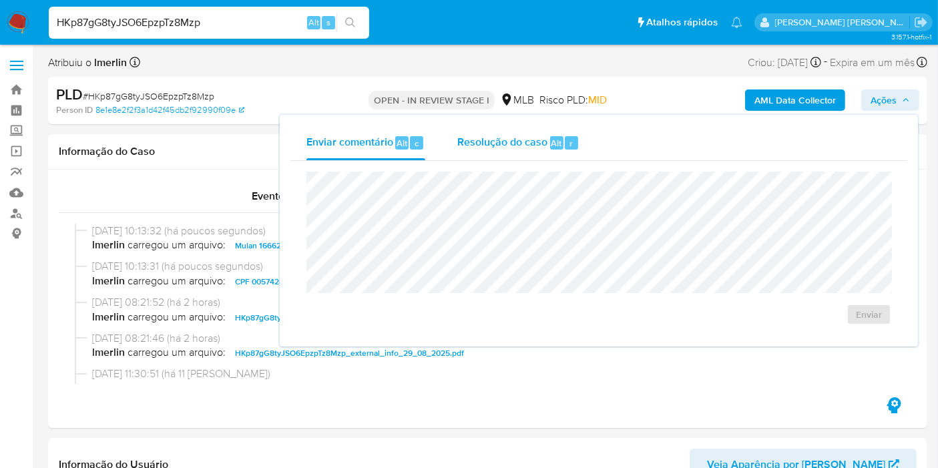
click at [473, 149] on span "Resolução do caso" at bounding box center [502, 142] width 90 height 15
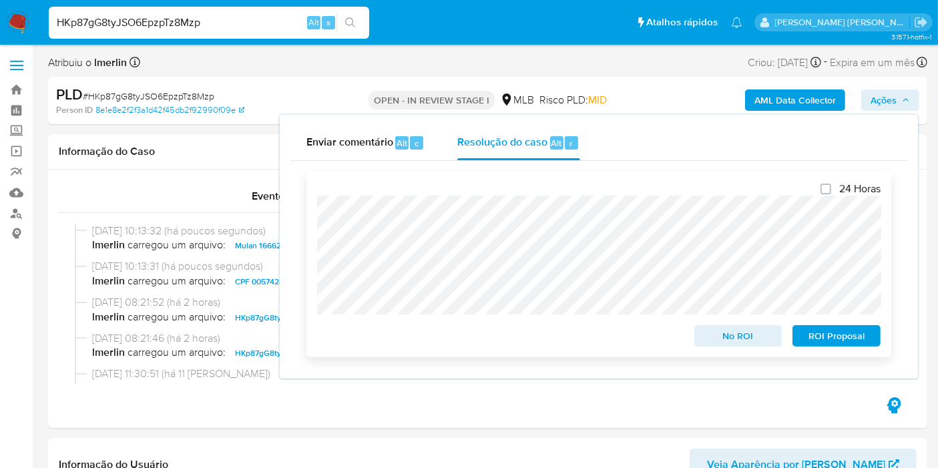
click at [744, 328] on span "No ROI" at bounding box center [737, 335] width 69 height 19
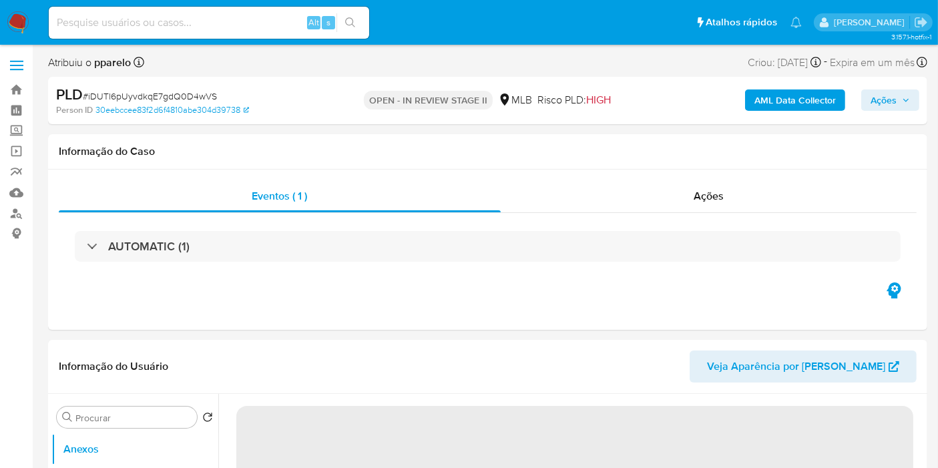
select select "10"
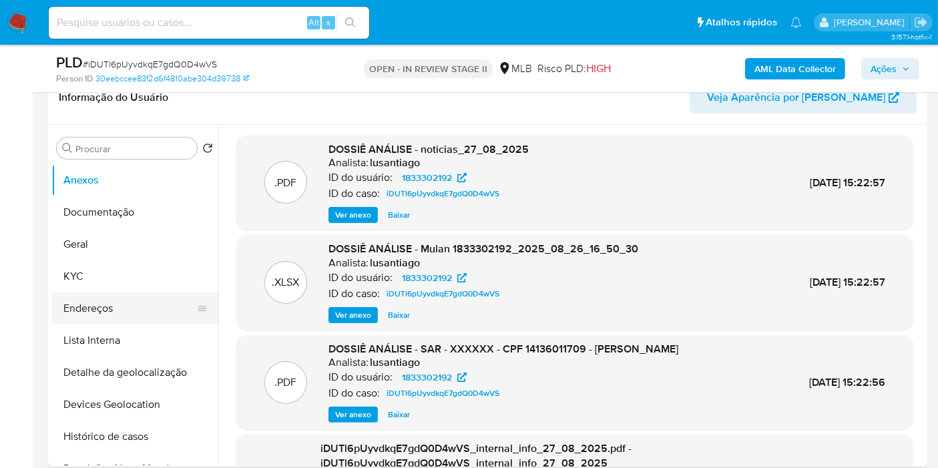
scroll to position [222, 0]
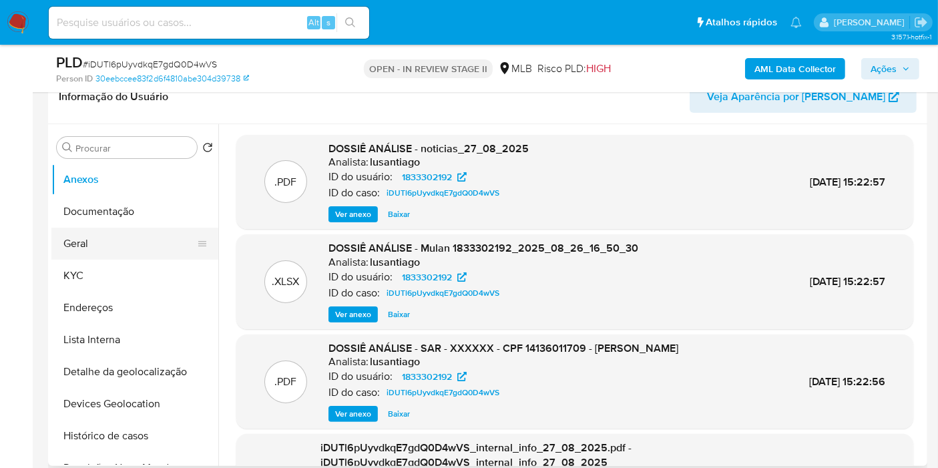
click at [90, 242] on button "Geral" at bounding box center [129, 244] width 156 height 32
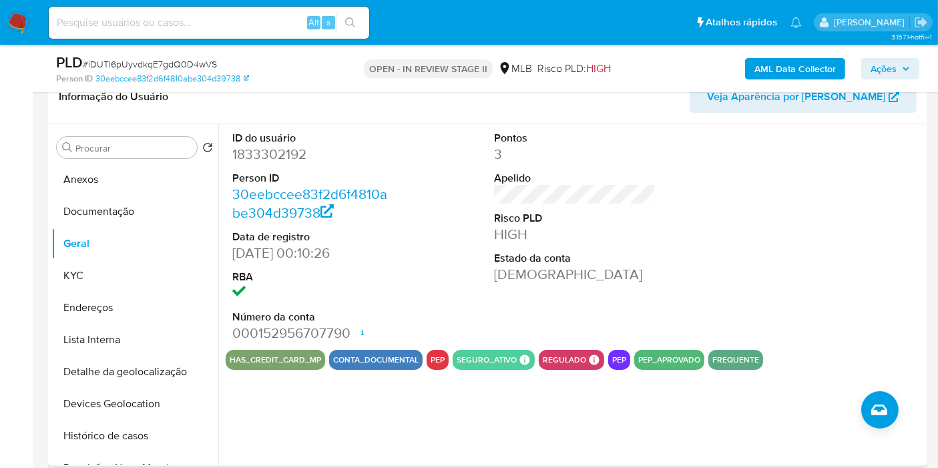
click at [906, 288] on div at bounding box center [837, 237] width 175 height 226
drag, startPoint x: 0, startPoint y: 267, endPoint x: 7, endPoint y: 260, distance: 9.9
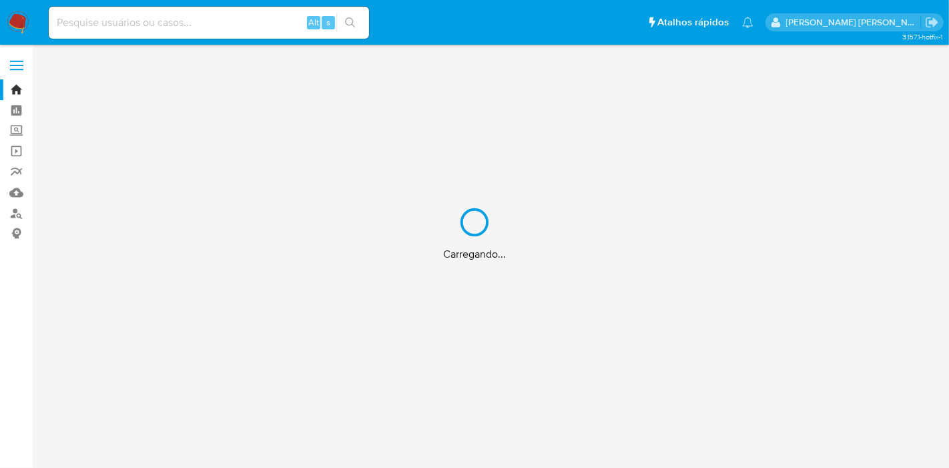
click at [290, 21] on div "Carregando..." at bounding box center [474, 234] width 949 height 468
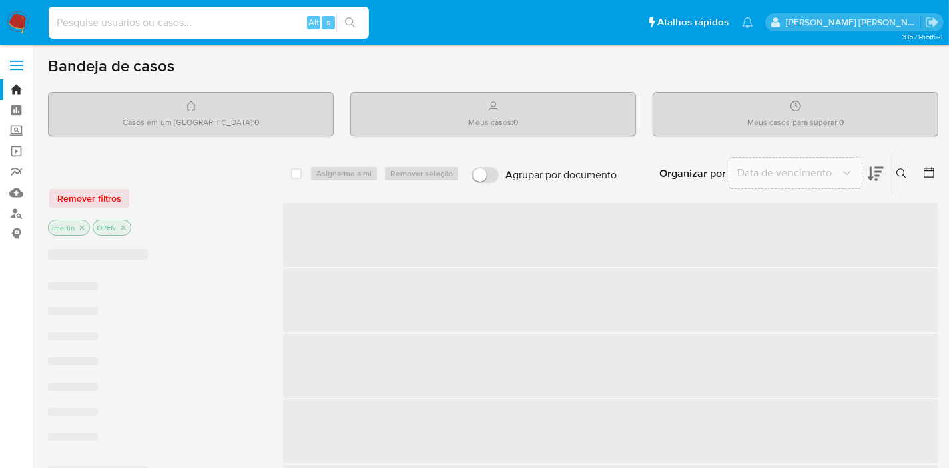
click at [254, 25] on input at bounding box center [209, 22] width 320 height 17
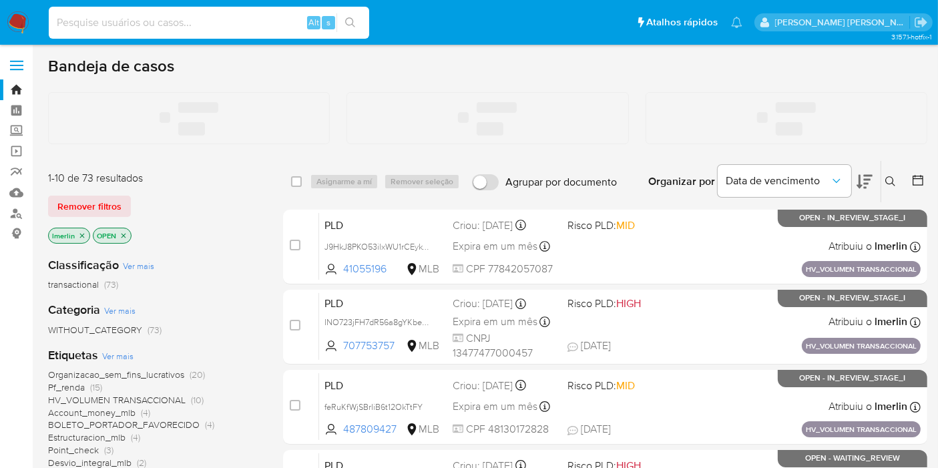
paste input "VbIJ0iWNJmwXHwLWZdyaJYQK"
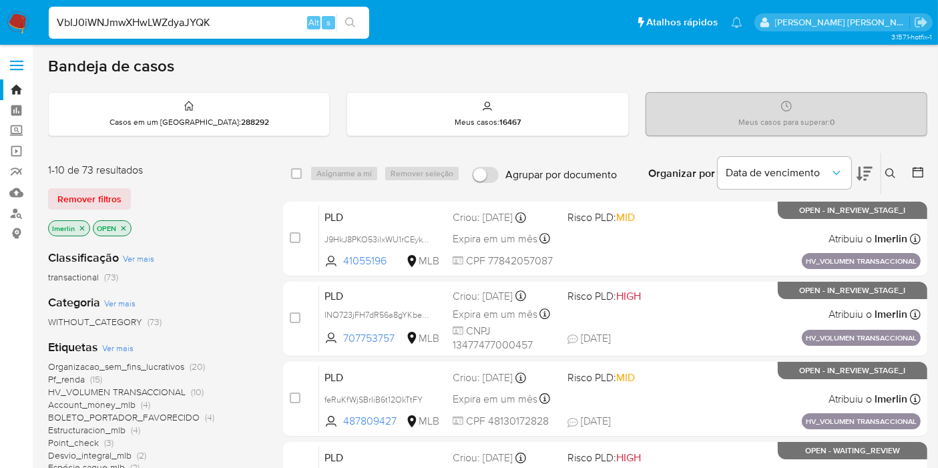
type input "VbIJ0iWNJmwXHwLWZdyaJYQK"
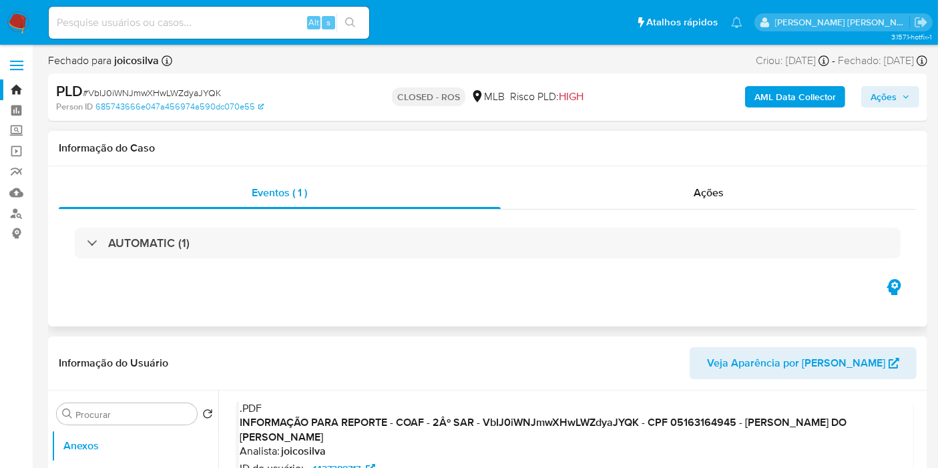
select select "10"
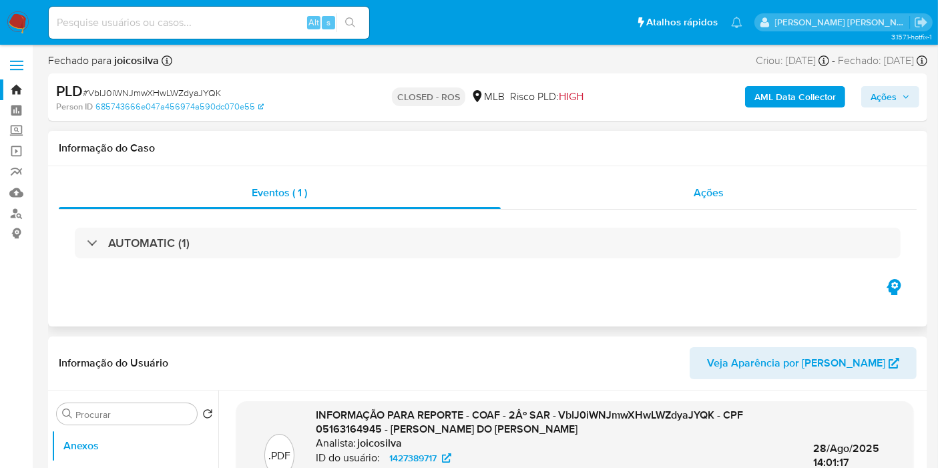
click at [713, 184] on div "Ações" at bounding box center [709, 193] width 416 height 32
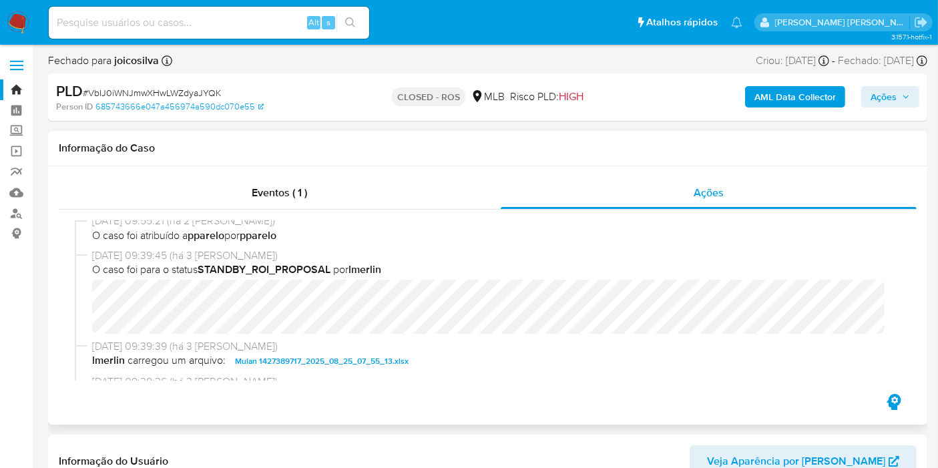
scroll to position [816, 0]
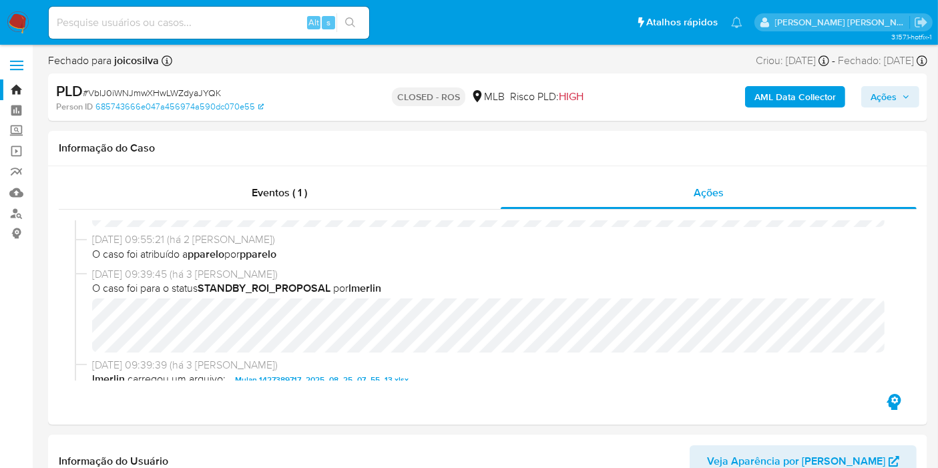
click at [268, 31] on div "Alt s" at bounding box center [209, 23] width 320 height 32
click at [265, 14] on input at bounding box center [209, 22] width 320 height 17
paste input "5NbBFLgZSf7CHMXL7YhJOfam"
type input "5NbBFLgZSf7CHMXL7YhJOfam"
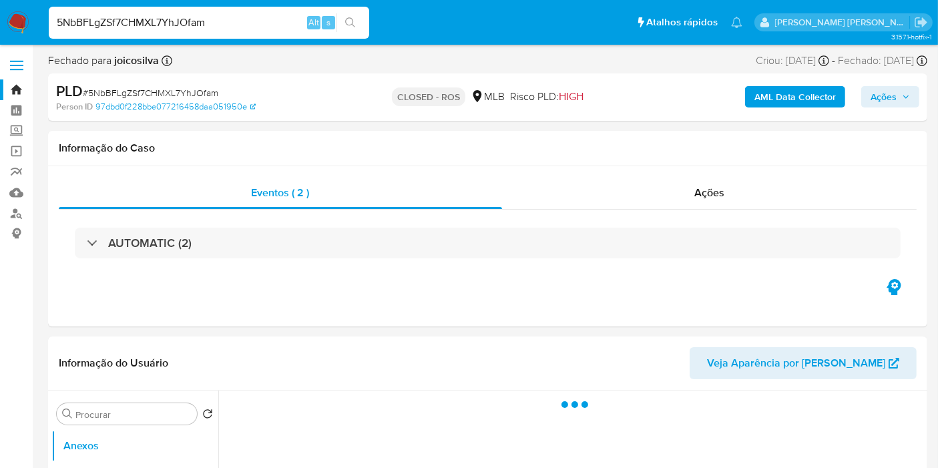
select select "10"
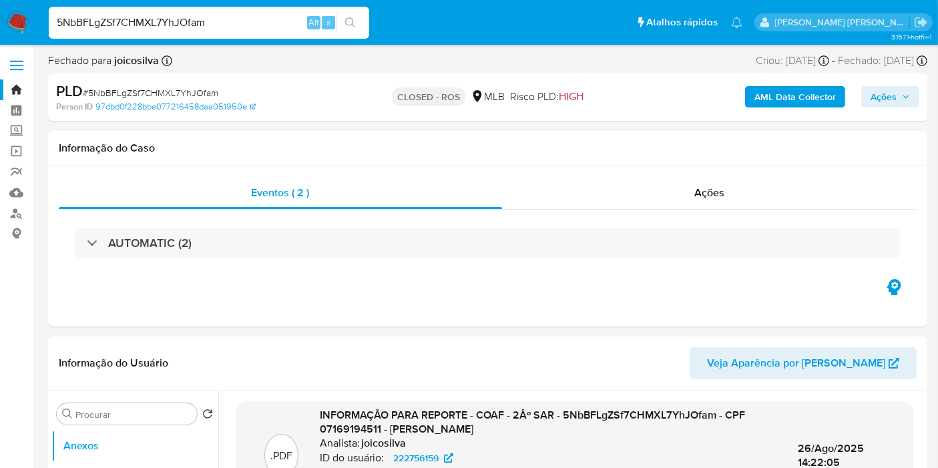
click at [273, 23] on input "5NbBFLgZSf7CHMXL7YhJOfam" at bounding box center [209, 22] width 320 height 17
paste input "C5j67gjPjyggGPxCj456Sdb"
type input "5C5j67gjPjyggGPxCj456Sdb"
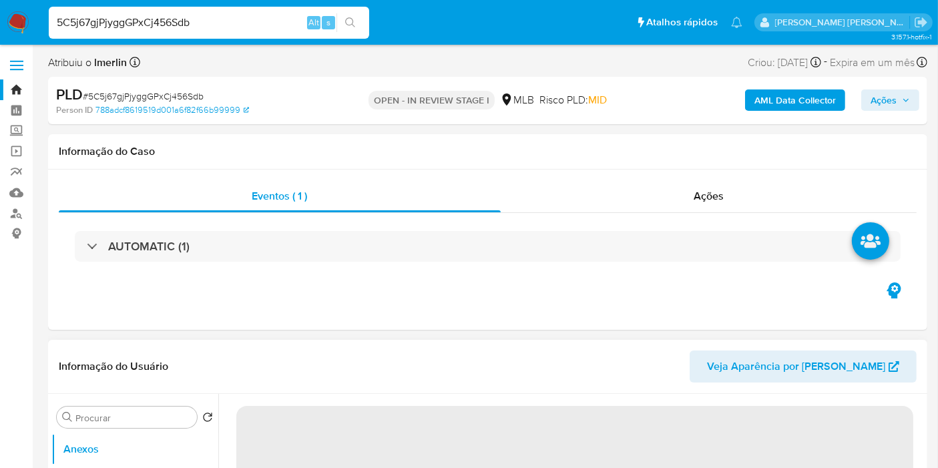
select select "10"
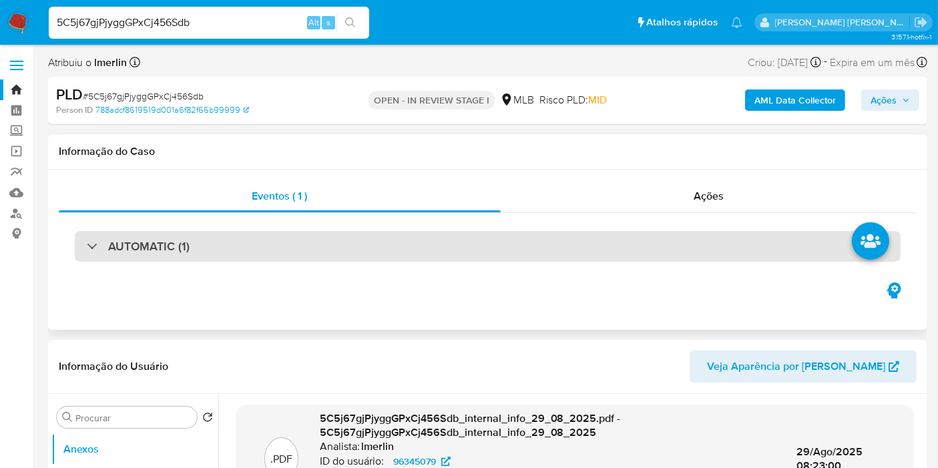
click at [438, 233] on div "AUTOMATIC (1)" at bounding box center [488, 246] width 826 height 31
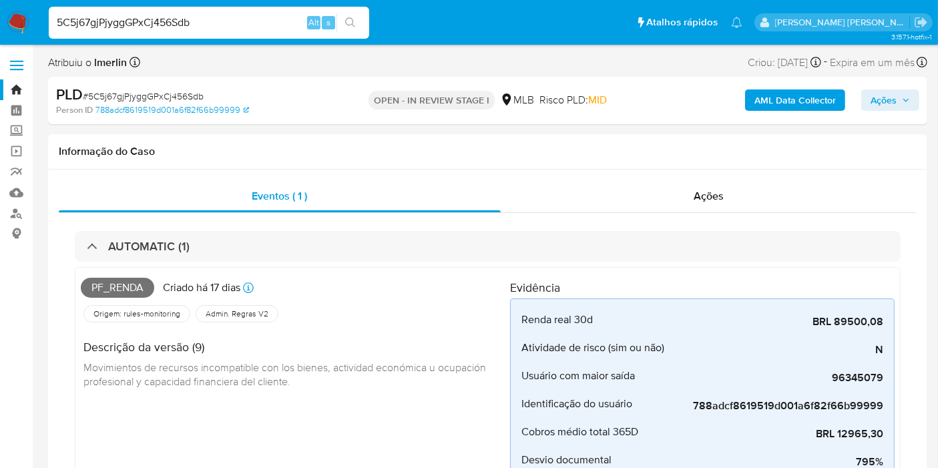
click at [228, 20] on input "5C5j67gjPjyggGPxCj456Sdb" at bounding box center [209, 22] width 320 height 17
paste input "HKp87gG8tyJSO6EpzpTz8Mzp"
type input "HKp87gG8tyJSO6EpzpTz8Mzp"
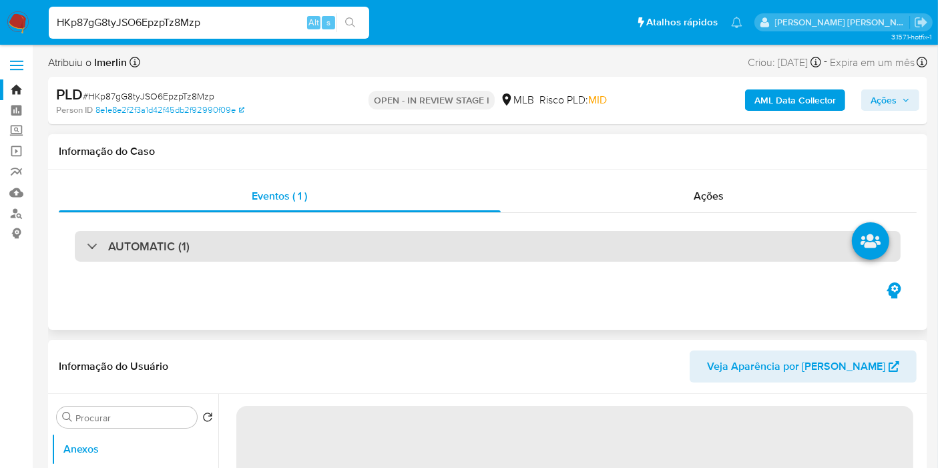
click at [288, 253] on div "AUTOMATIC (1)" at bounding box center [488, 246] width 826 height 31
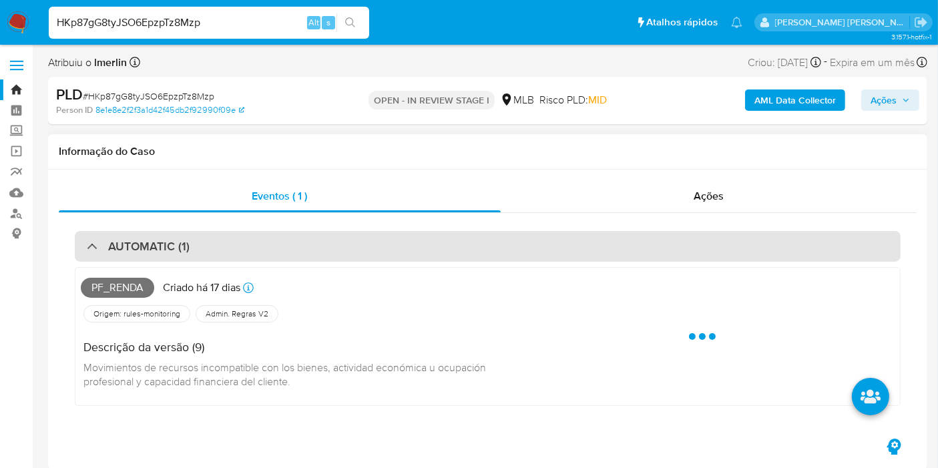
select select "10"
click at [288, 253] on div "AUTOMATIC (1)" at bounding box center [488, 246] width 826 height 31
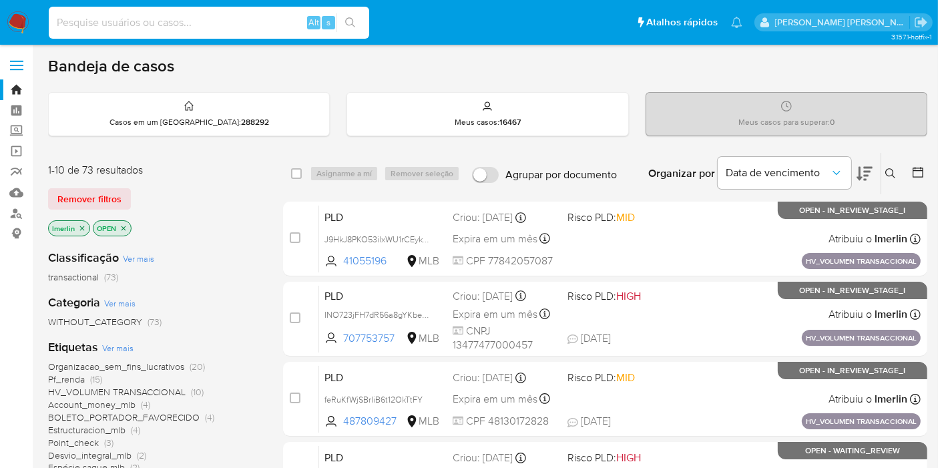
click at [260, 28] on input at bounding box center [209, 22] width 320 height 17
paste input "WvwSpwmD0ZfKRdDtzwOtPPa9"
type input "WvwSpwmD0ZfKRdDtzwOtPPa9"
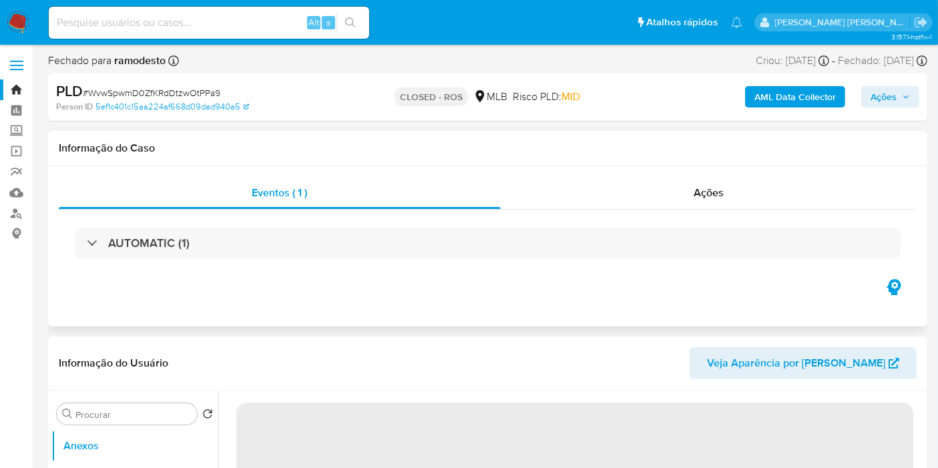
click at [898, 292] on icon "button" at bounding box center [893, 286] width 21 height 21
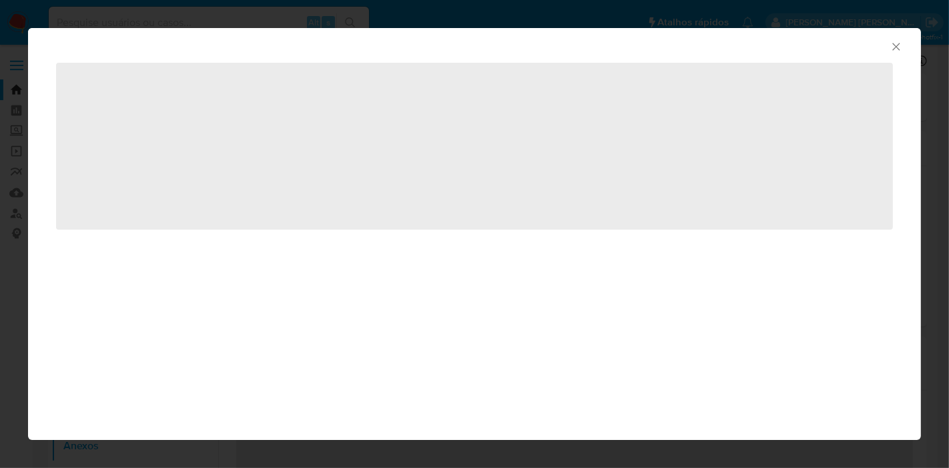
select select "10"
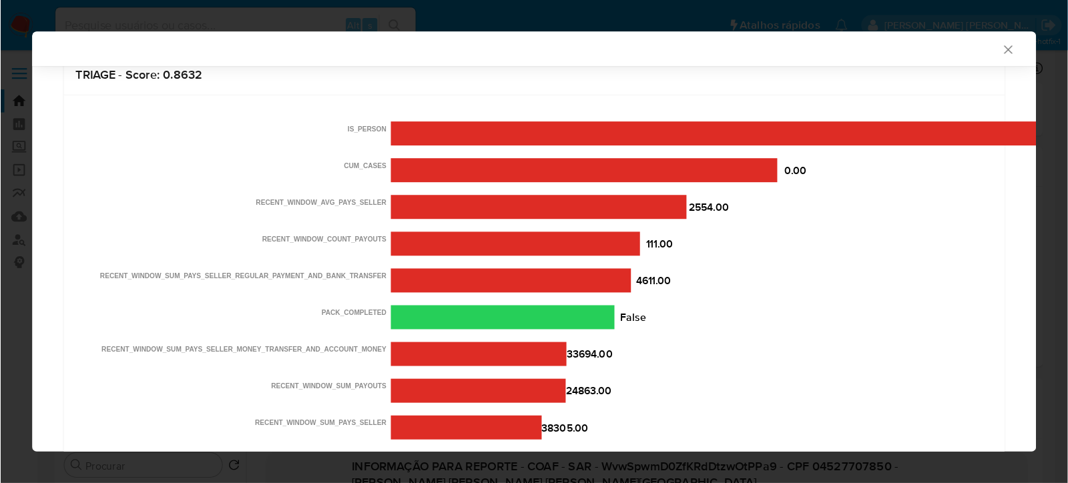
scroll to position [202, 0]
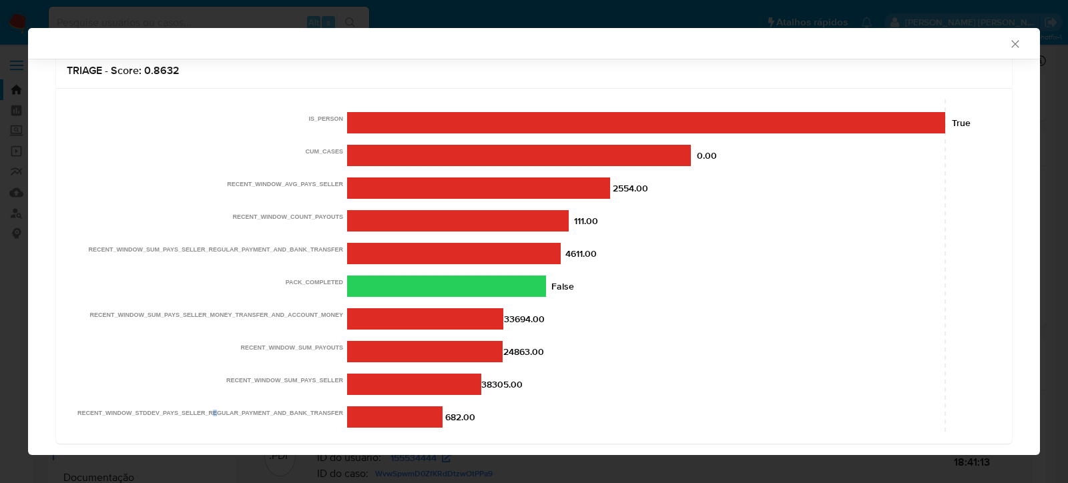
drag, startPoint x: 906, startPoint y: 4, endPoint x: 223, endPoint y: 425, distance: 802.2
click at [215, 433] on div "0.4827912449836731 RECENT_WINDOW_STDDEV_PAYS_SELLER_REGULAR_PAYMENT_AND_BANK_TR…" at bounding box center [534, 268] width 934 height 338
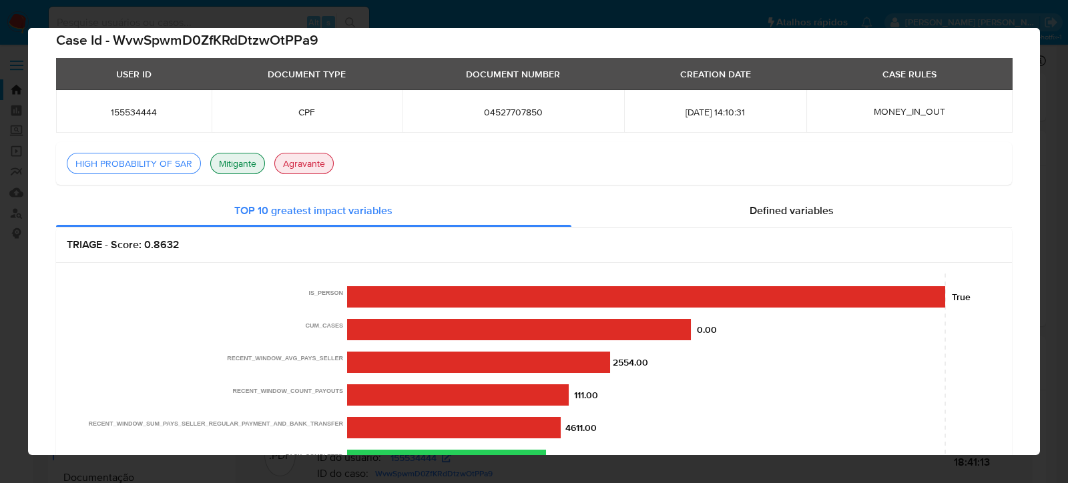
scroll to position [0, 0]
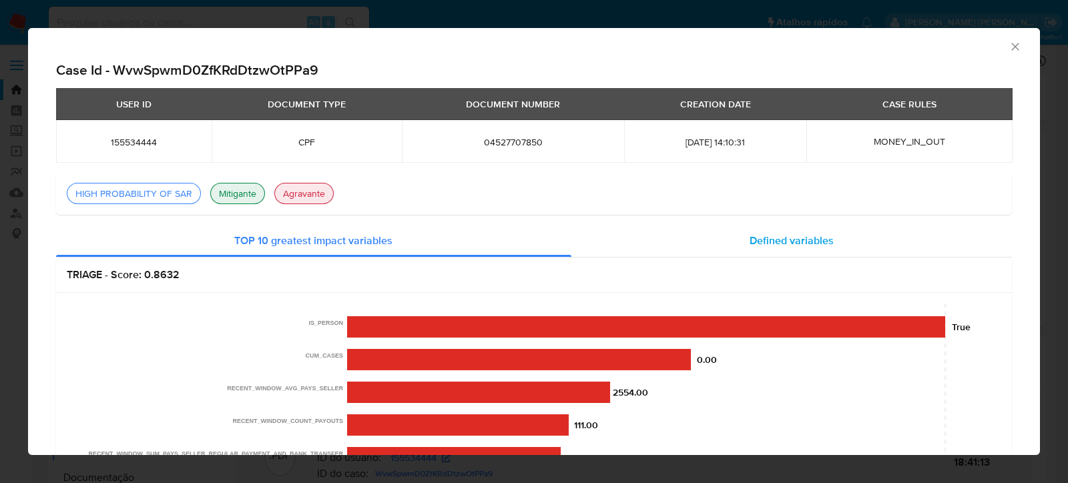
click at [811, 243] on span "Defined variables" at bounding box center [792, 240] width 84 height 15
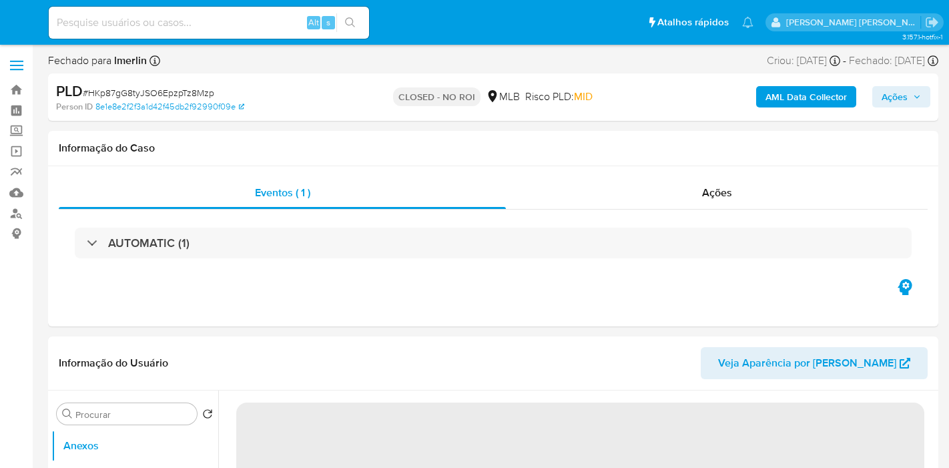
select select "10"
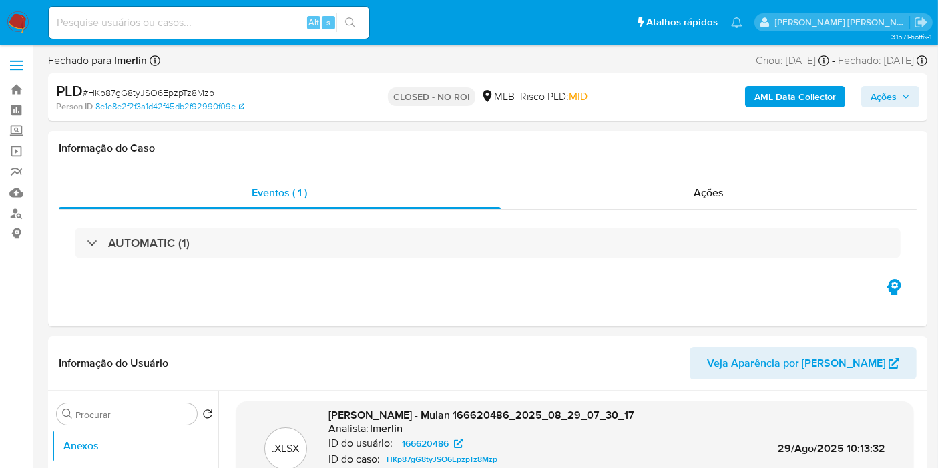
click at [15, 24] on img at bounding box center [18, 22] width 23 height 23
